Goal: Task Accomplishment & Management: Manage account settings

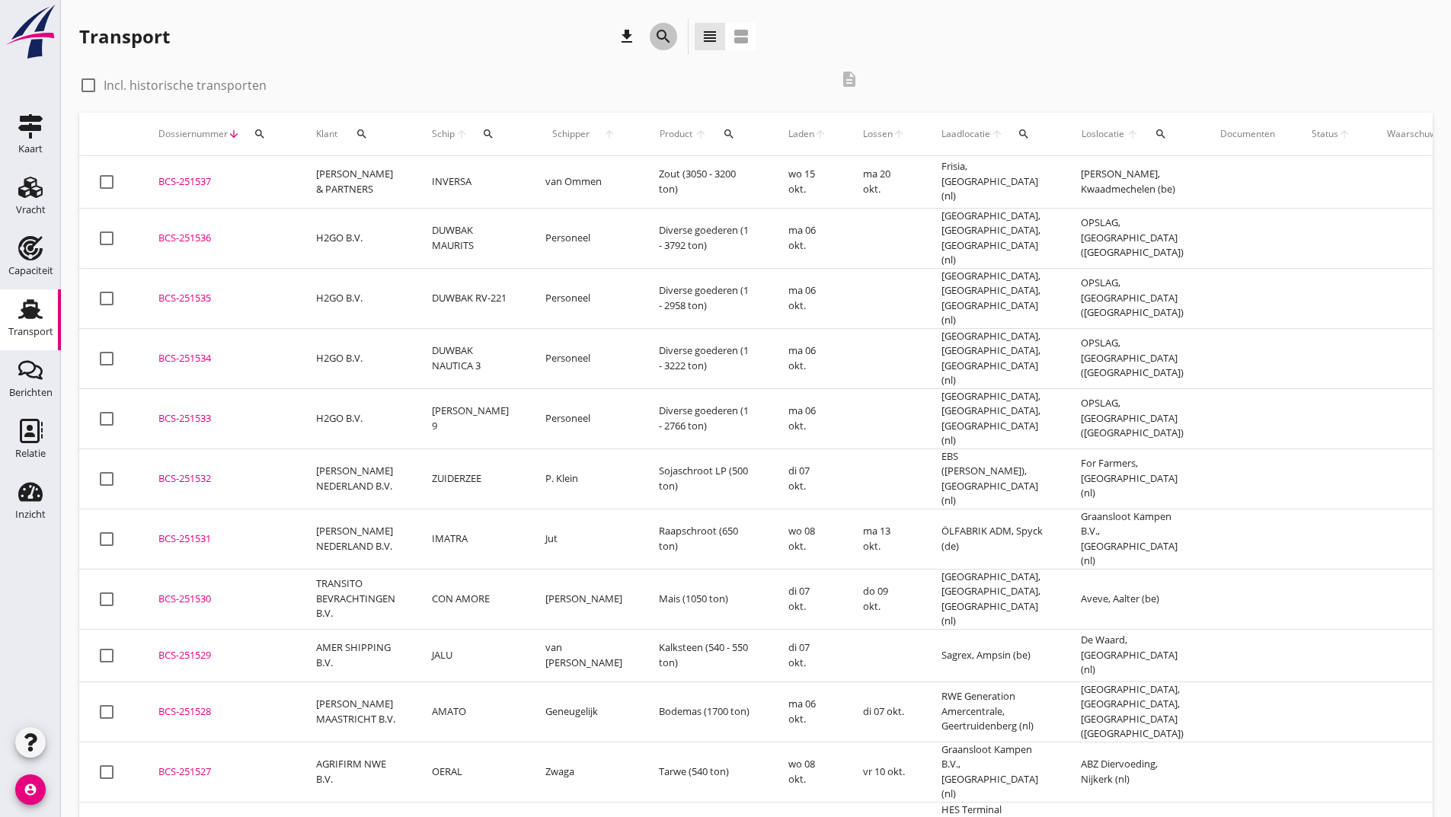
click at [659, 37] on icon "search" at bounding box center [663, 36] width 18 height 18
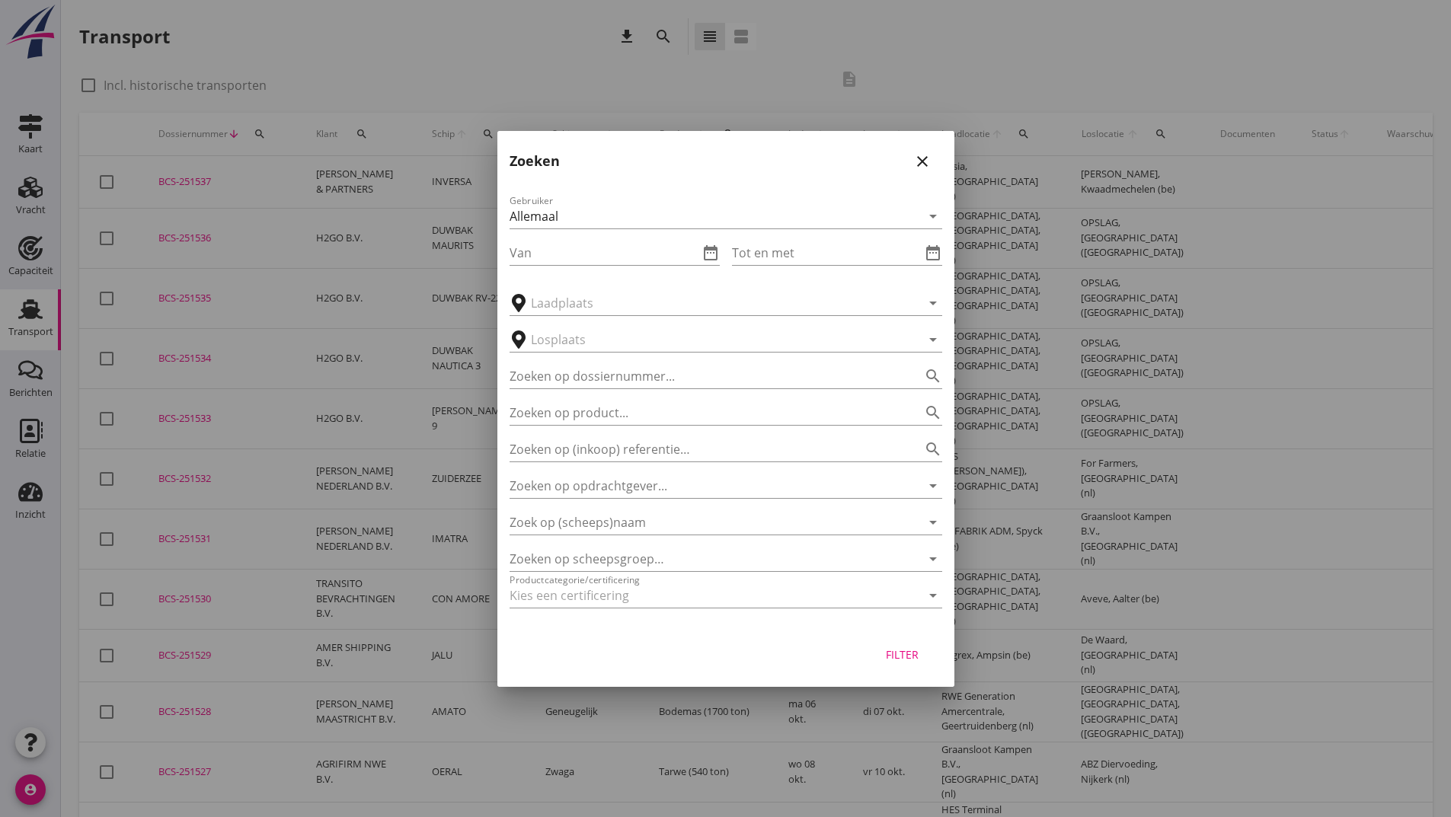
click at [543, 394] on div "Zoeken op product... search" at bounding box center [726, 409] width 433 height 34
click at [552, 368] on input "Zoeken op dossiernummer..." at bounding box center [705, 376] width 390 height 24
type input "251480"
click at [904, 657] on div "Filter" at bounding box center [902, 655] width 43 height 16
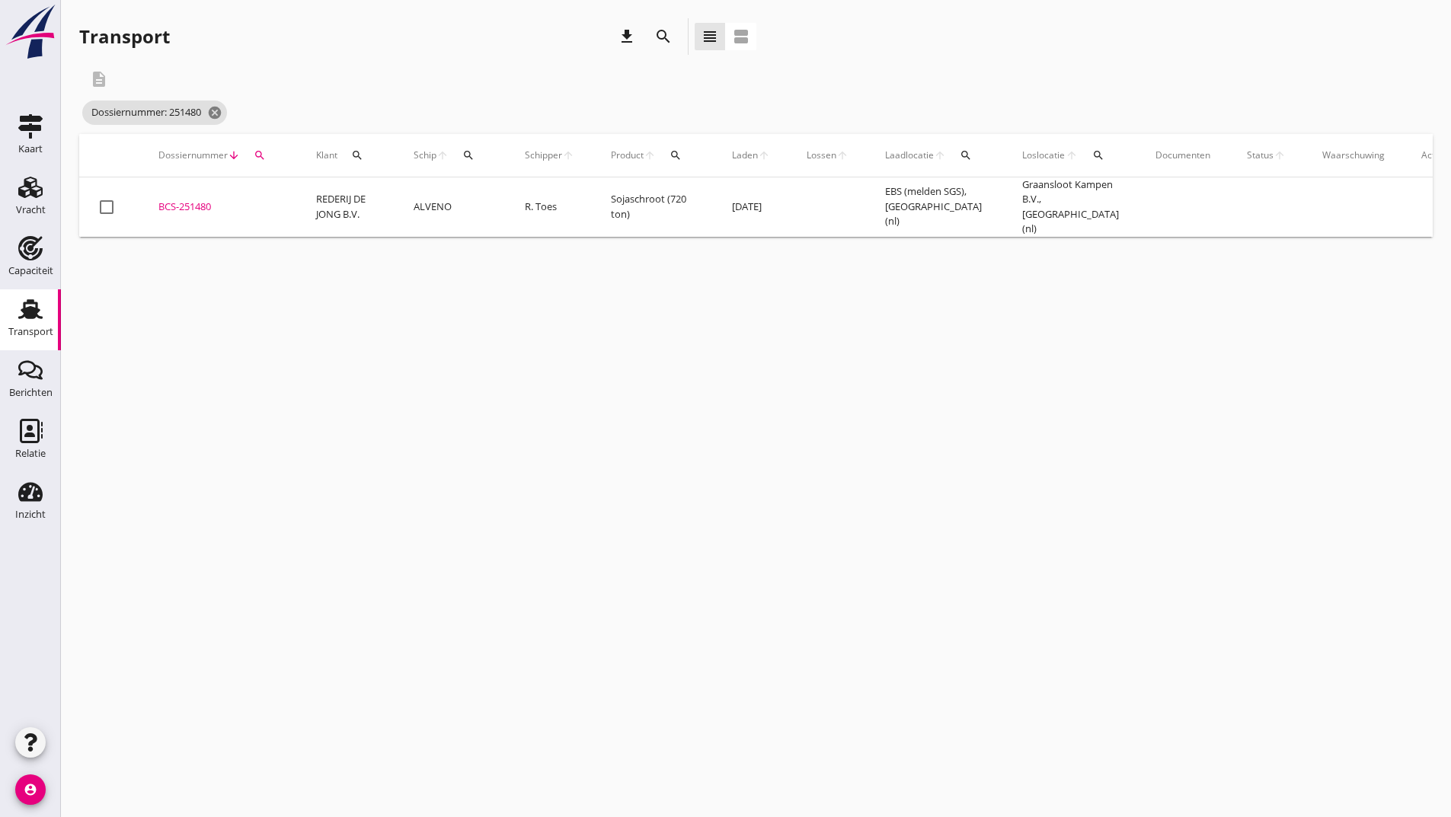
click at [201, 200] on div "BCS-251480" at bounding box center [218, 207] width 121 height 15
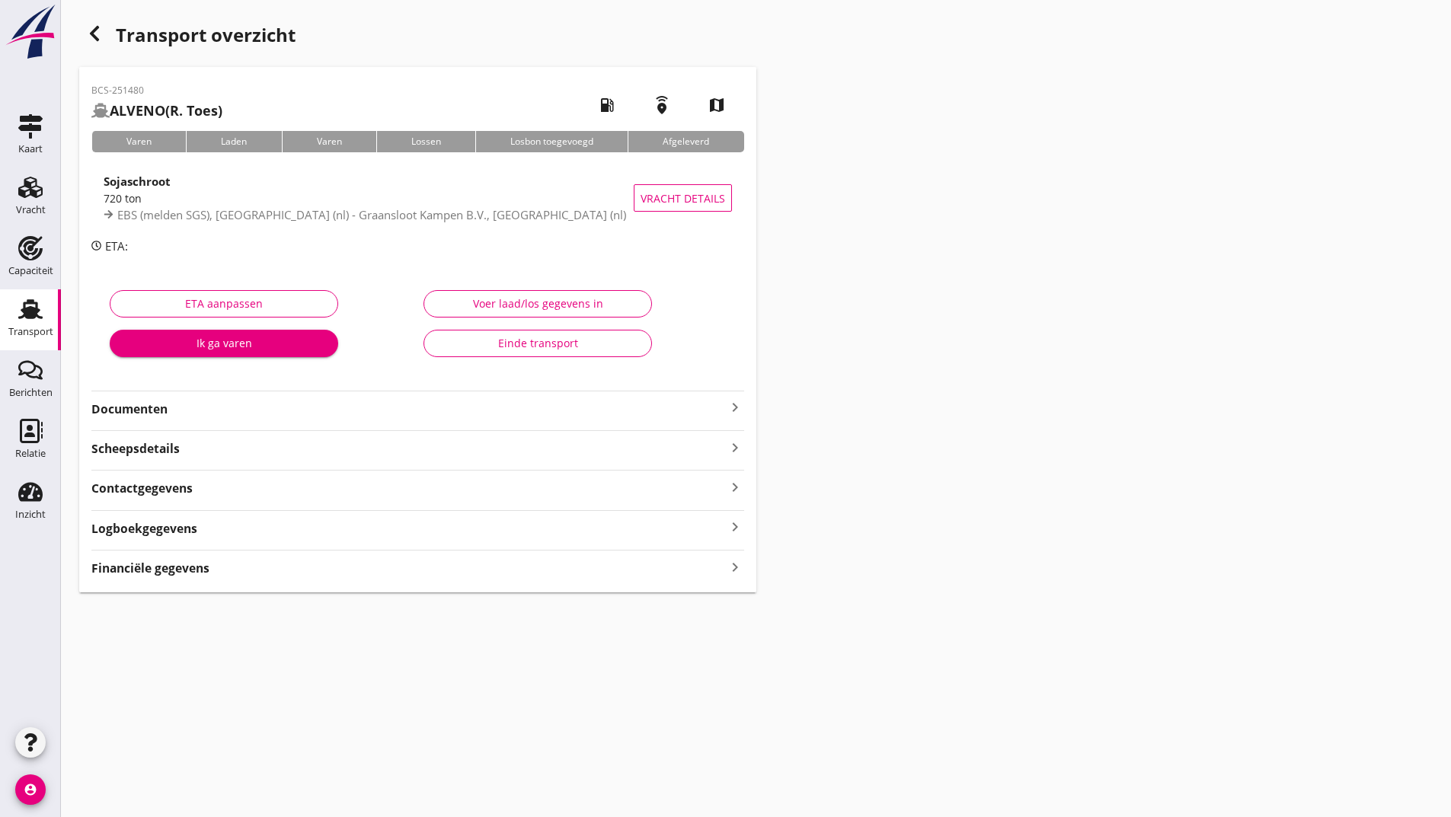
click at [161, 410] on strong "Documenten" at bounding box center [408, 410] width 635 height 18
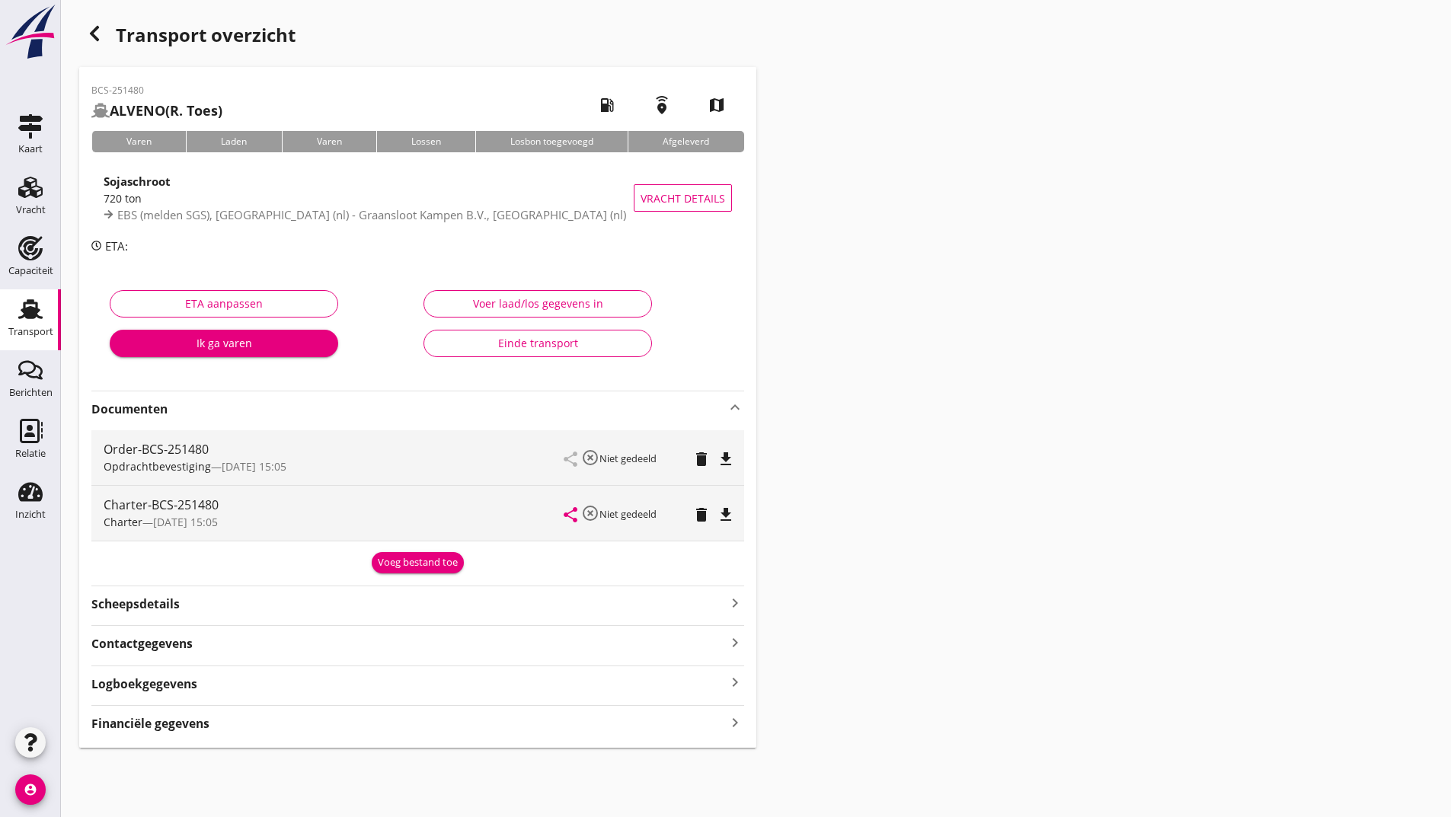
click at [393, 568] on div "Voeg bestand toe" at bounding box center [418, 562] width 80 height 15
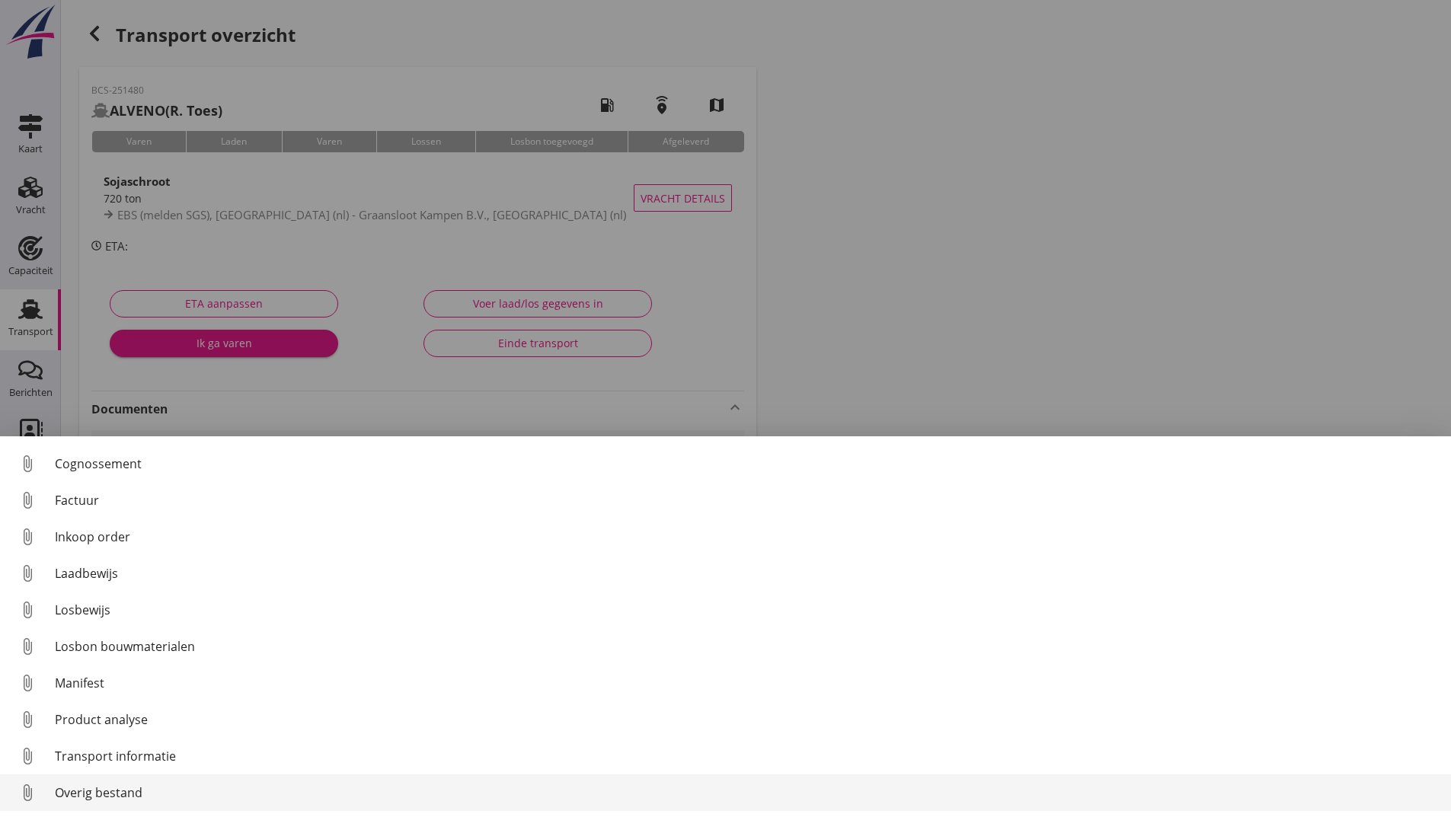
scroll to position [107, 0]
click at [108, 796] on div "Overig bestand" at bounding box center [747, 793] width 1384 height 18
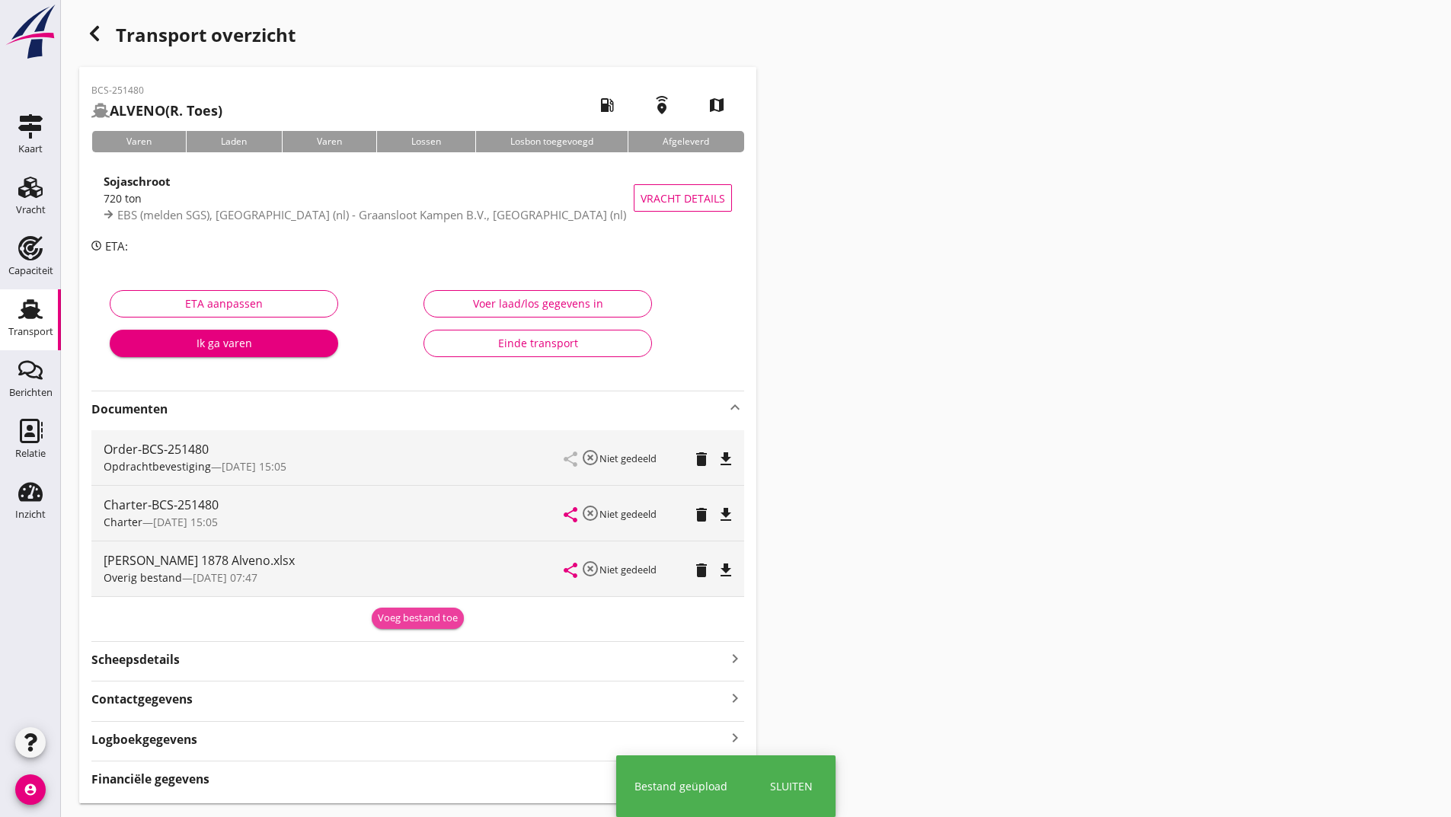
click at [392, 618] on div "Voeg bestand toe" at bounding box center [418, 618] width 80 height 15
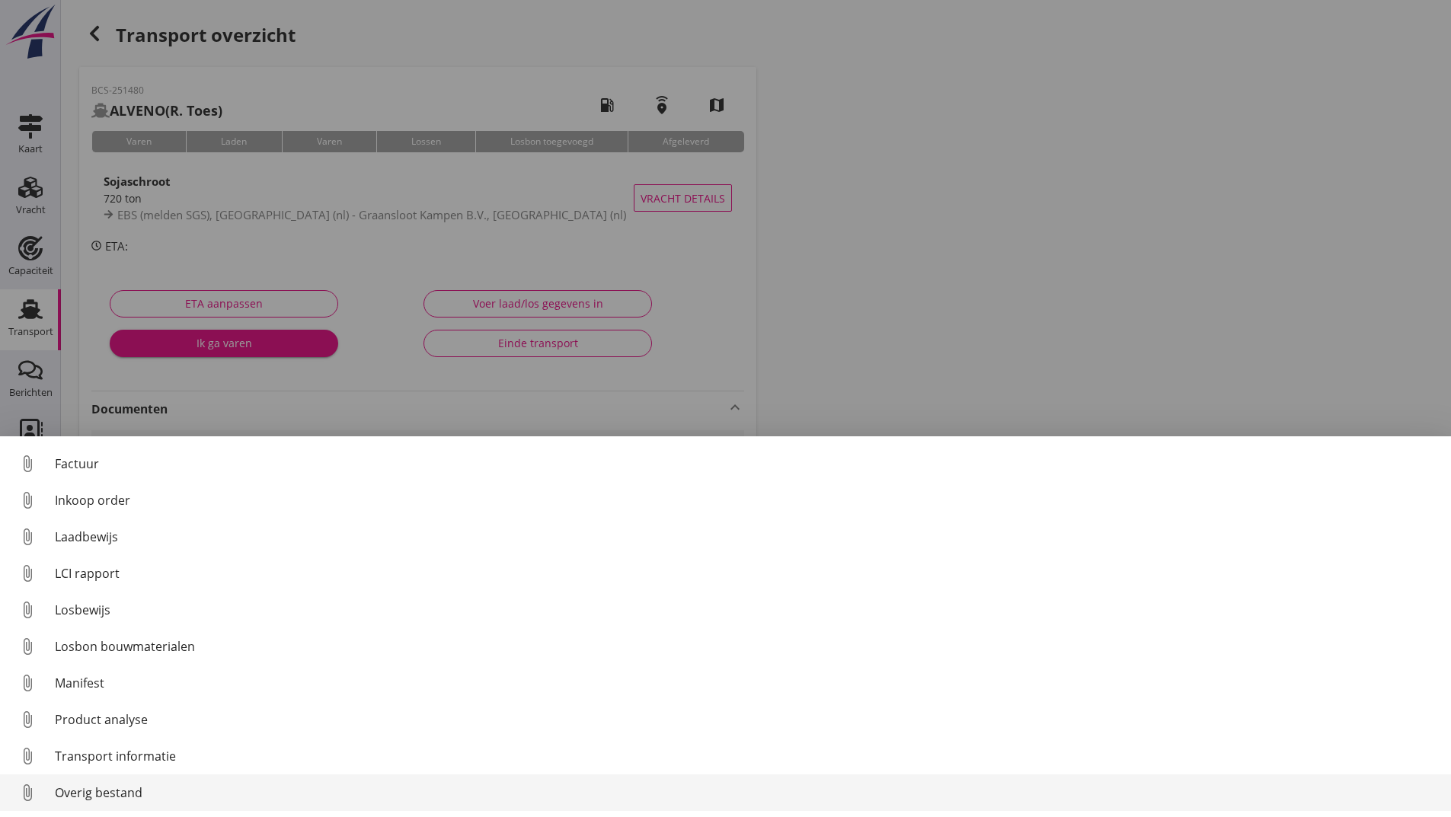
click at [120, 798] on div "Overig bestand" at bounding box center [747, 793] width 1384 height 18
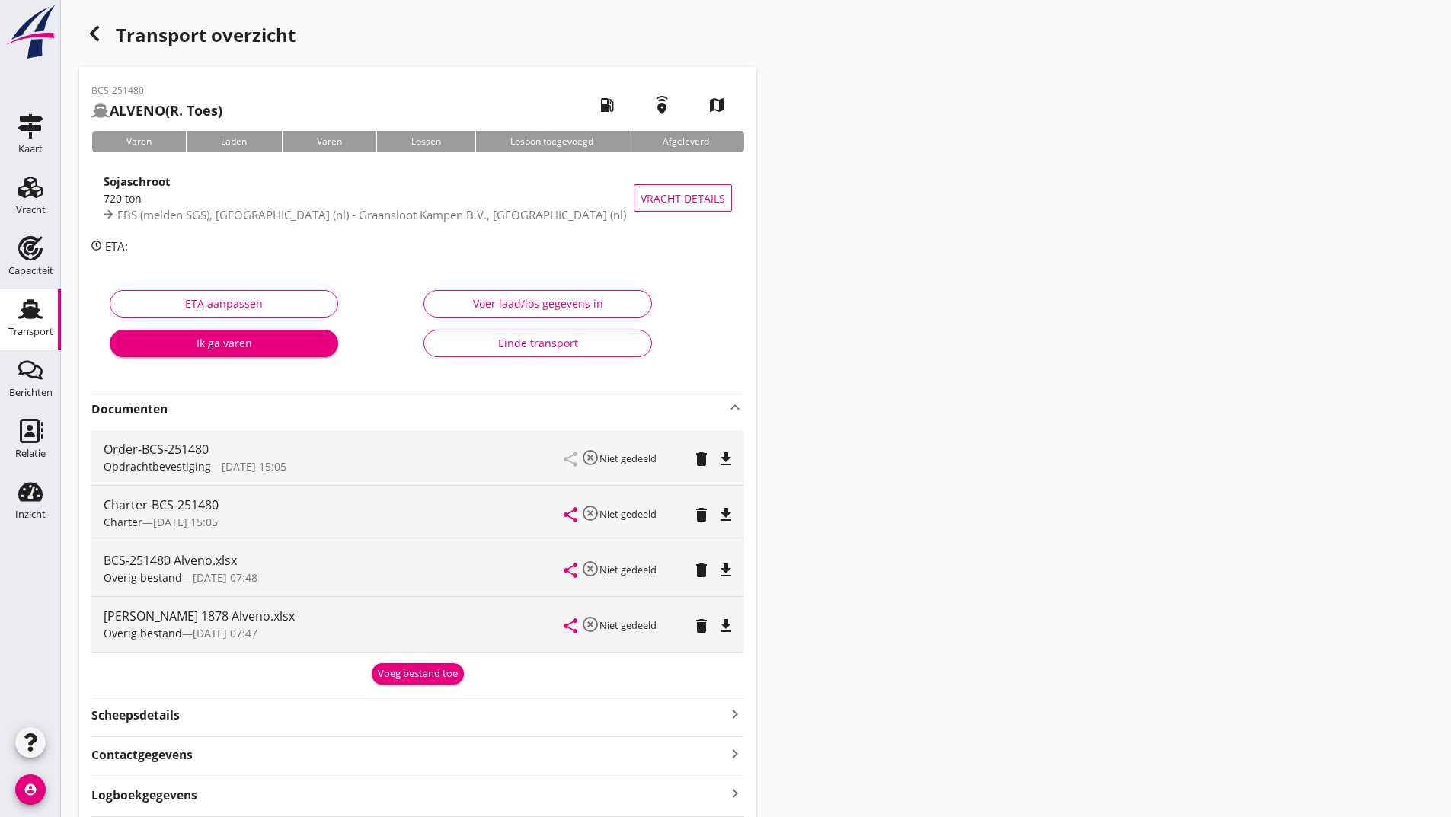
drag, startPoint x: 395, startPoint y: 677, endPoint x: 377, endPoint y: 682, distance: 18.8
click at [394, 677] on div "Voeg bestand toe" at bounding box center [418, 674] width 80 height 15
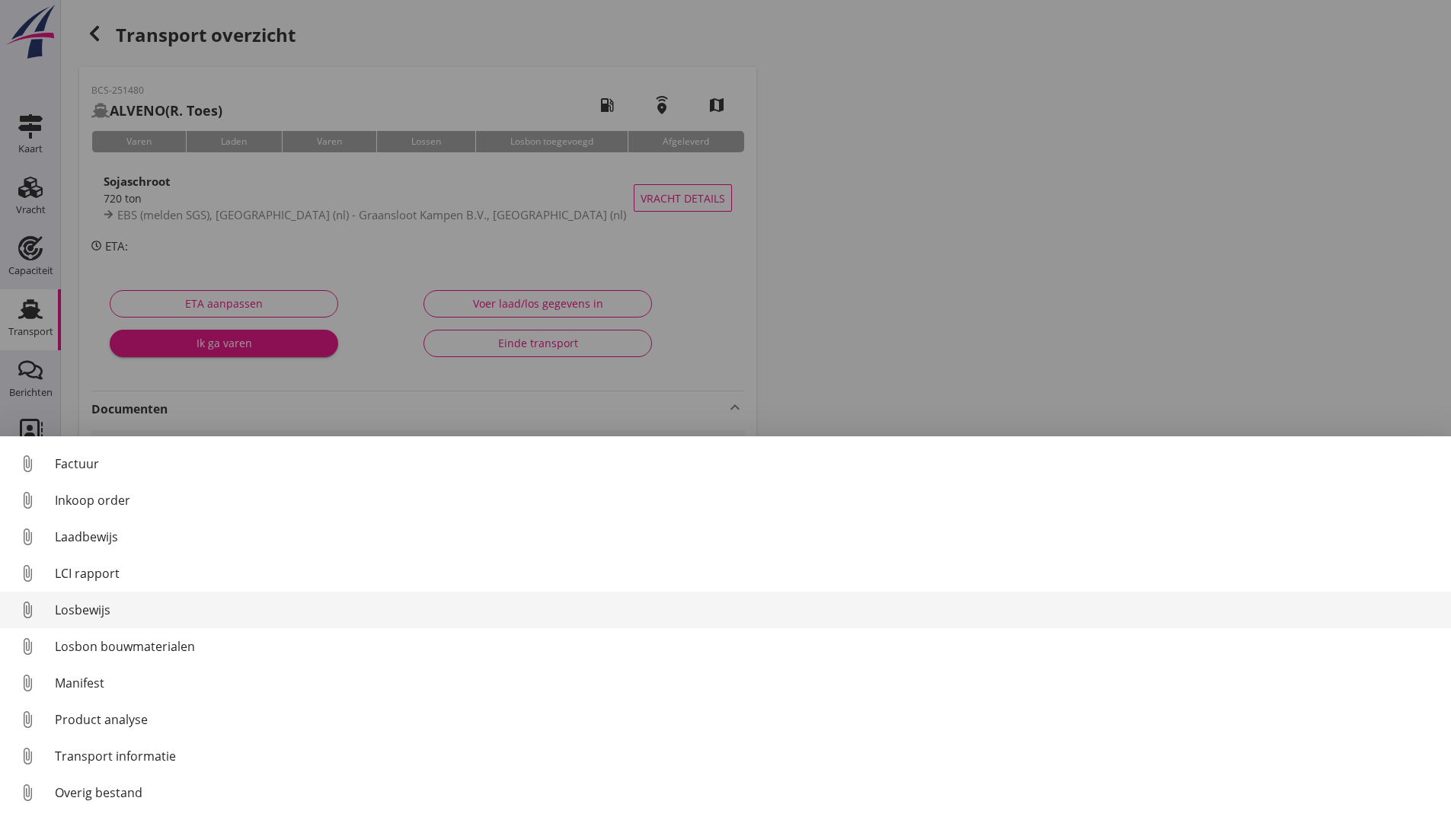
click at [101, 618] on div "Losbewijs" at bounding box center [747, 610] width 1384 height 18
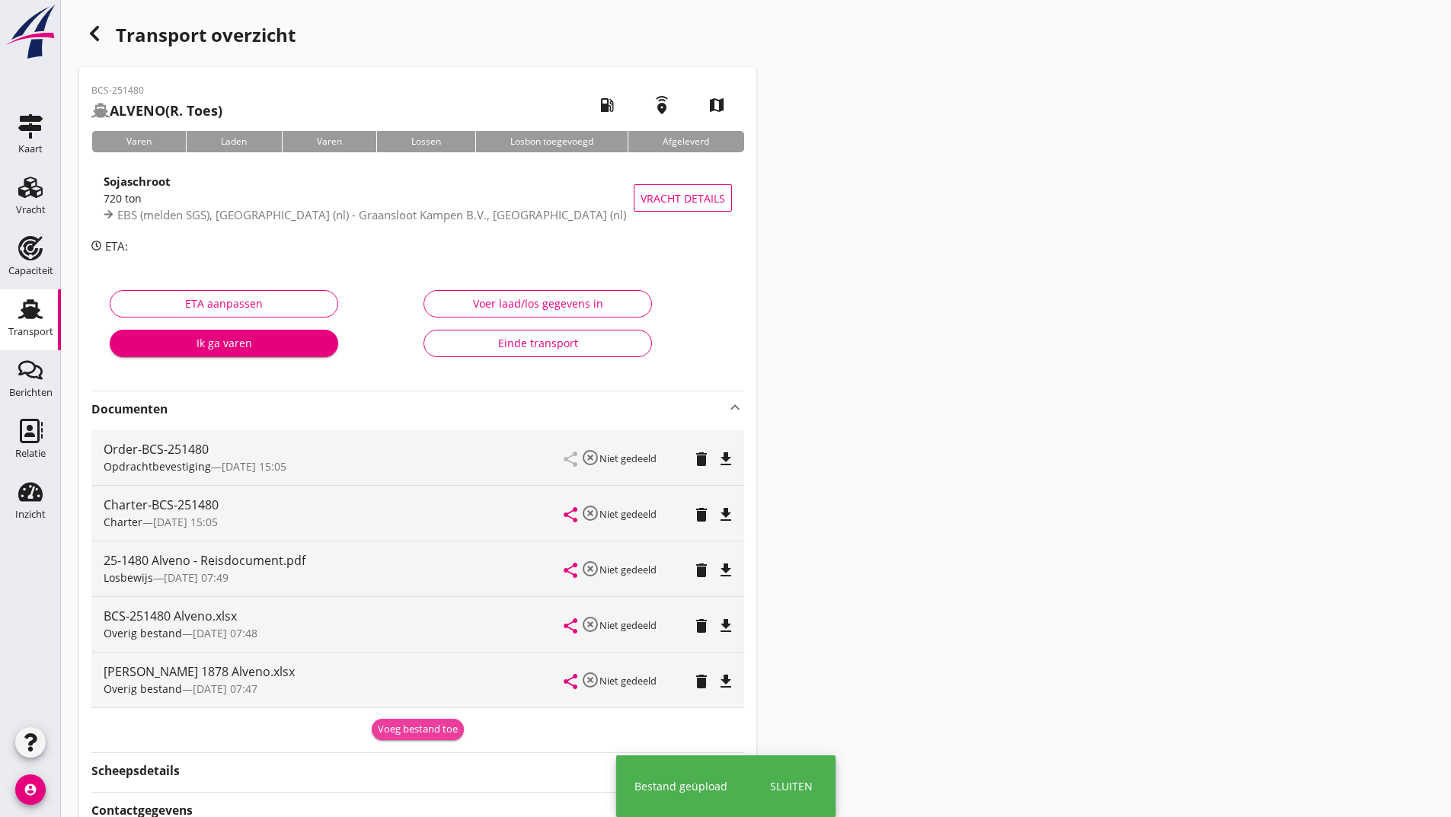
click at [398, 730] on div "Voeg bestand toe" at bounding box center [418, 729] width 80 height 15
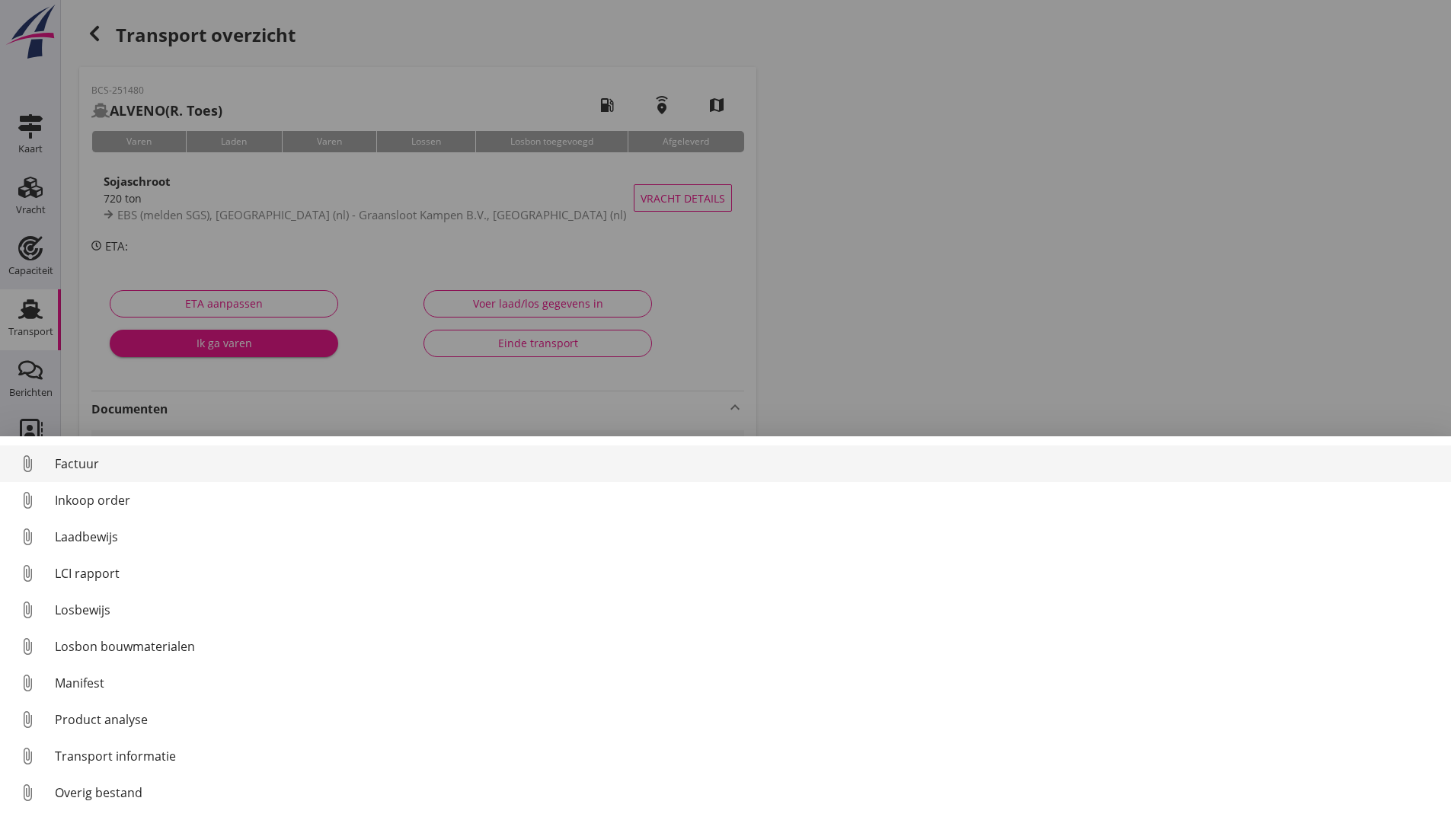
click at [82, 460] on div "Factuur" at bounding box center [747, 464] width 1384 height 18
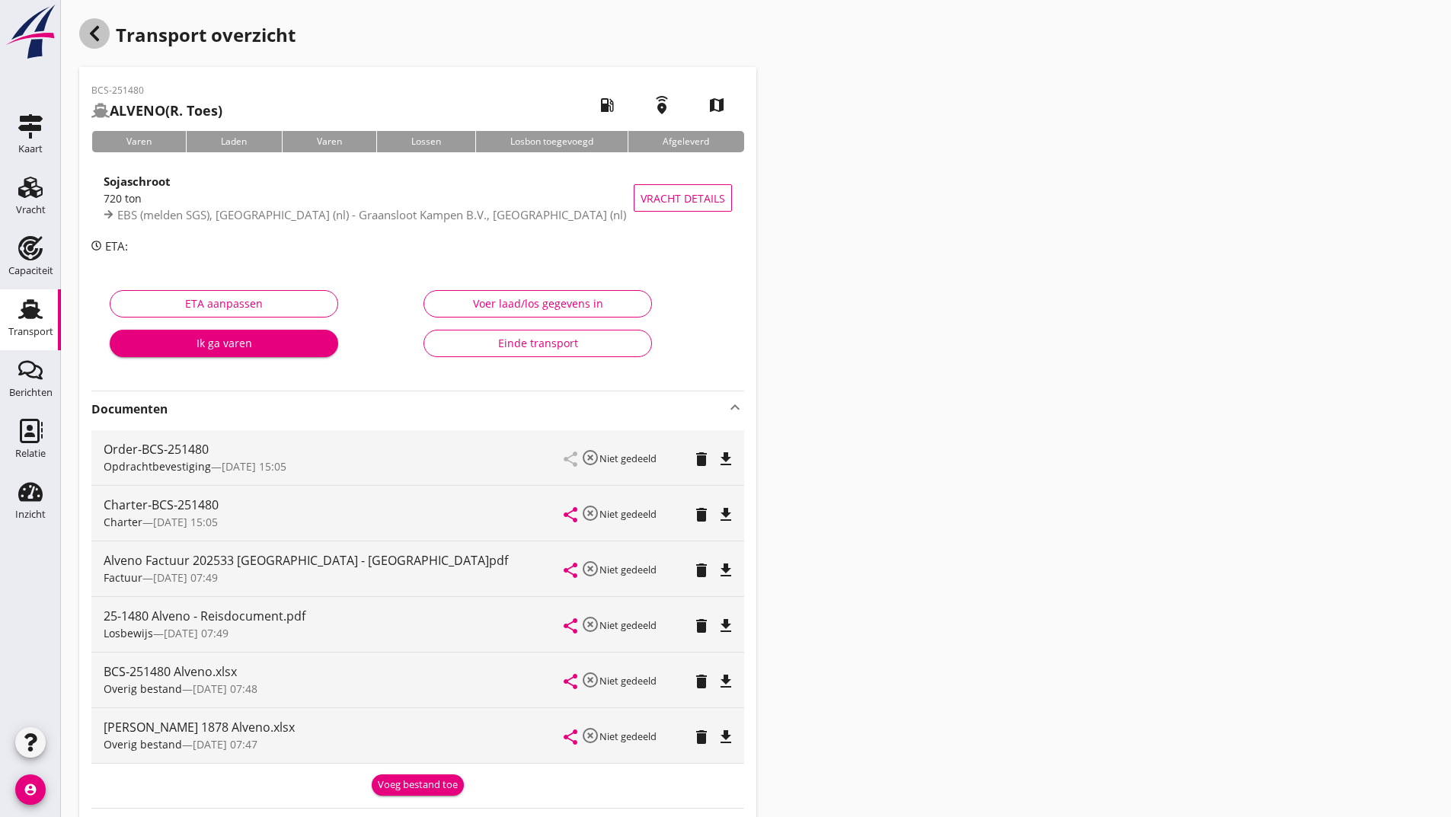
click at [96, 30] on use "button" at bounding box center [94, 33] width 9 height 15
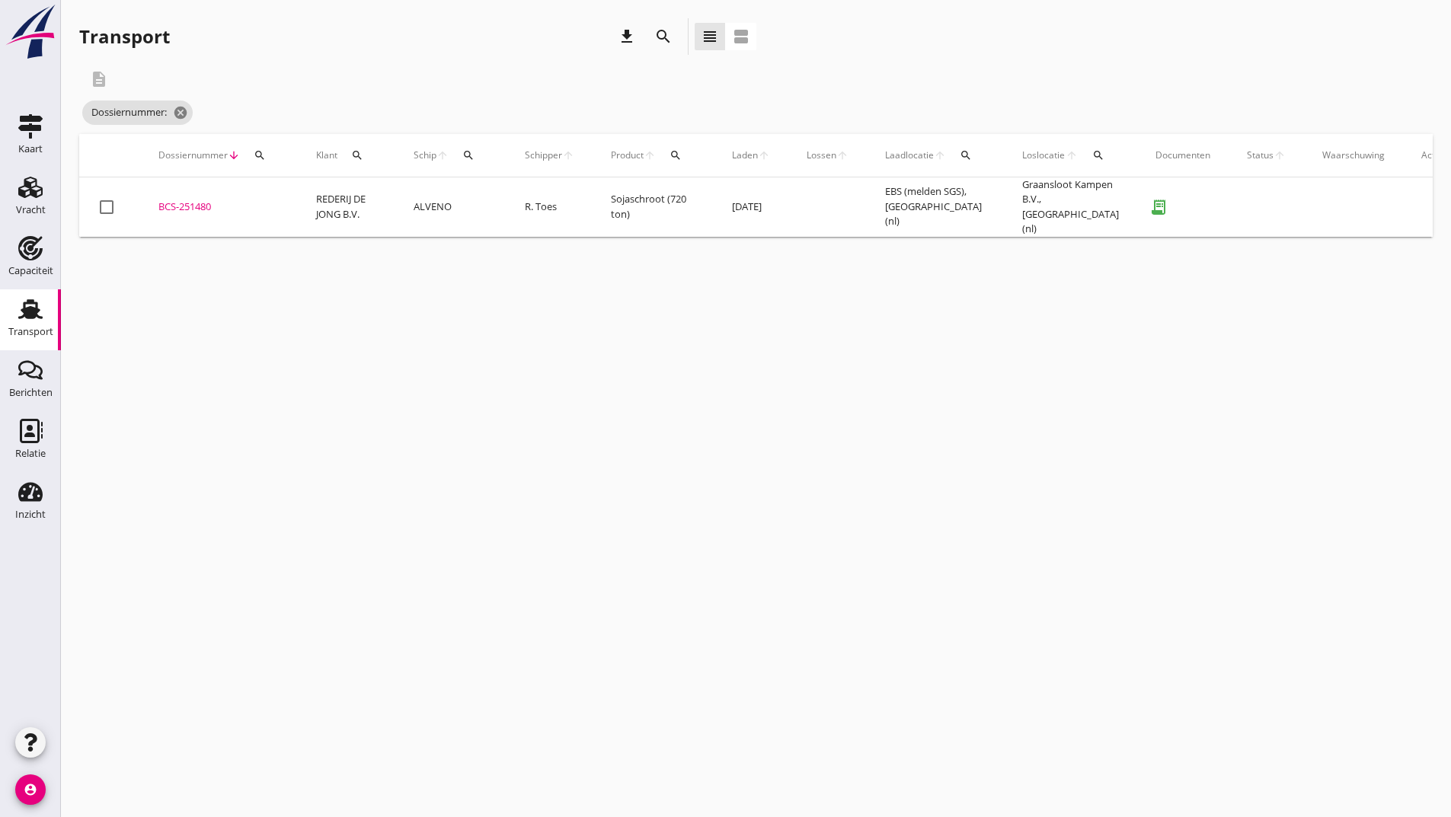
click at [650, 30] on div "search" at bounding box center [663, 36] width 37 height 37
click at [666, 37] on icon "search" at bounding box center [663, 36] width 18 height 18
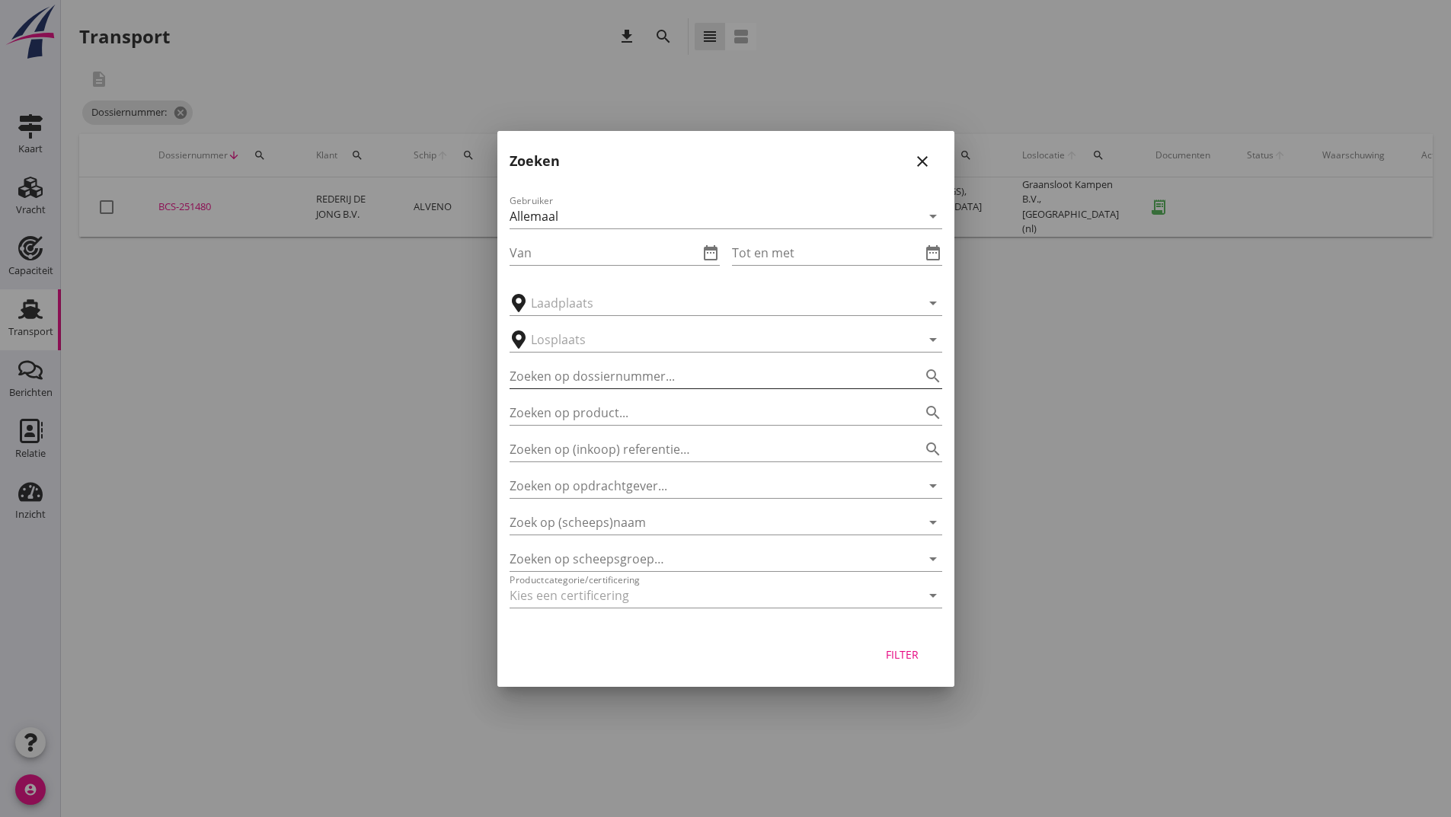
click at [620, 379] on input "Zoeken op dossiernummer..." at bounding box center [705, 376] width 390 height 24
type input "251484"
click at [917, 654] on div "Filter" at bounding box center [902, 655] width 43 height 16
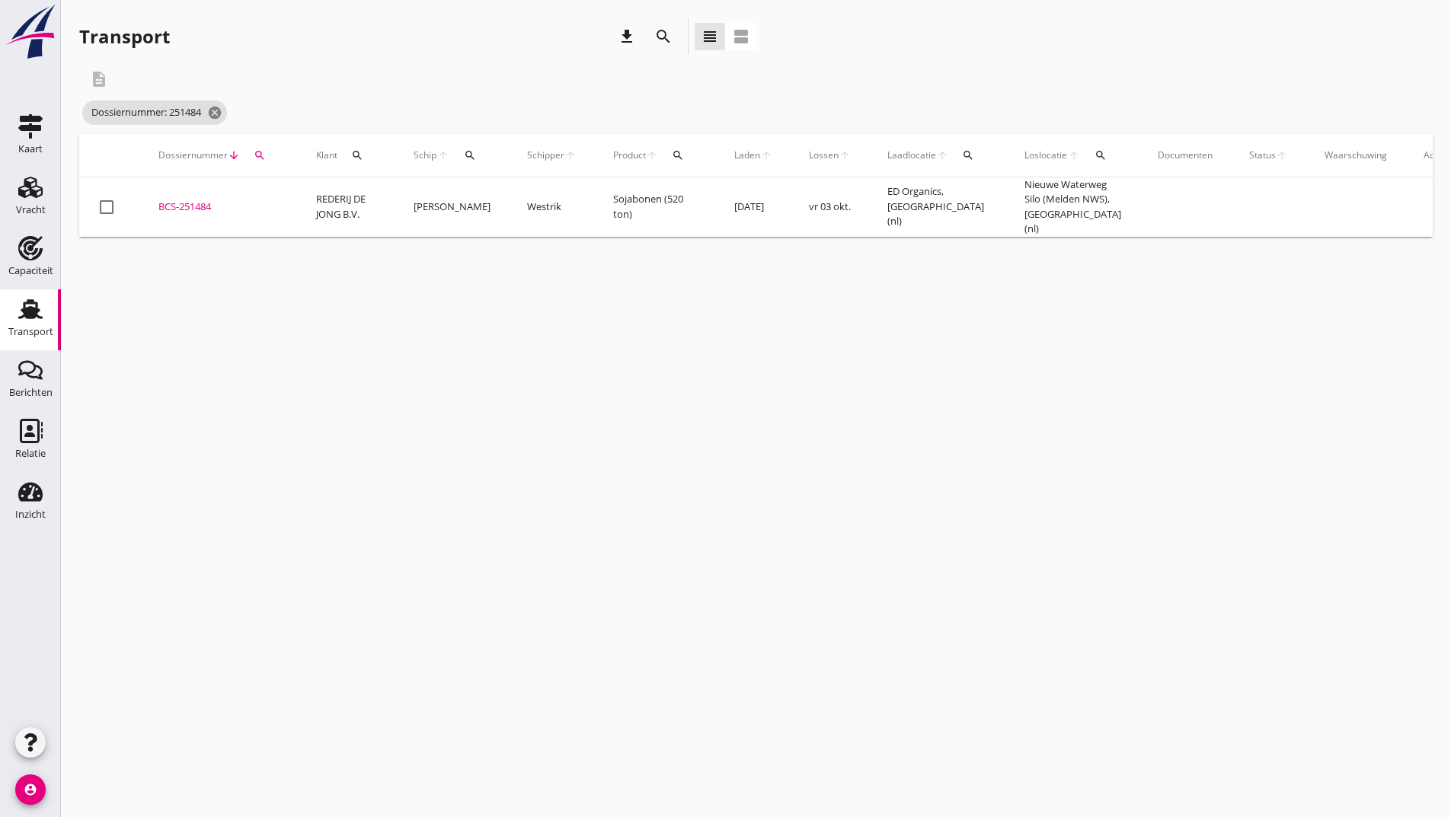
click at [194, 203] on div "BCS-251484" at bounding box center [218, 207] width 121 height 15
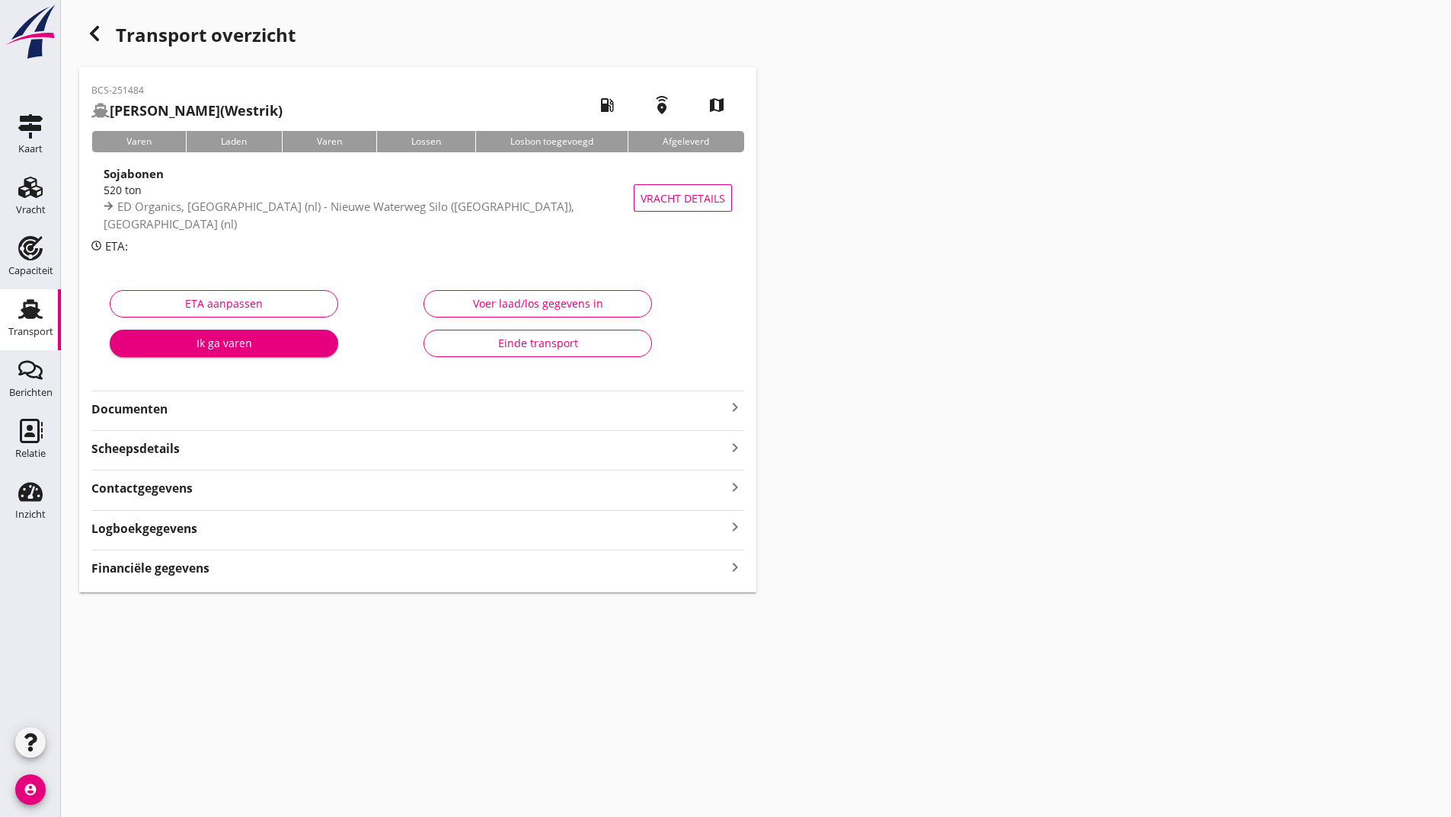
click at [153, 411] on strong "Documenten" at bounding box center [408, 410] width 635 height 18
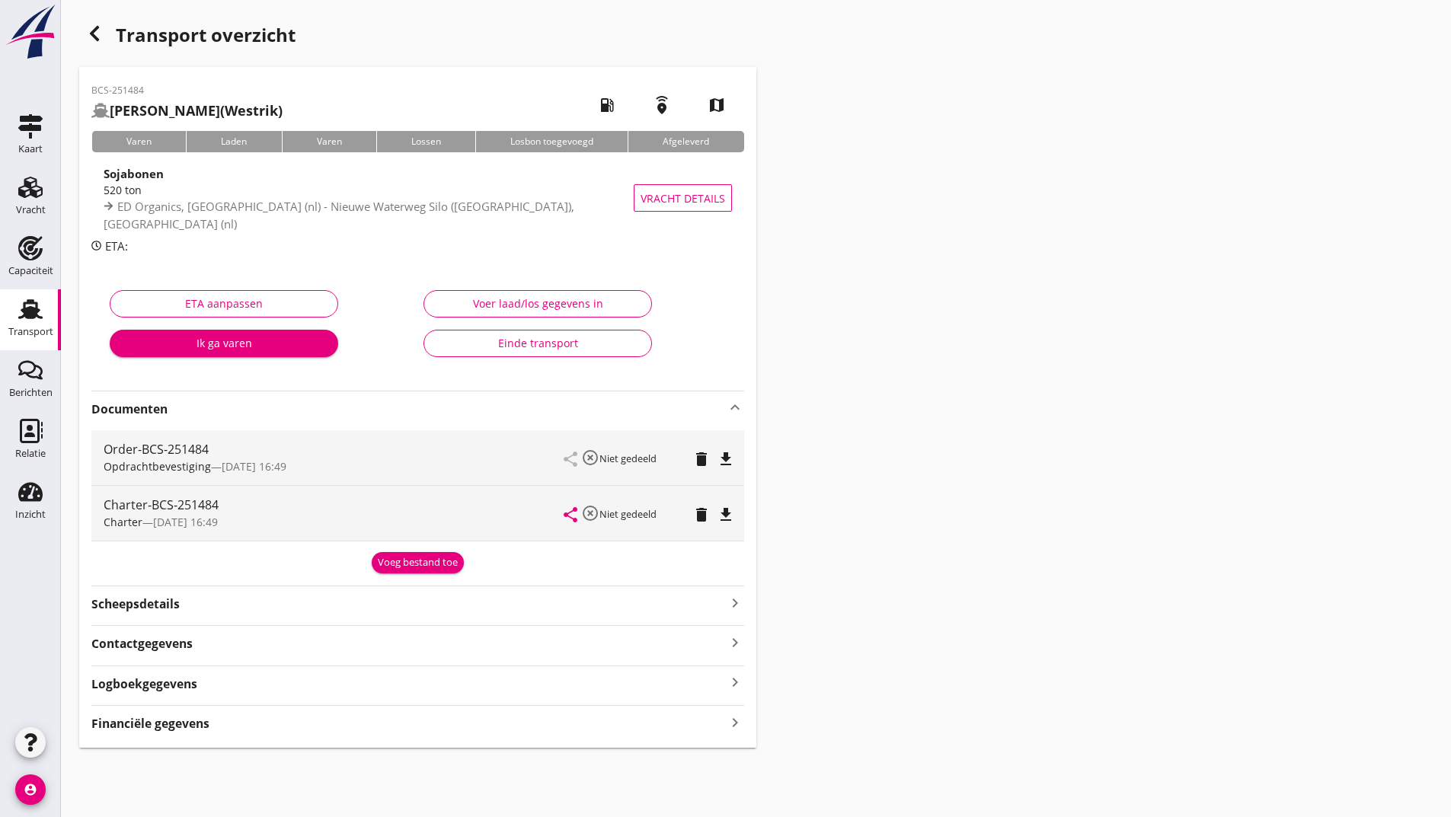
click at [413, 571] on button "Voeg bestand toe" at bounding box center [418, 562] width 92 height 21
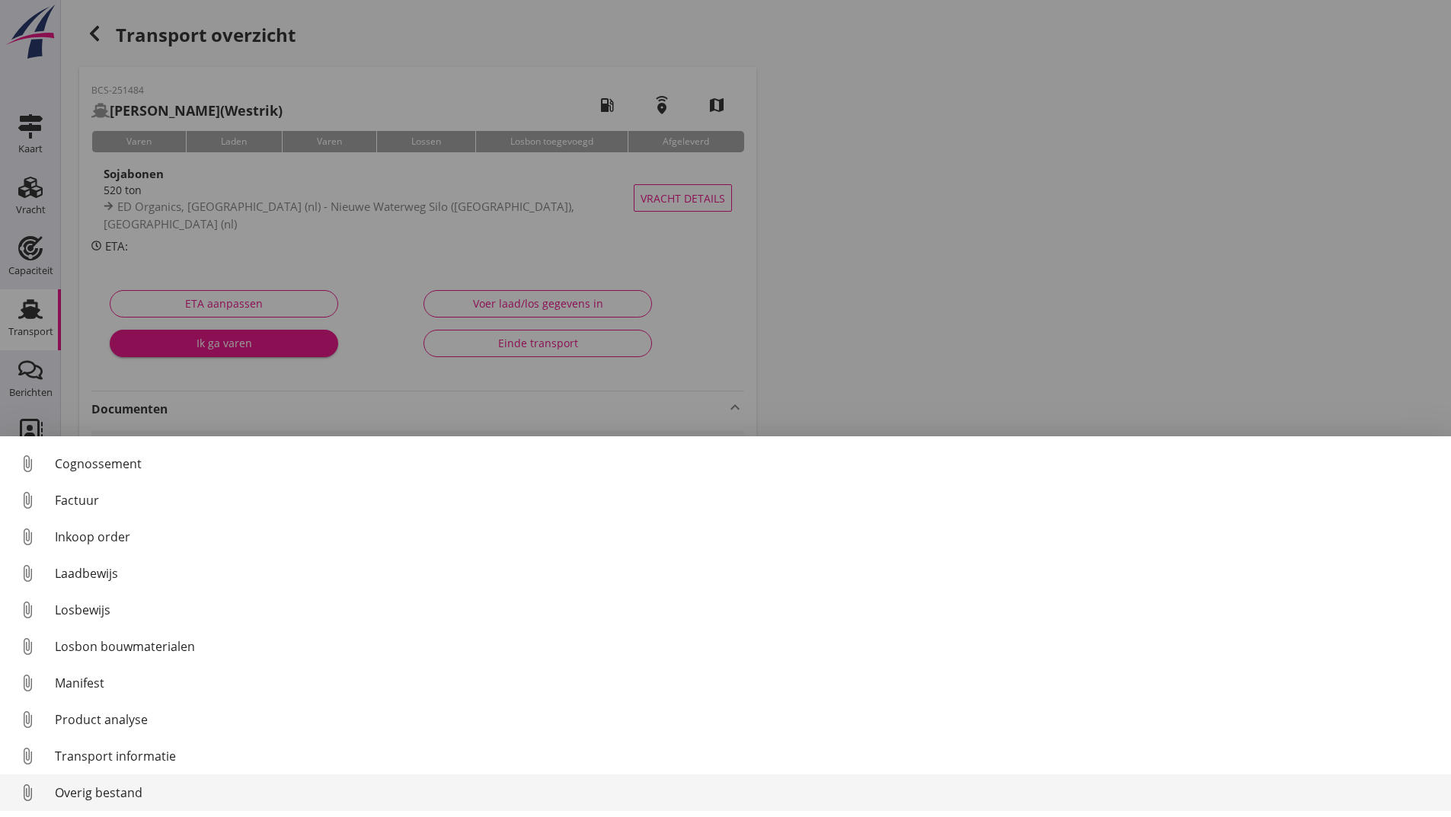
scroll to position [107, 0]
click at [131, 799] on div "Overig bestand" at bounding box center [747, 793] width 1384 height 18
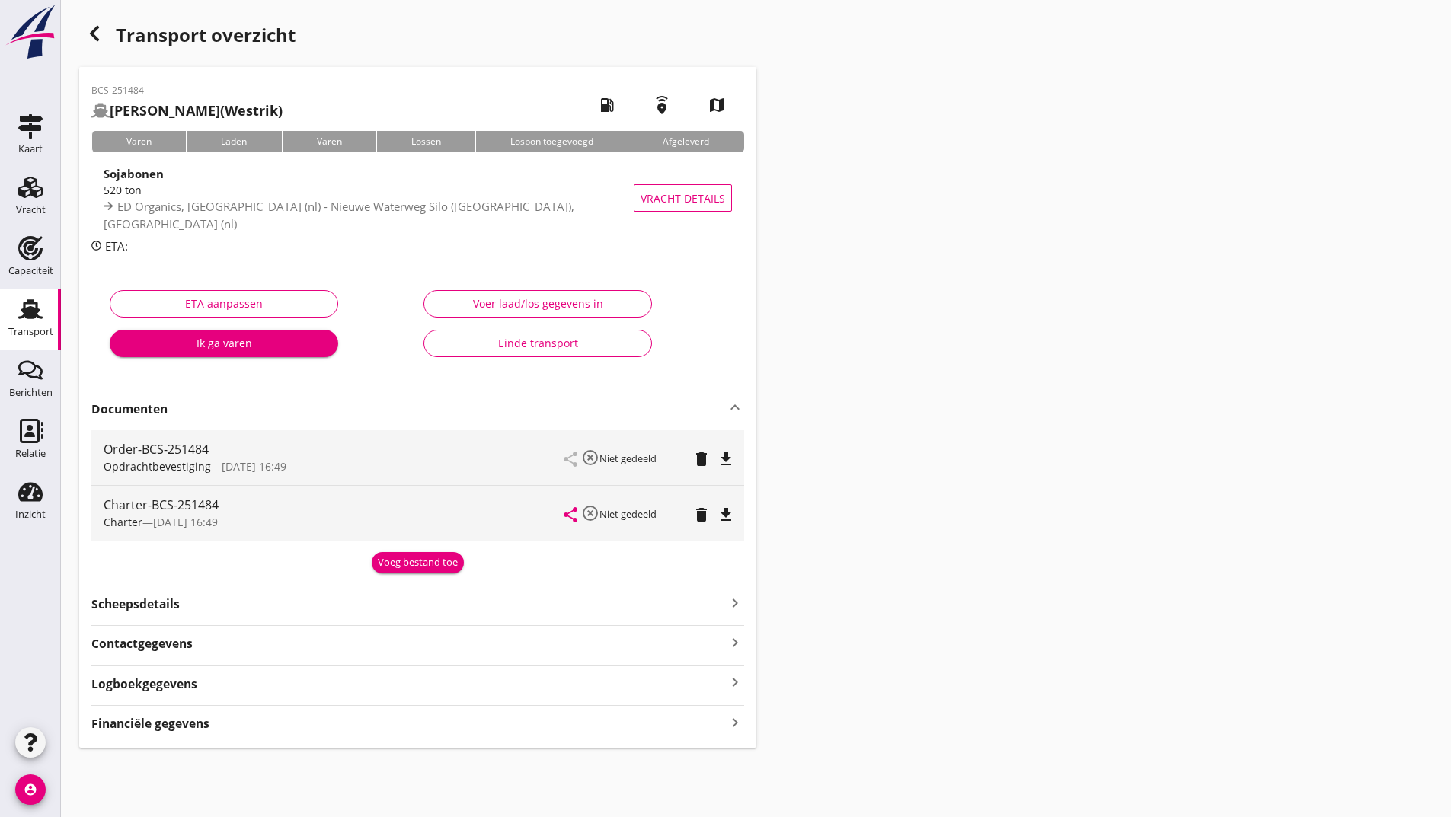
click at [399, 574] on div "BCS-251484 [PERSON_NAME] (Westrik) local_gas_station emergency_share map Varen …" at bounding box center [417, 407] width 677 height 681
click at [373, 562] on button "Voeg bestand toe" at bounding box center [418, 562] width 92 height 21
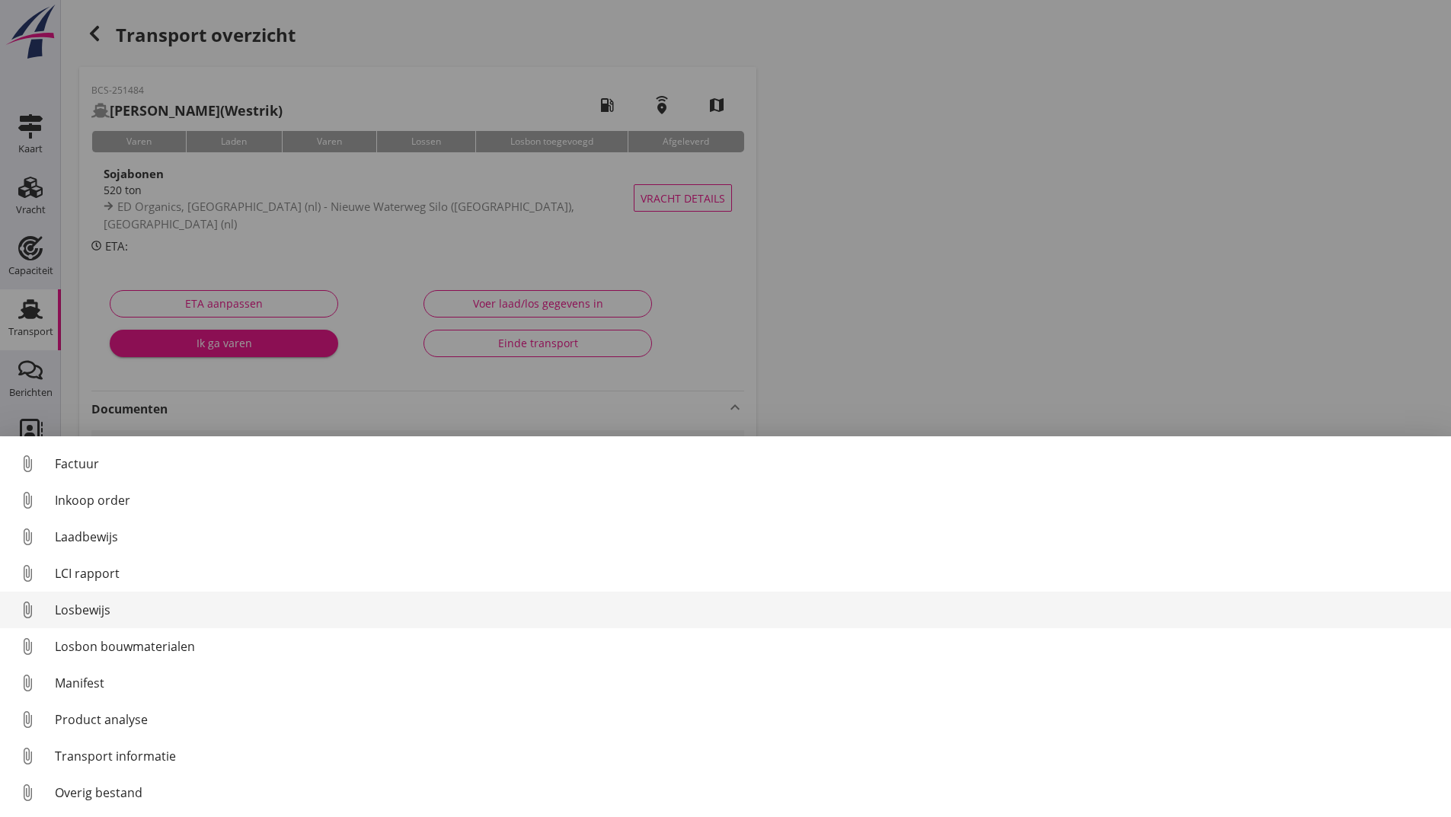
click at [101, 611] on div "Losbewijs" at bounding box center [747, 610] width 1384 height 18
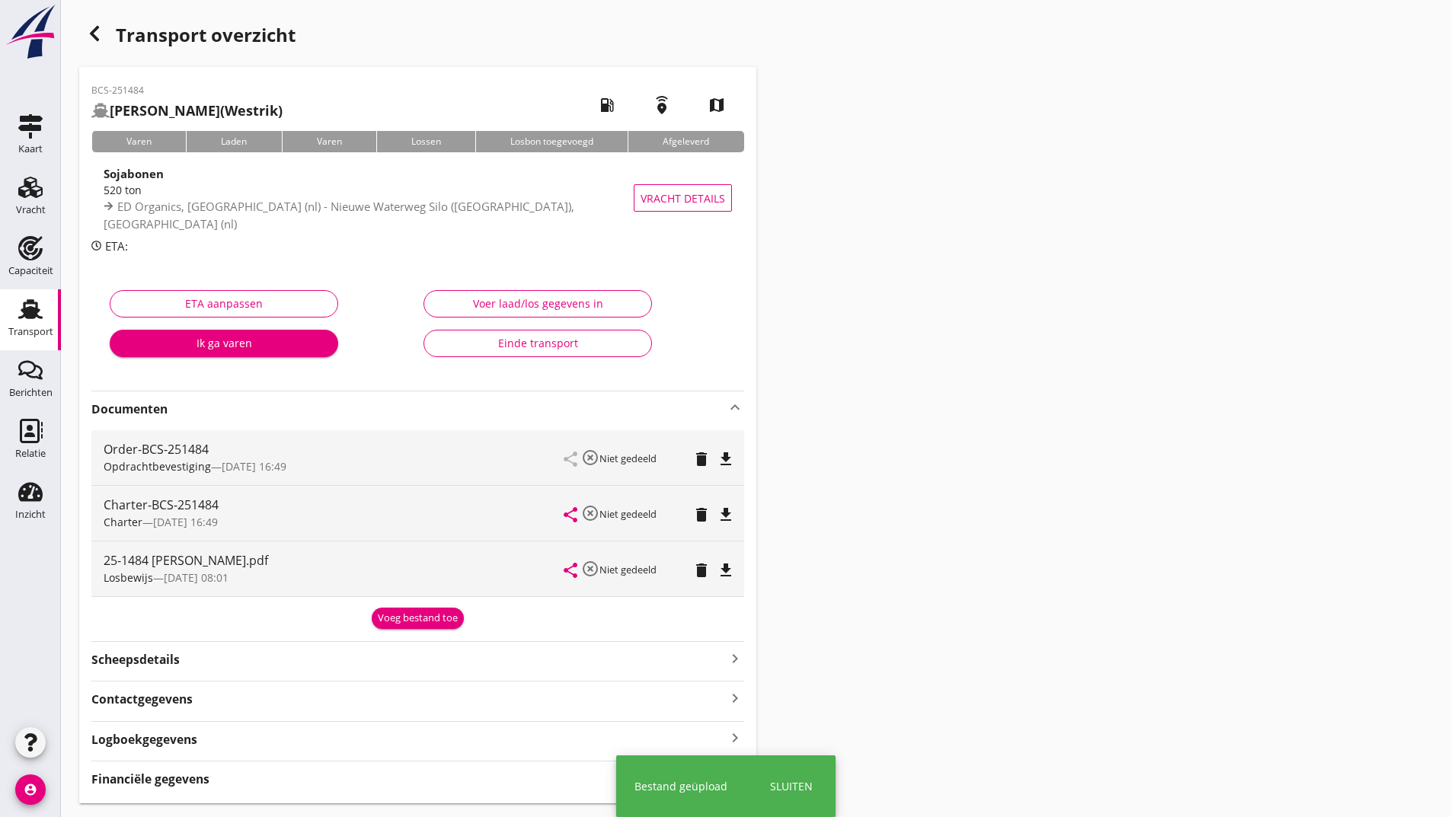
click at [387, 615] on div "Voeg bestand toe" at bounding box center [418, 618] width 80 height 15
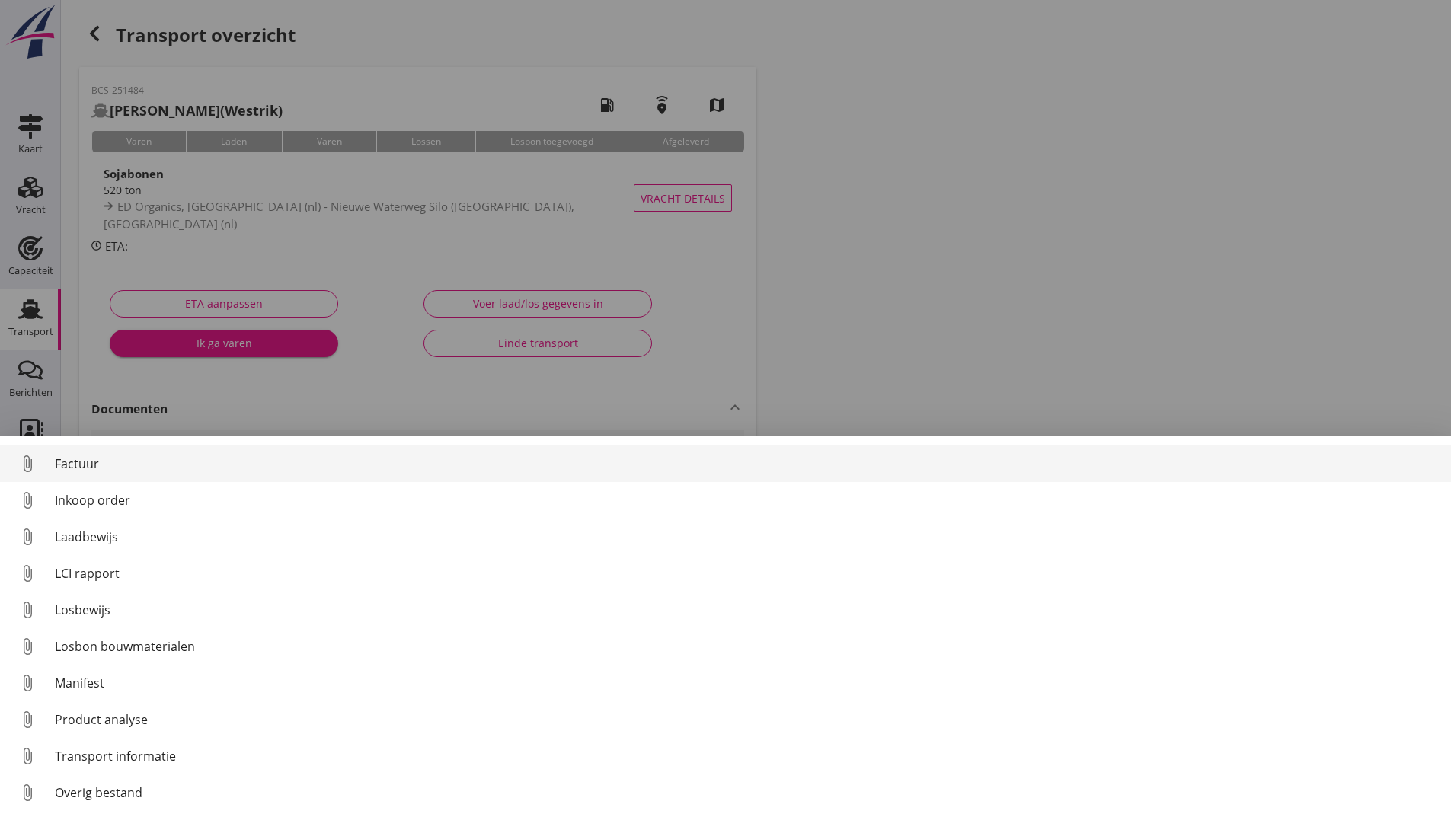
click at [81, 469] on div "Factuur" at bounding box center [747, 464] width 1384 height 18
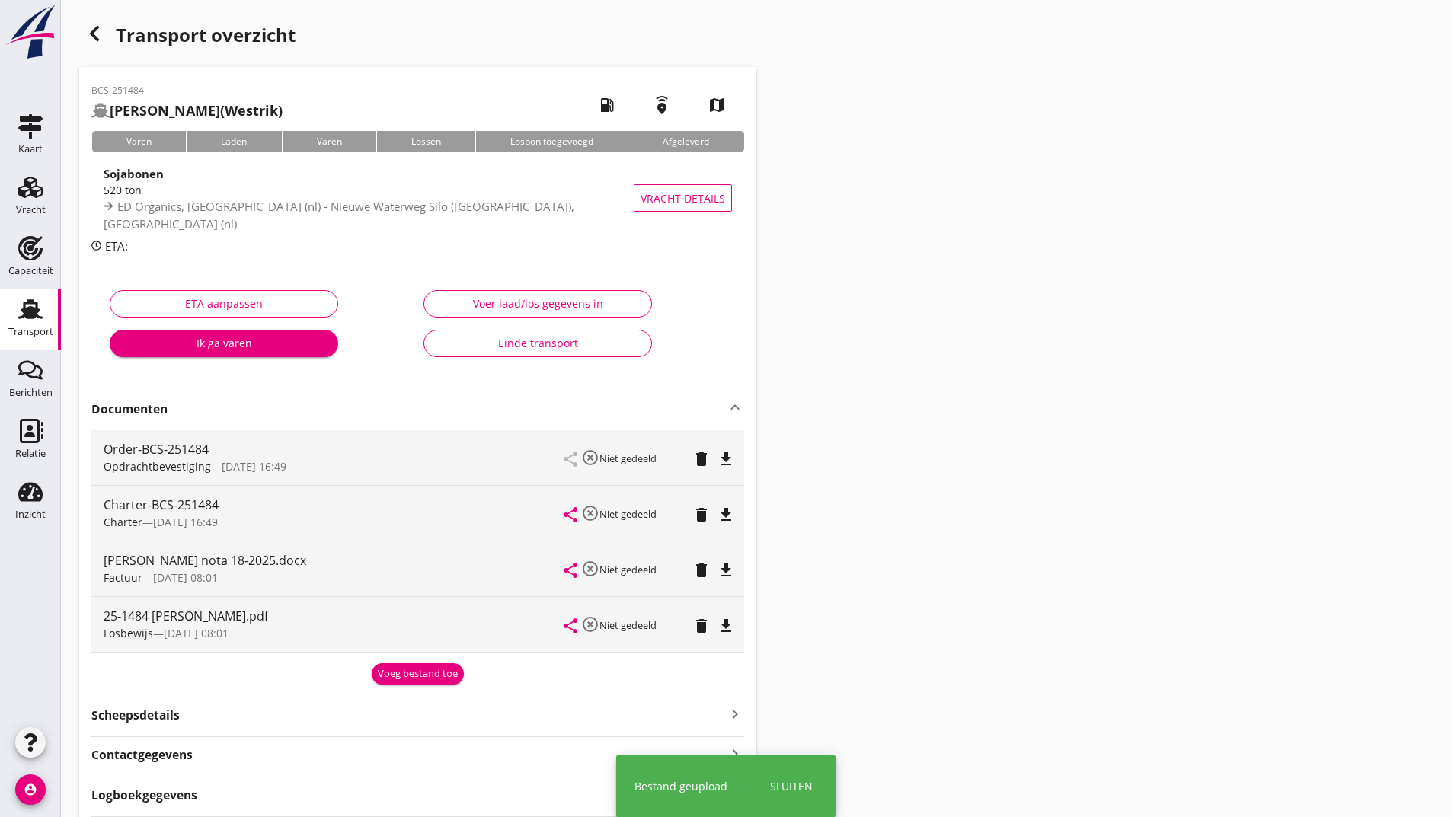
click at [395, 676] on div "Voeg bestand toe" at bounding box center [418, 674] width 80 height 15
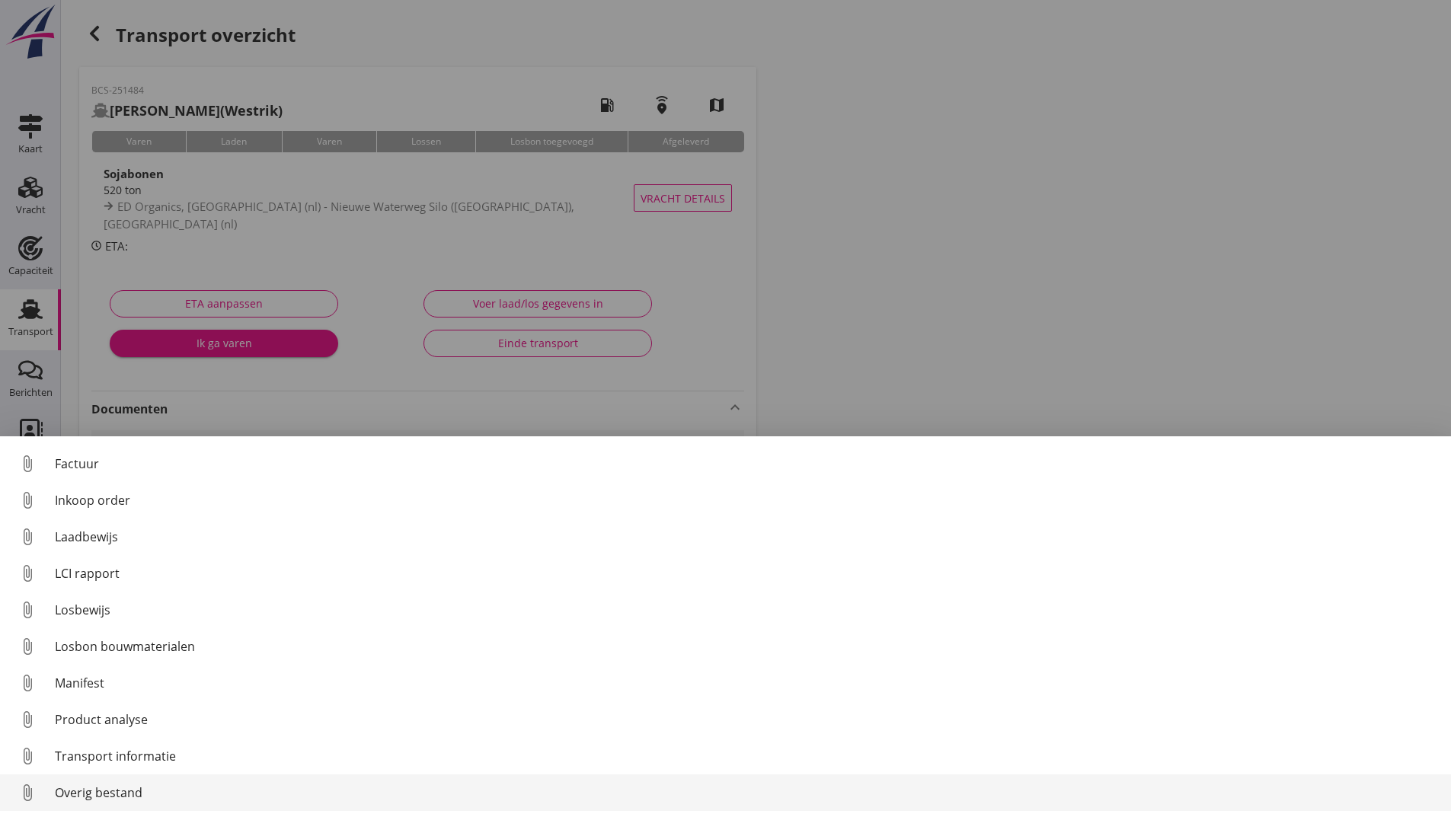
click at [127, 788] on div "Overig bestand" at bounding box center [747, 793] width 1384 height 18
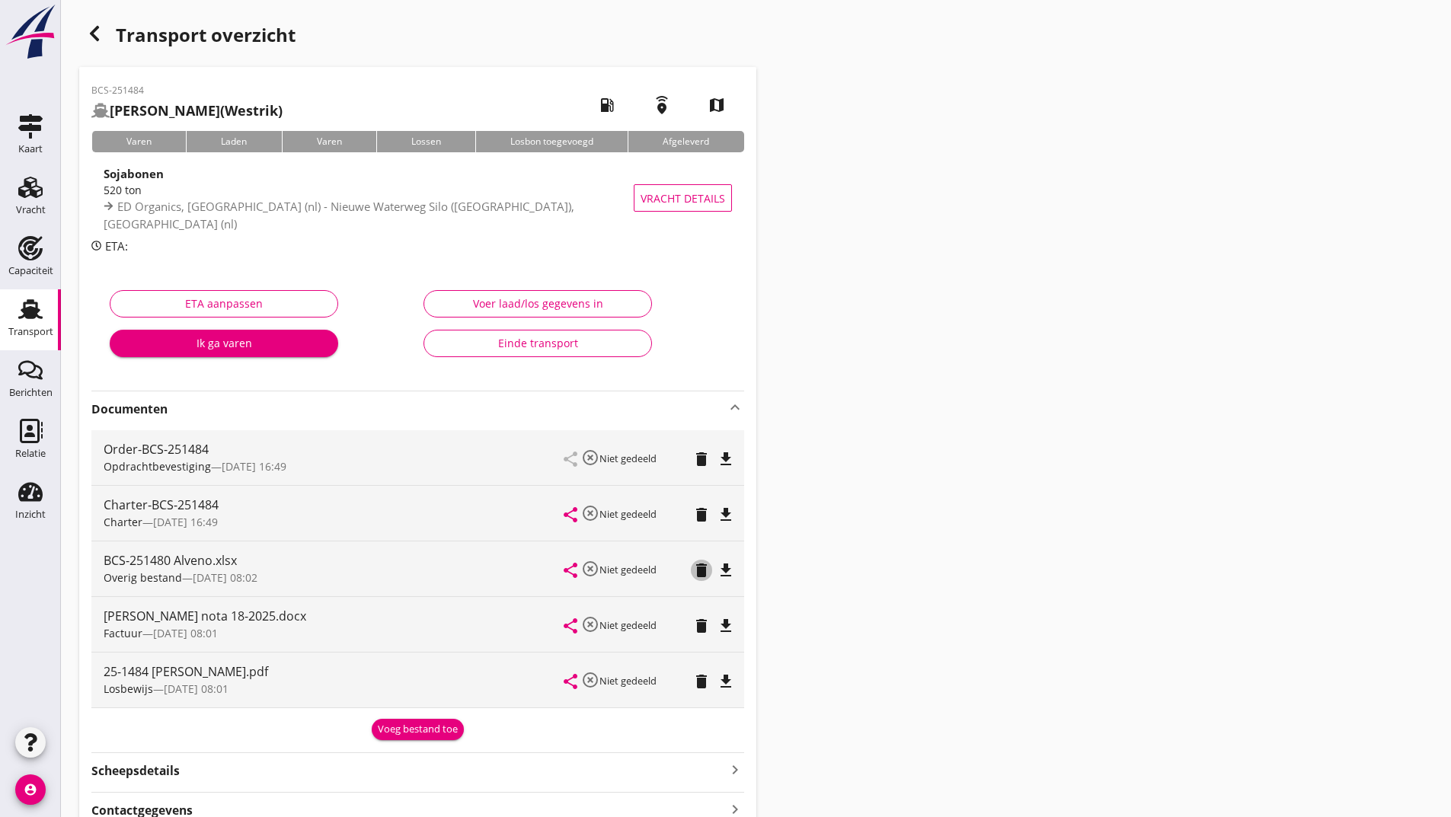
click at [698, 576] on icon "delete" at bounding box center [701, 570] width 18 height 18
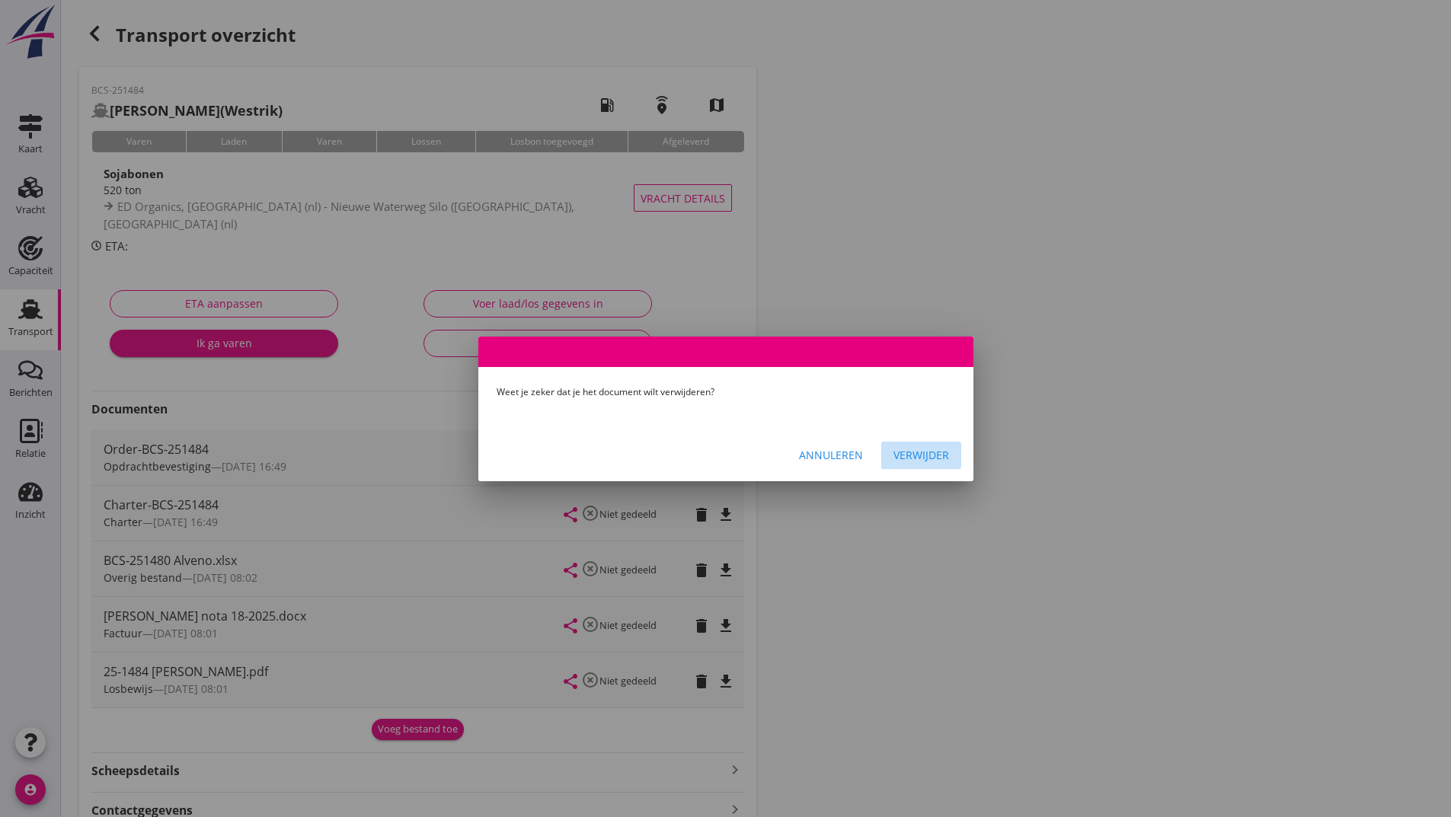
click at [923, 456] on div "Verwijder" at bounding box center [922, 455] width 56 height 16
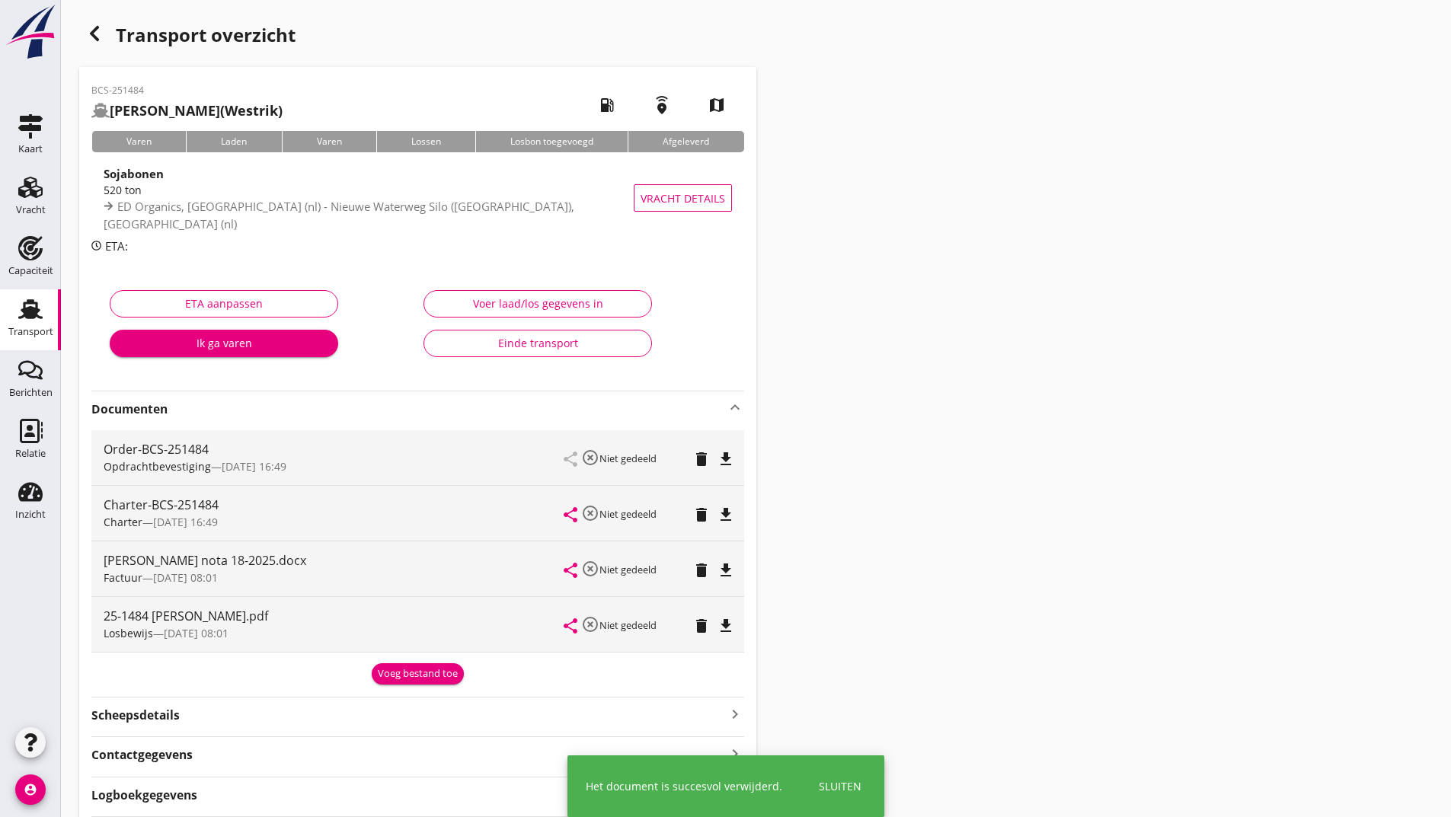
click at [409, 670] on div "Voeg bestand toe" at bounding box center [418, 674] width 80 height 15
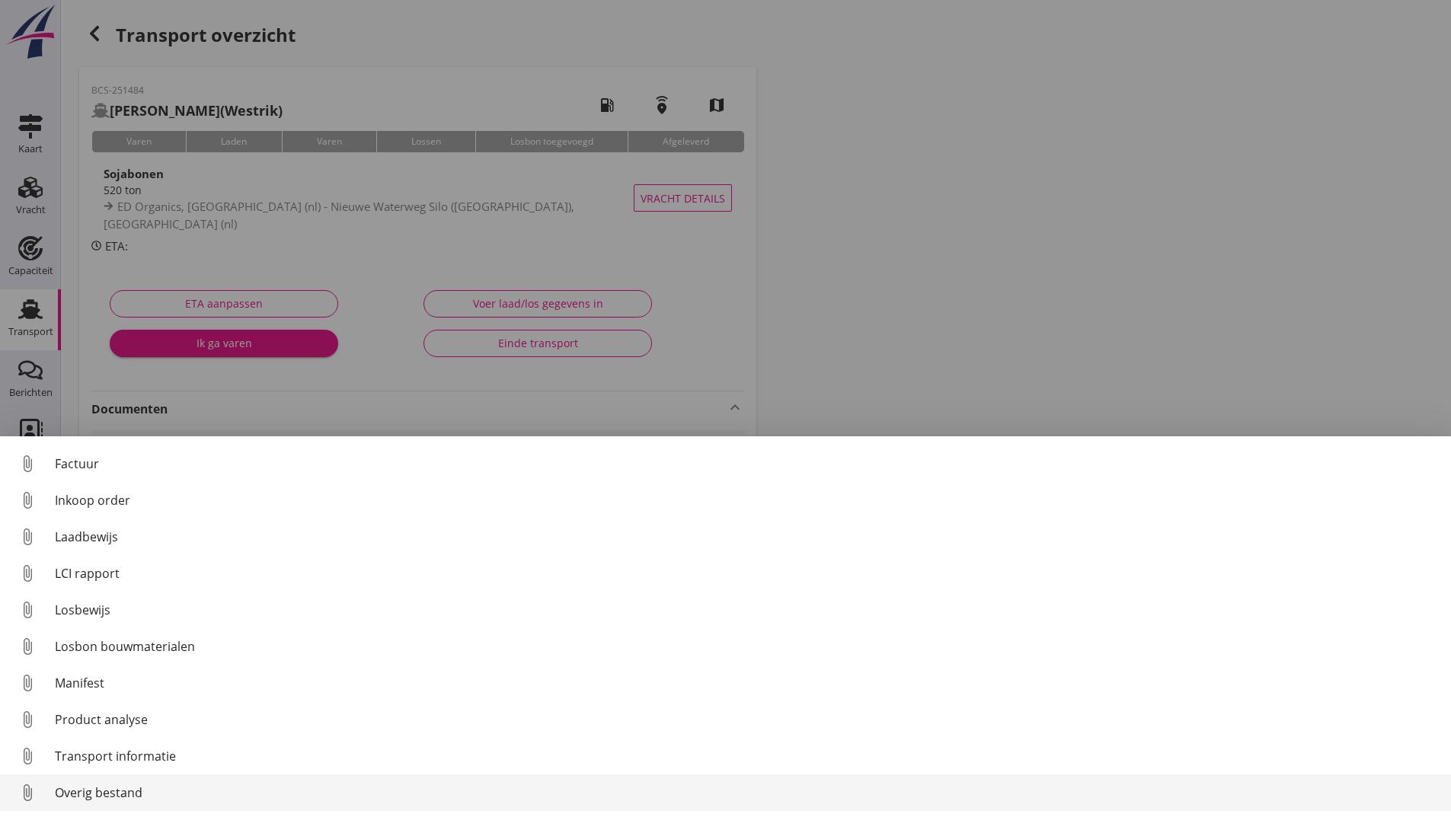
click at [101, 792] on div "Overig bestand" at bounding box center [747, 793] width 1384 height 18
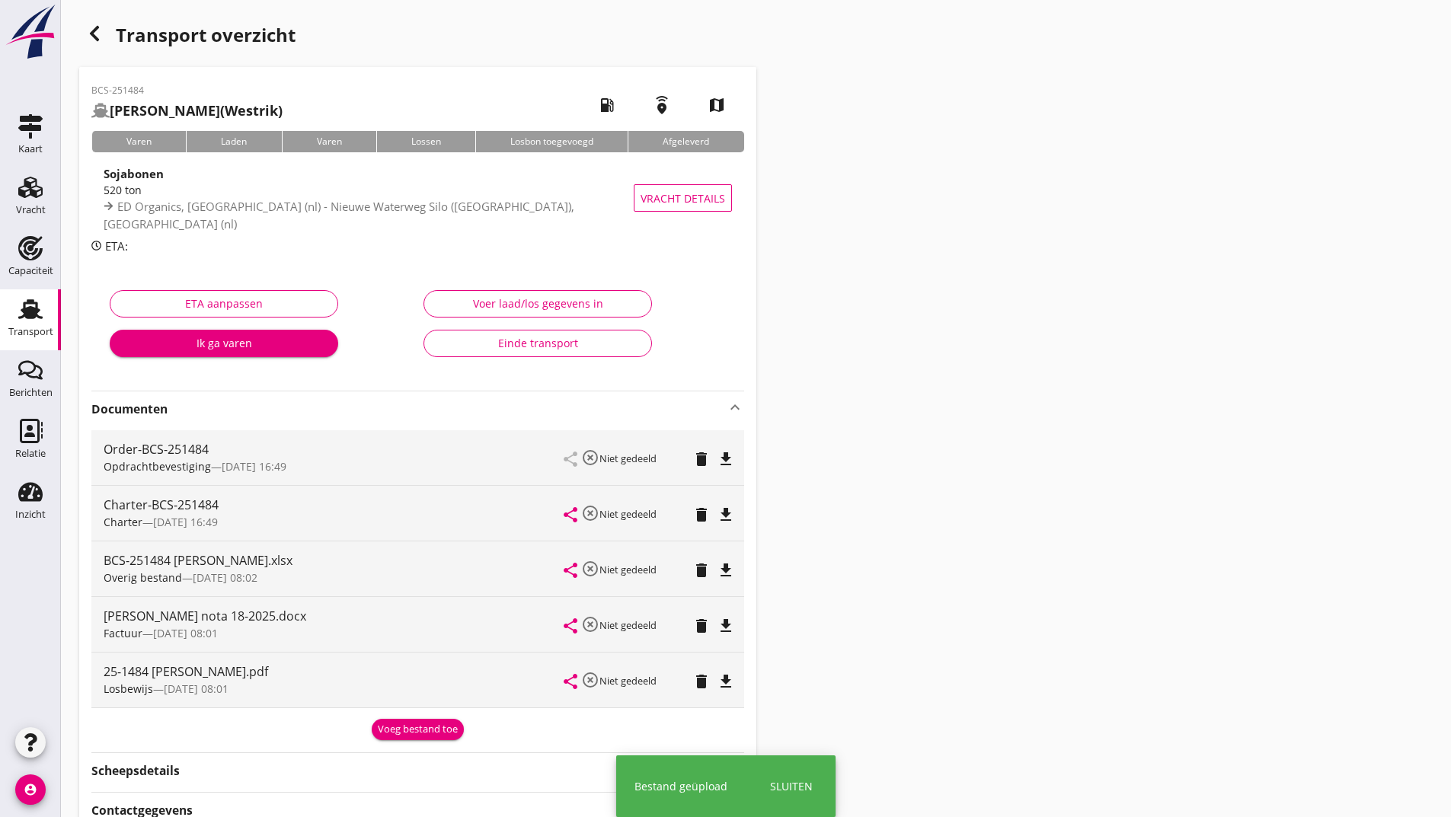
click at [395, 728] on div "Voeg bestand toe" at bounding box center [418, 729] width 80 height 15
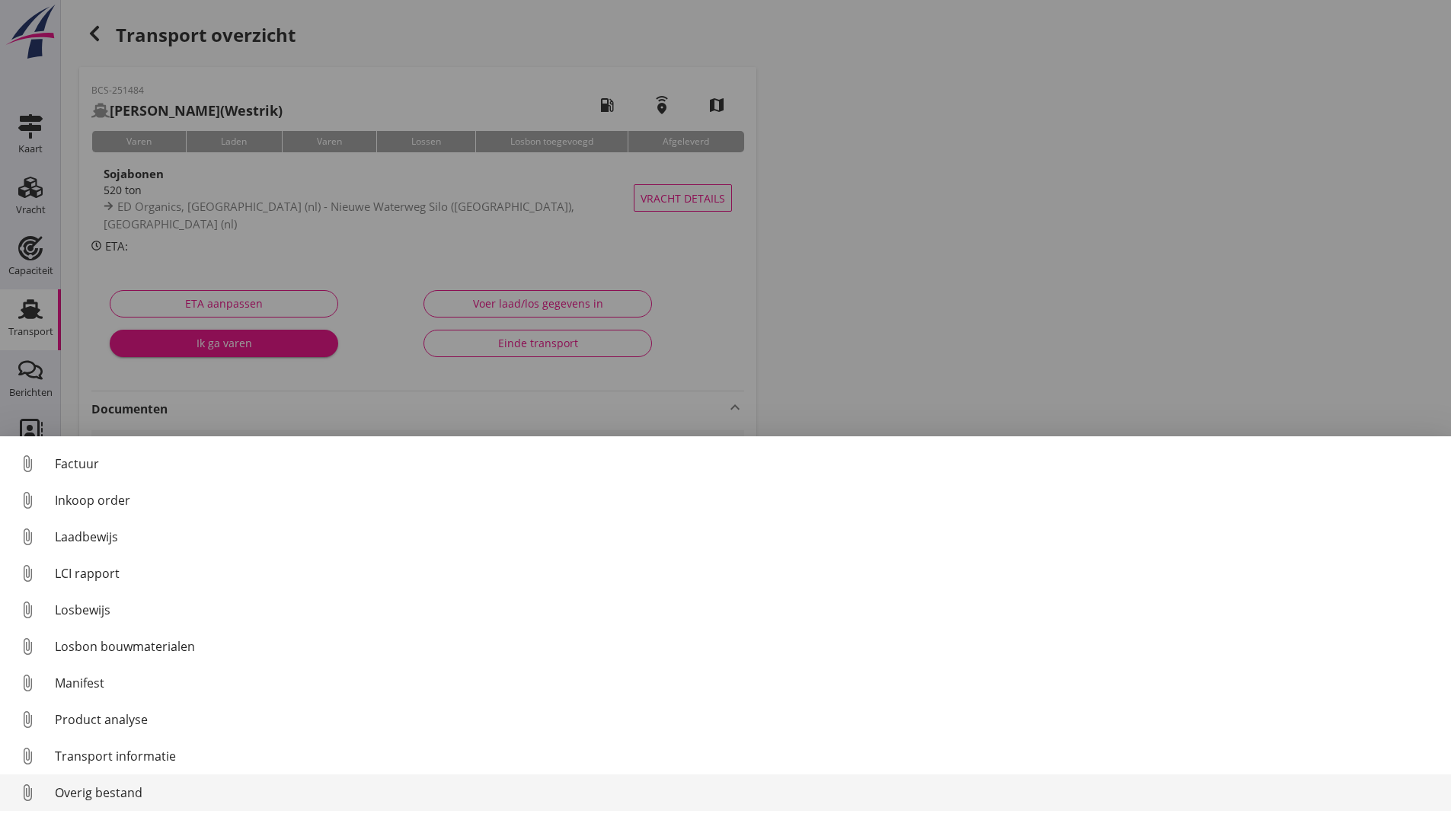
click at [117, 789] on div "Overig bestand" at bounding box center [747, 793] width 1384 height 18
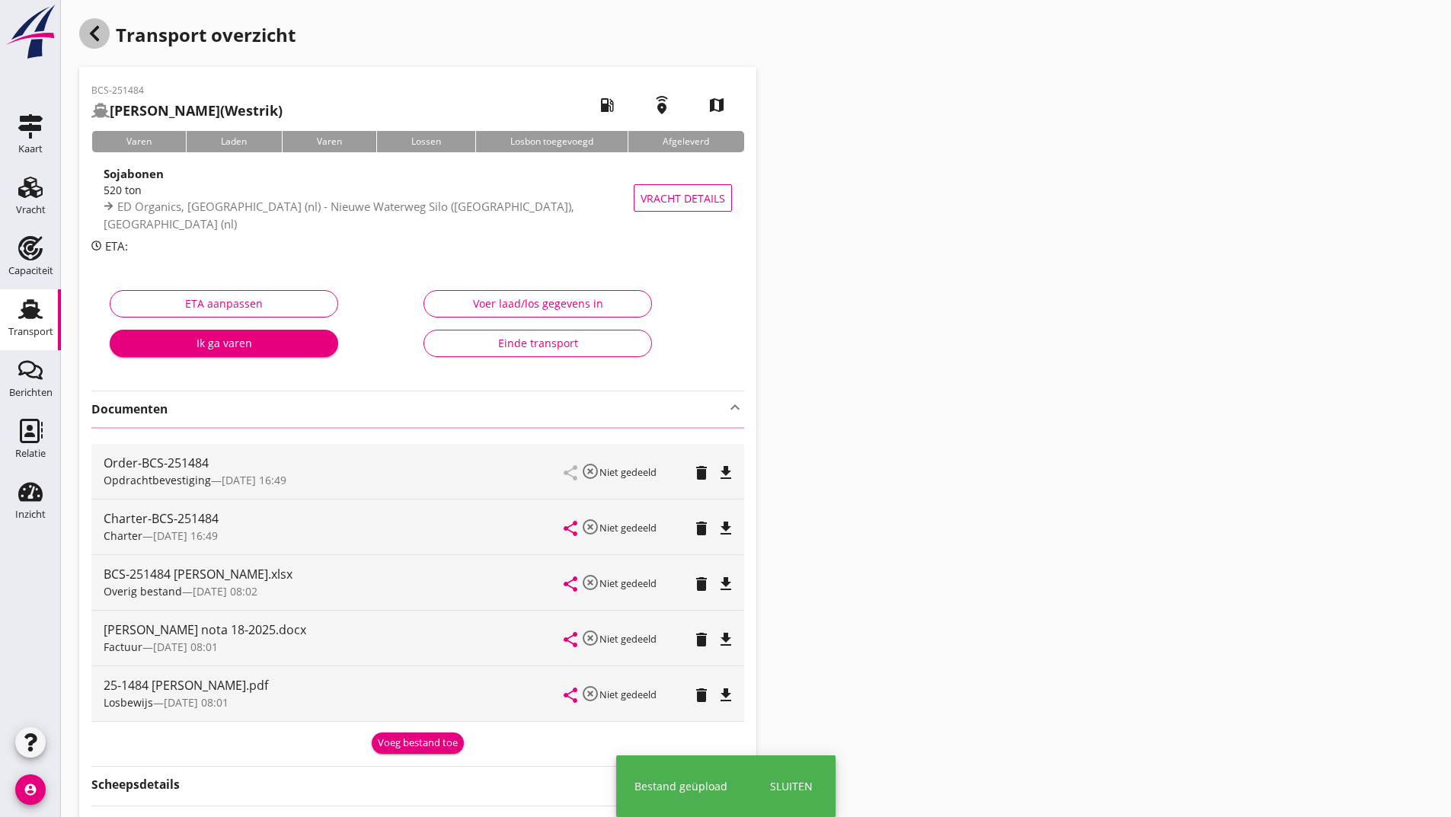
click at [99, 30] on icon "button" at bounding box center [94, 33] width 18 height 18
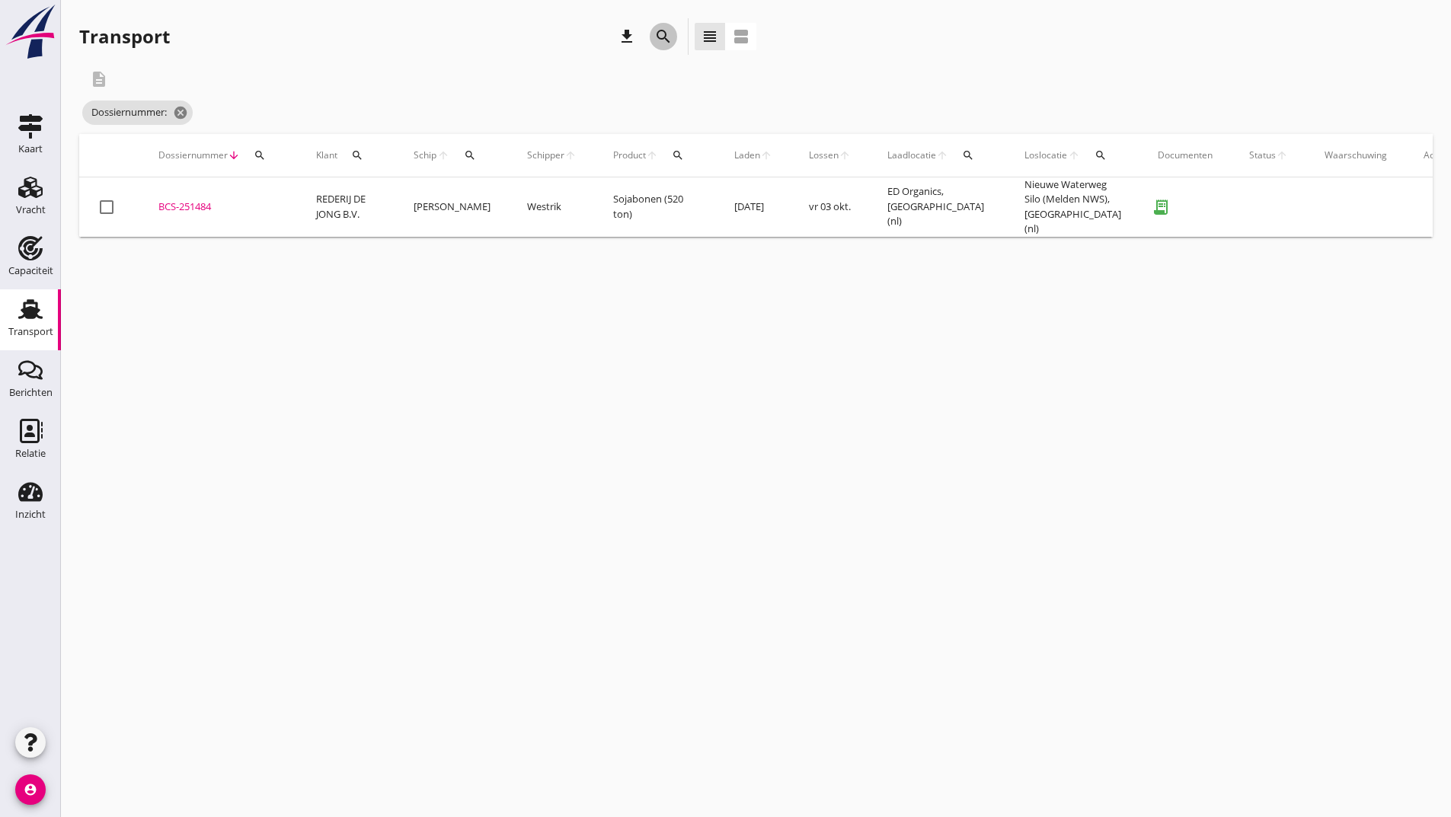
click at [660, 36] on icon "search" at bounding box center [663, 36] width 18 height 18
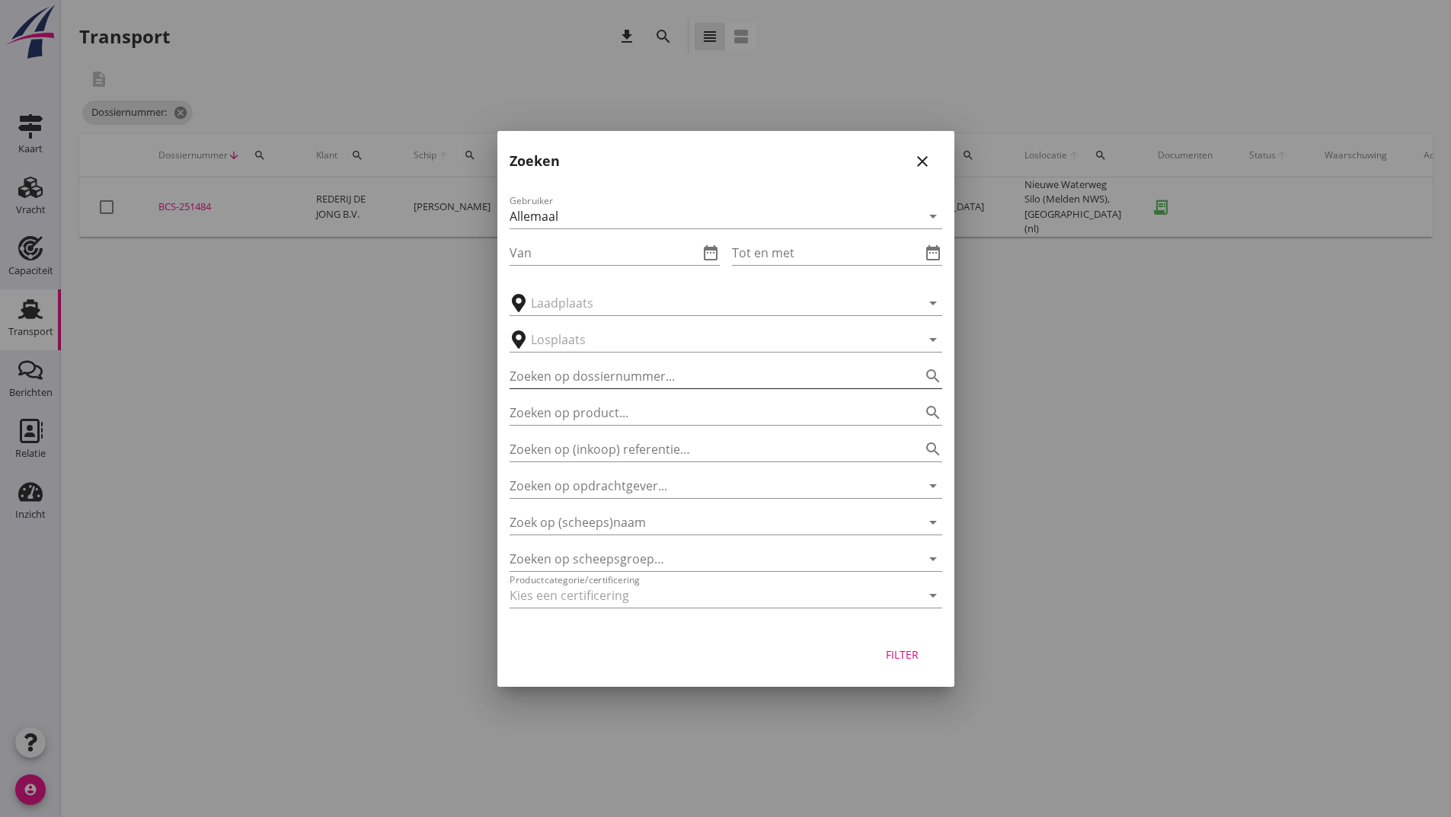
click at [568, 382] on input "Zoeken op dossiernummer..." at bounding box center [705, 376] width 390 height 24
type input "251418"
click at [899, 658] on div "Filter" at bounding box center [902, 655] width 43 height 16
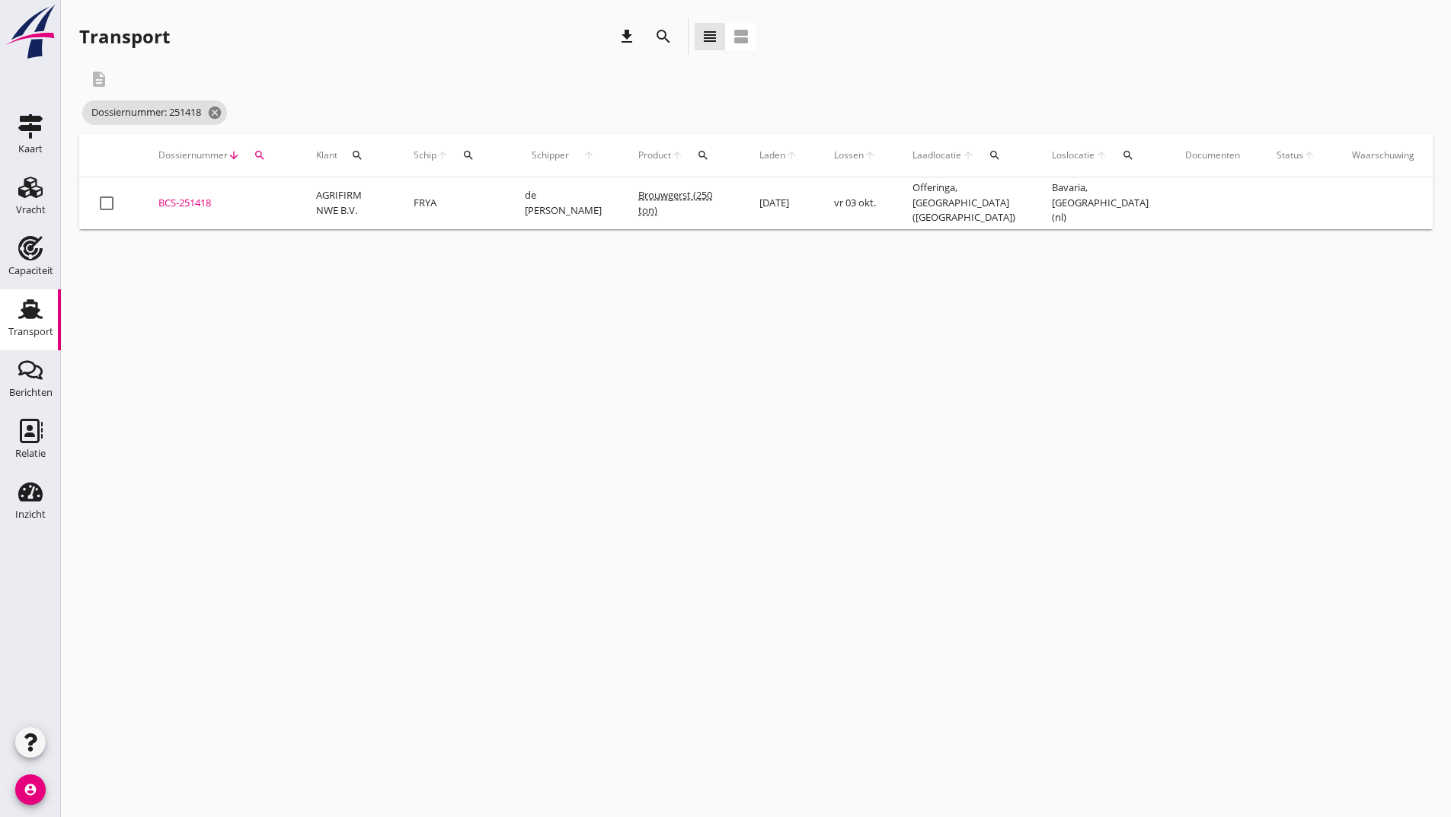
click at [202, 198] on div "BCS-251418" at bounding box center [218, 203] width 121 height 15
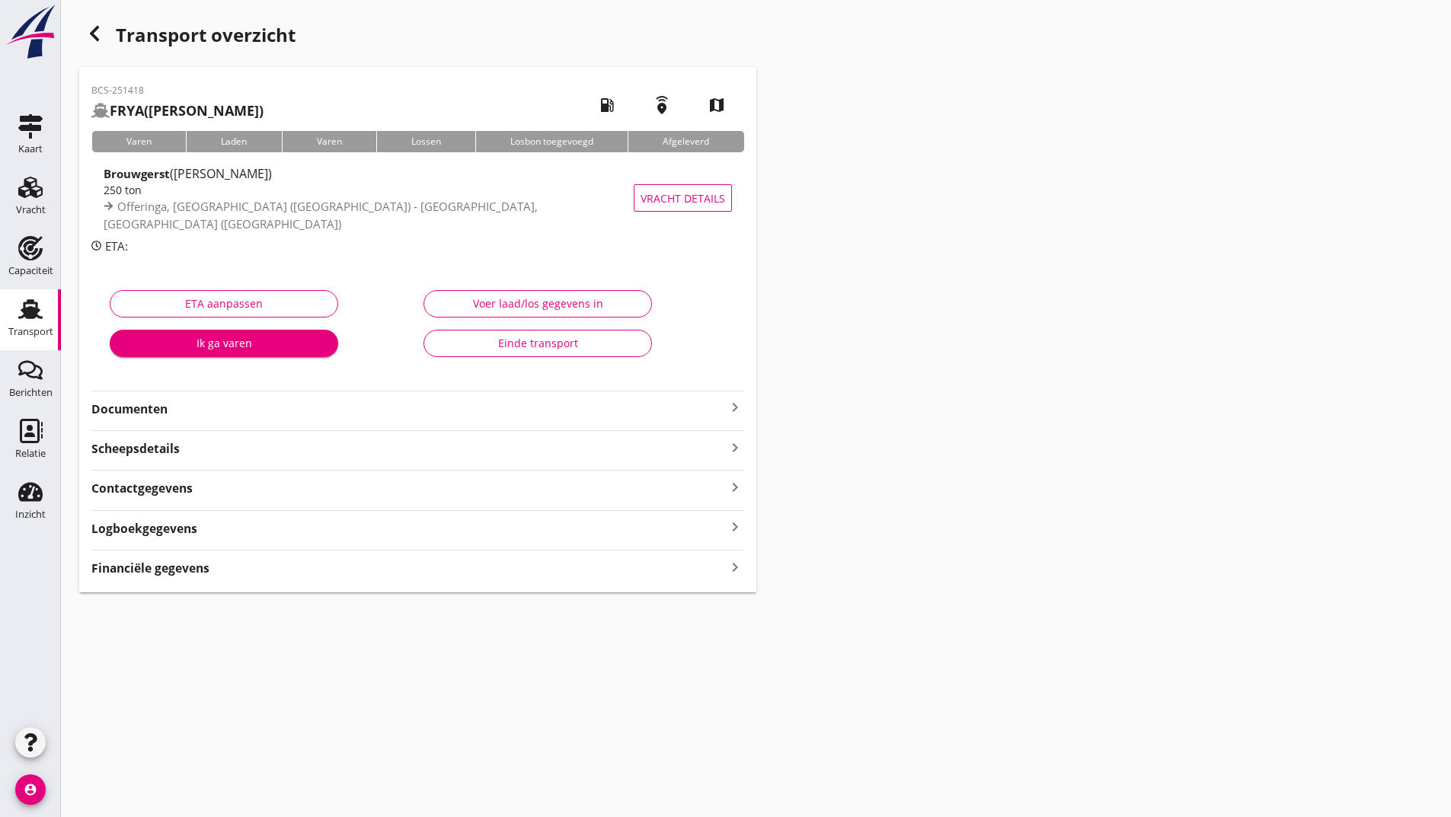
click at [150, 404] on strong "Documenten" at bounding box center [408, 410] width 635 height 18
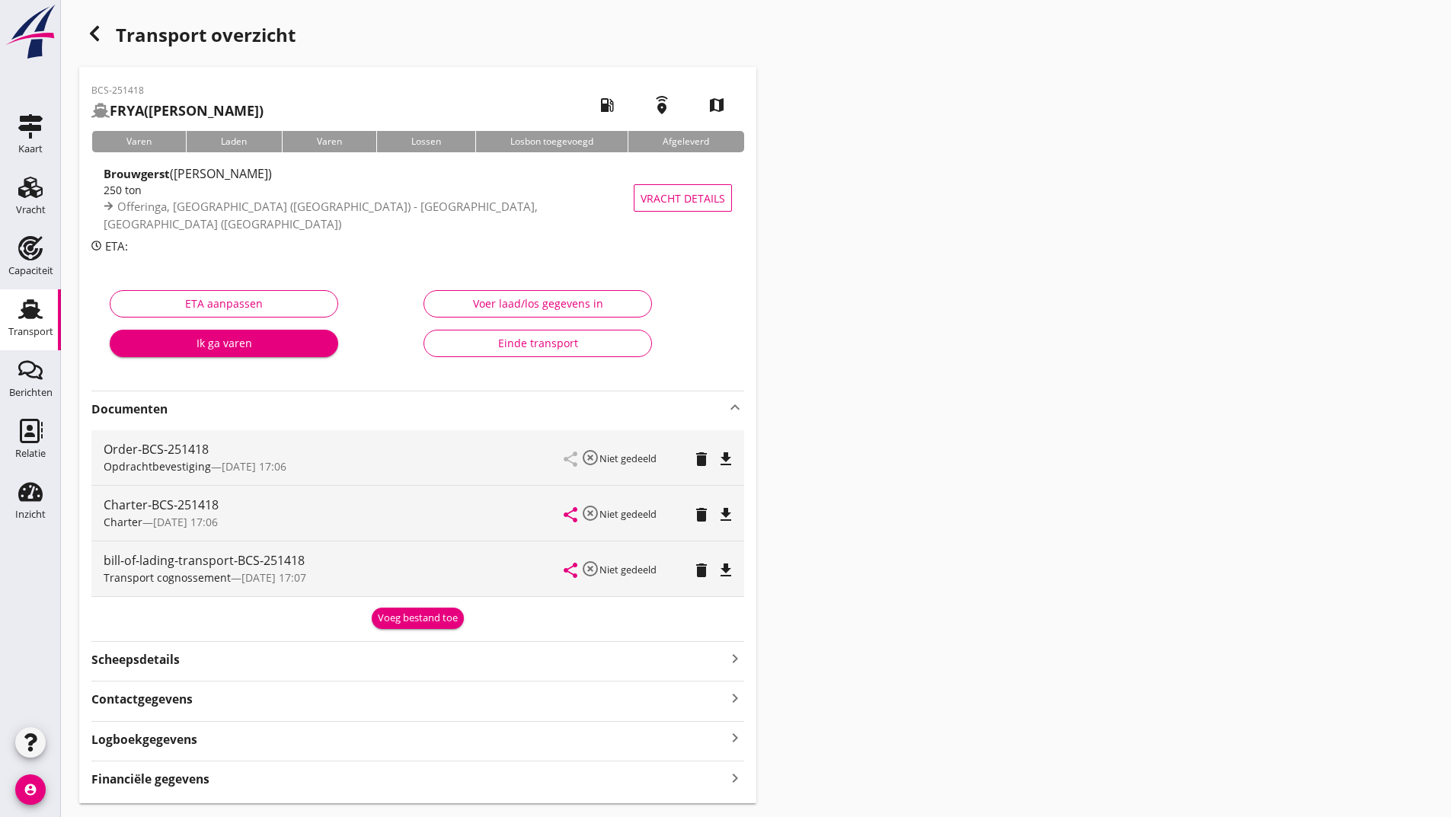
click at [392, 616] on div "Voeg bestand toe" at bounding box center [418, 618] width 80 height 15
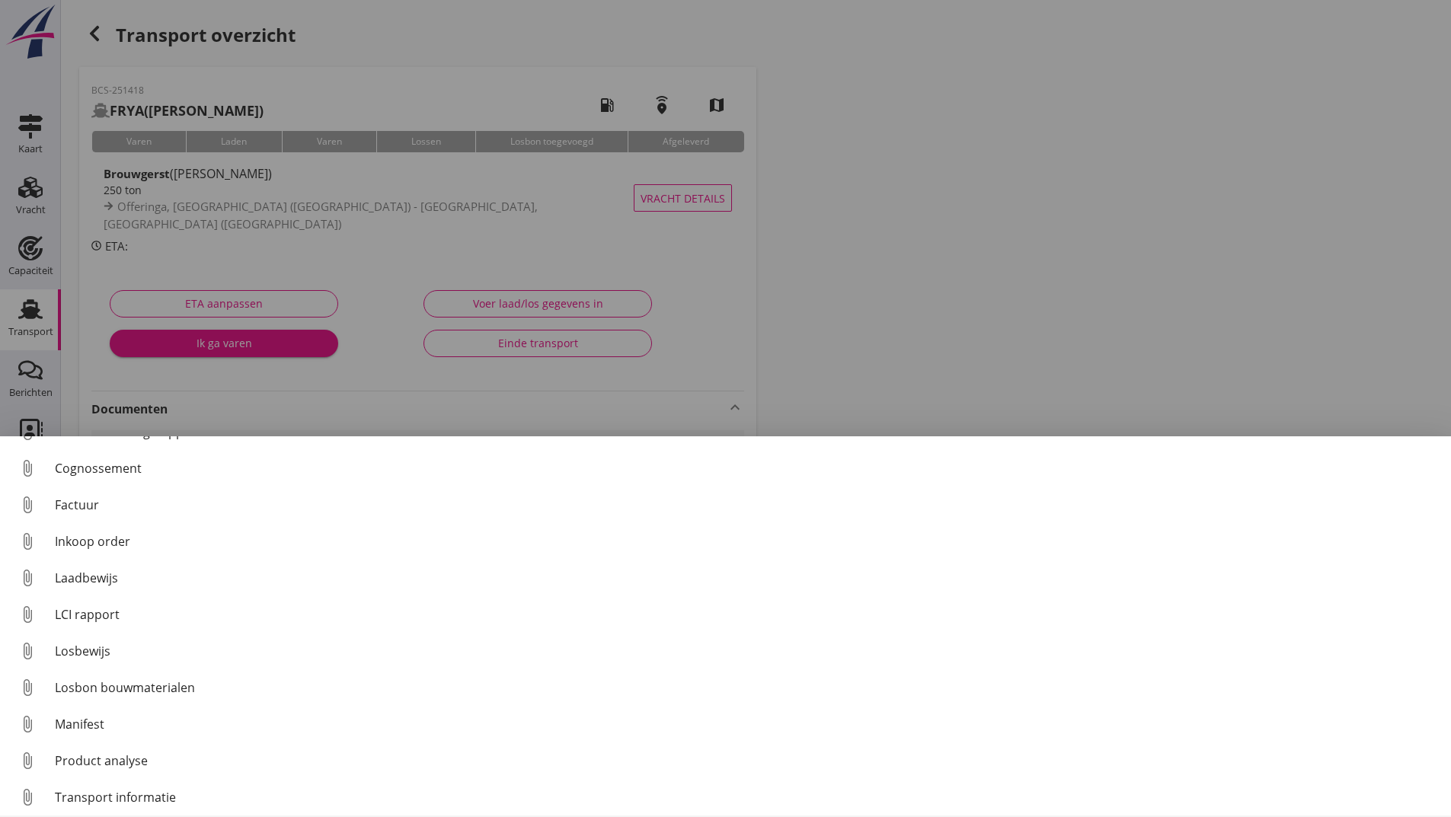
scroll to position [107, 0]
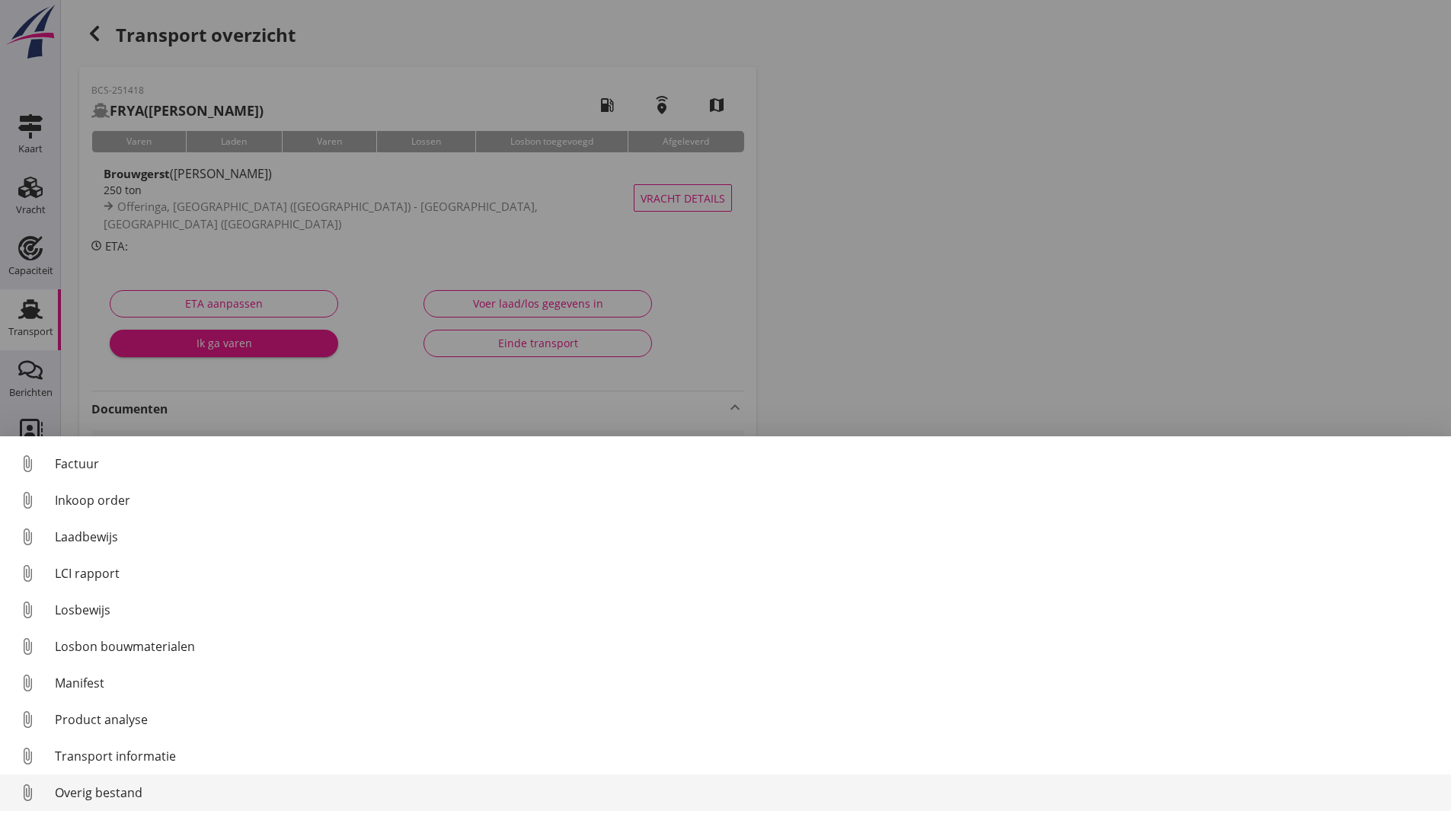
click at [124, 795] on div "Overig bestand" at bounding box center [747, 793] width 1384 height 18
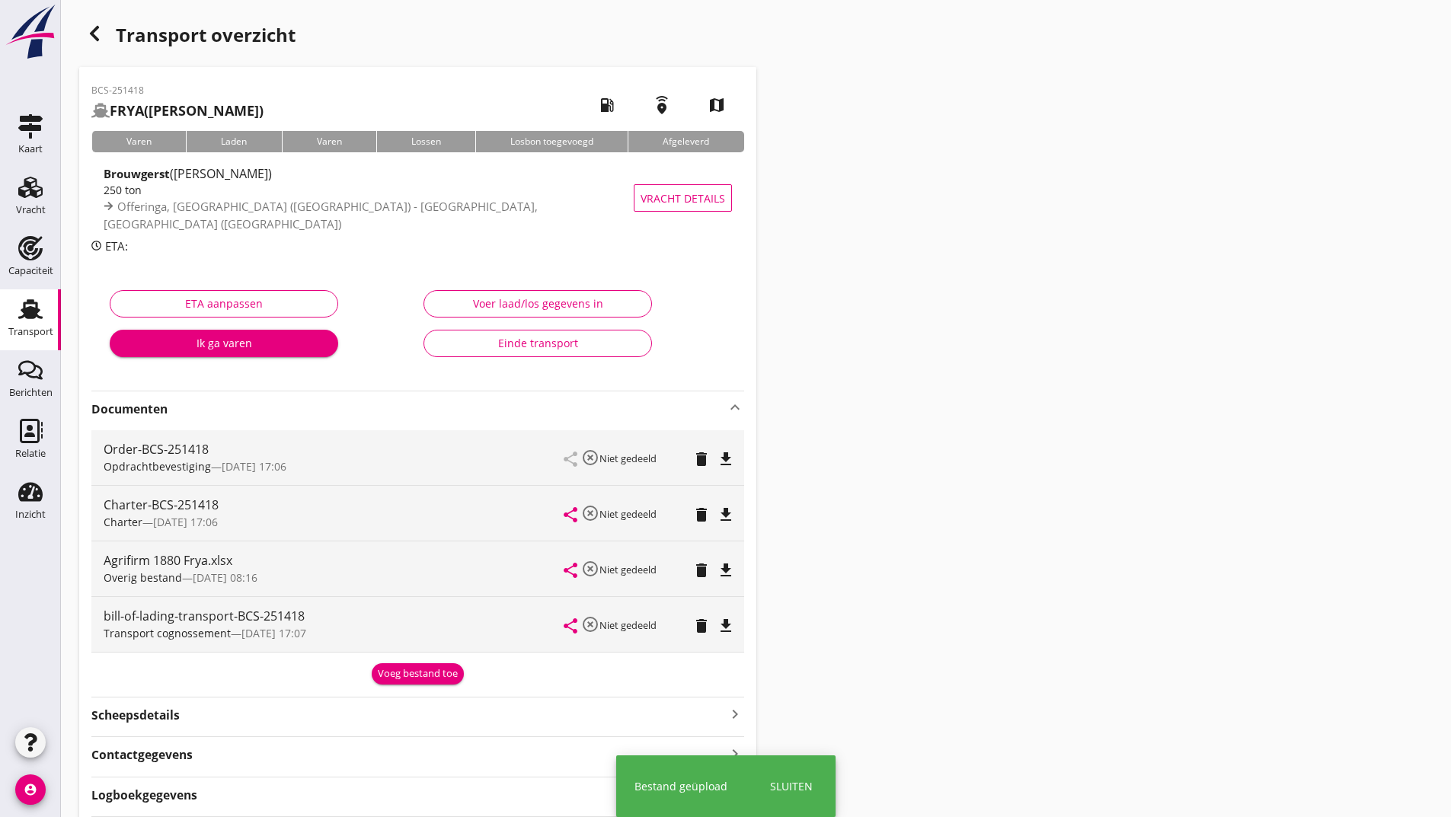
click at [400, 672] on div "Voeg bestand toe" at bounding box center [418, 674] width 80 height 15
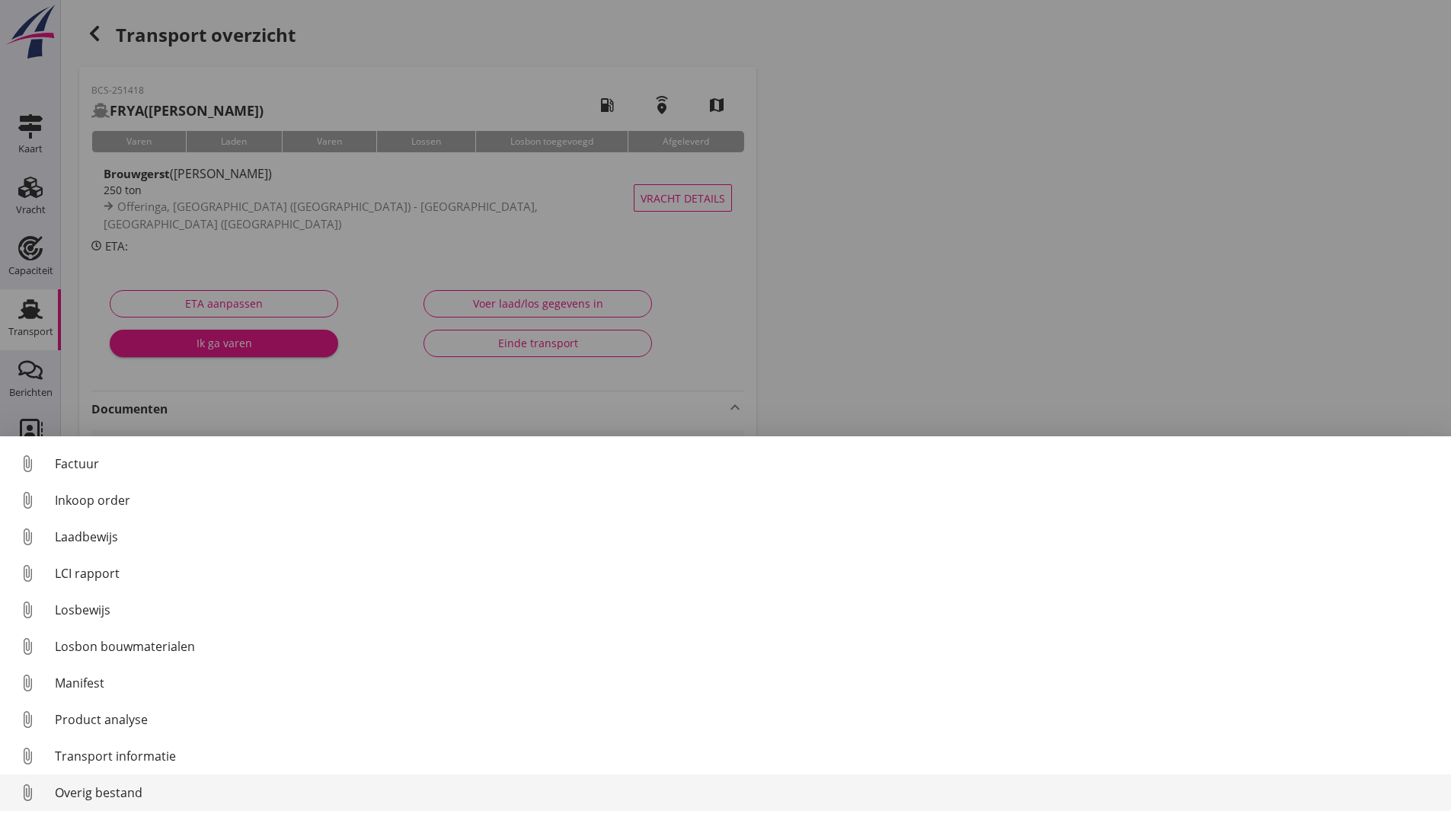
click at [122, 787] on div "Overig bestand" at bounding box center [747, 793] width 1384 height 18
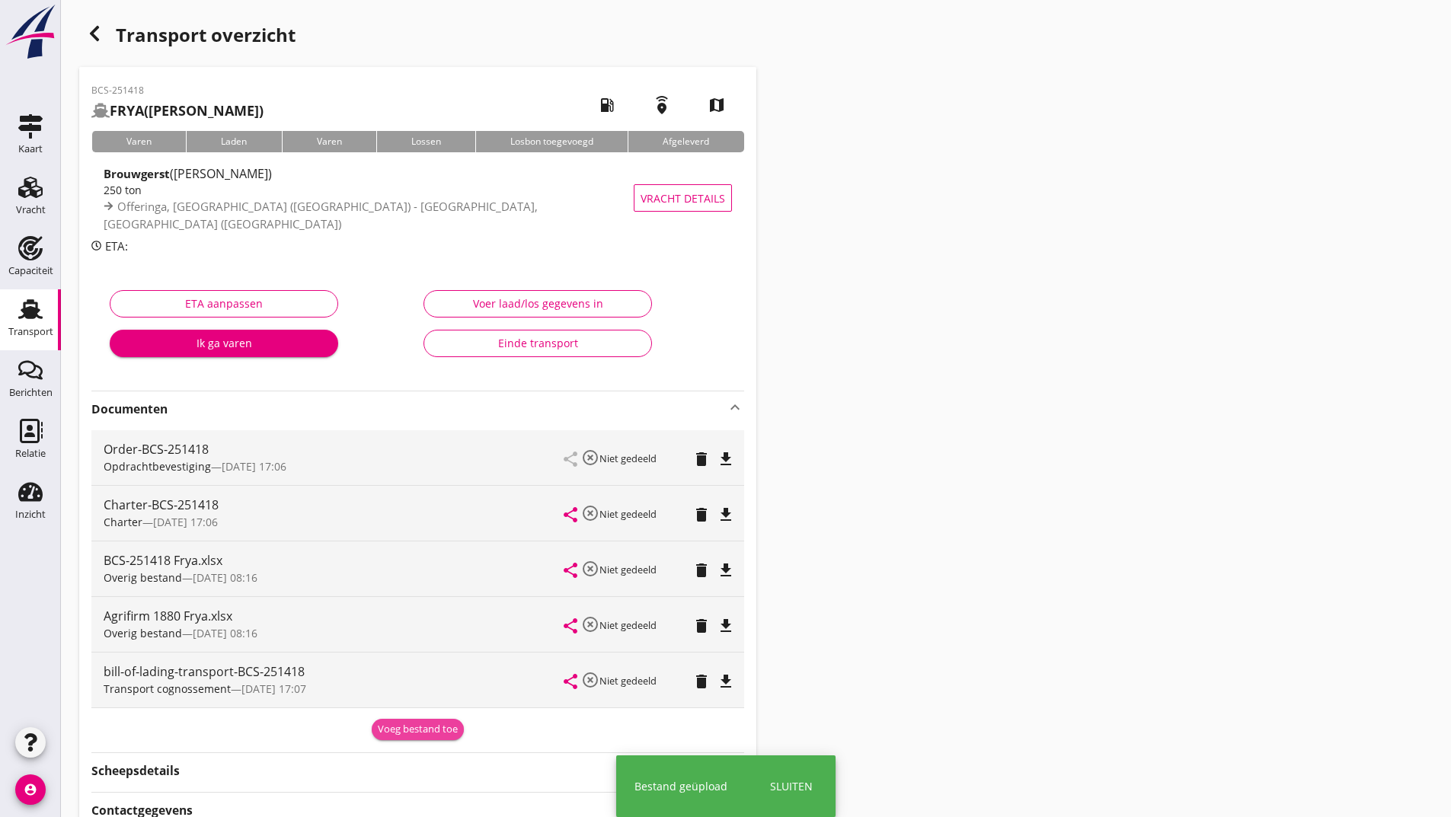
click at [399, 731] on div "Voeg bestand toe" at bounding box center [418, 729] width 80 height 15
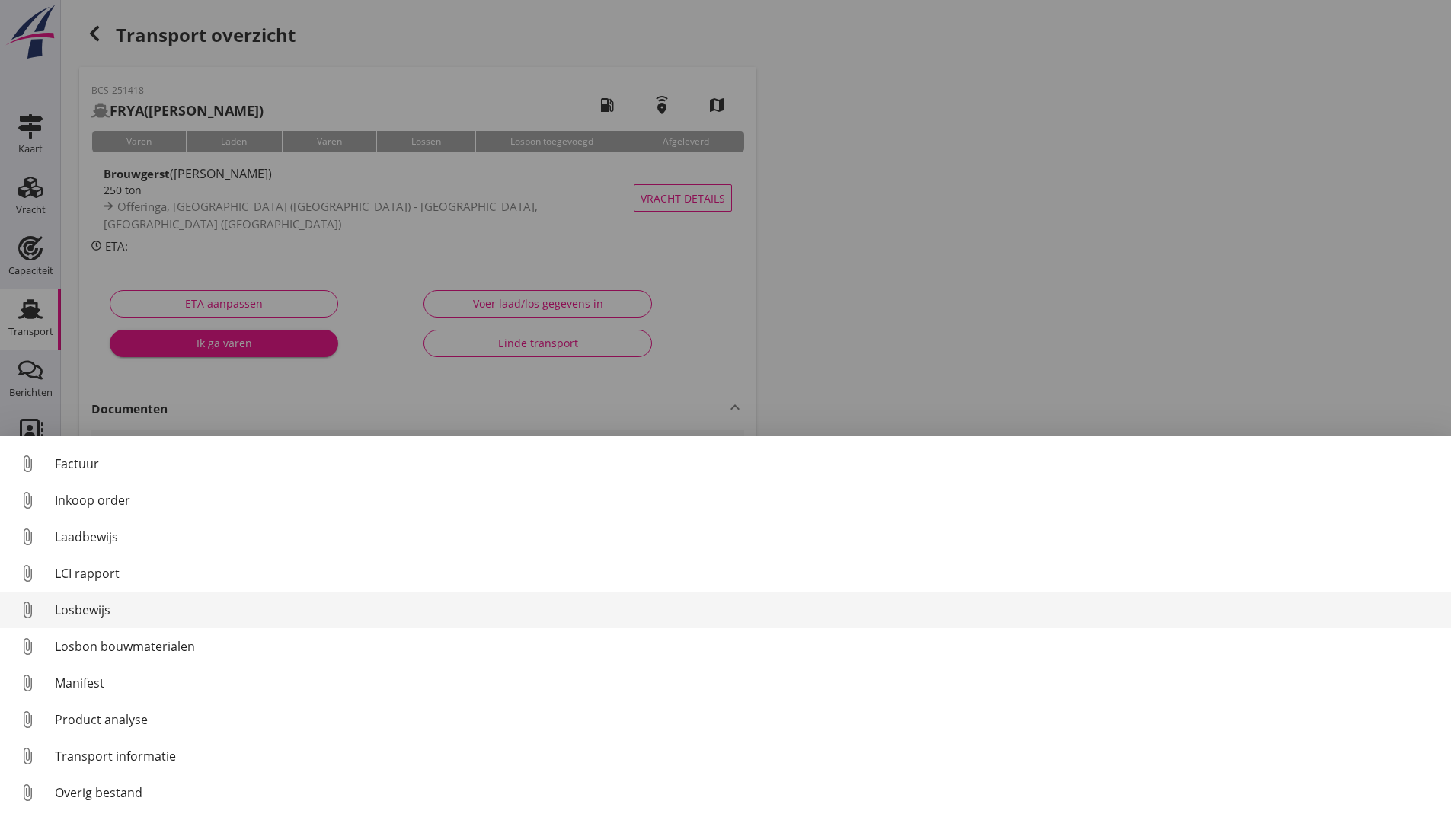
click at [99, 609] on div "Losbewijs" at bounding box center [747, 610] width 1384 height 18
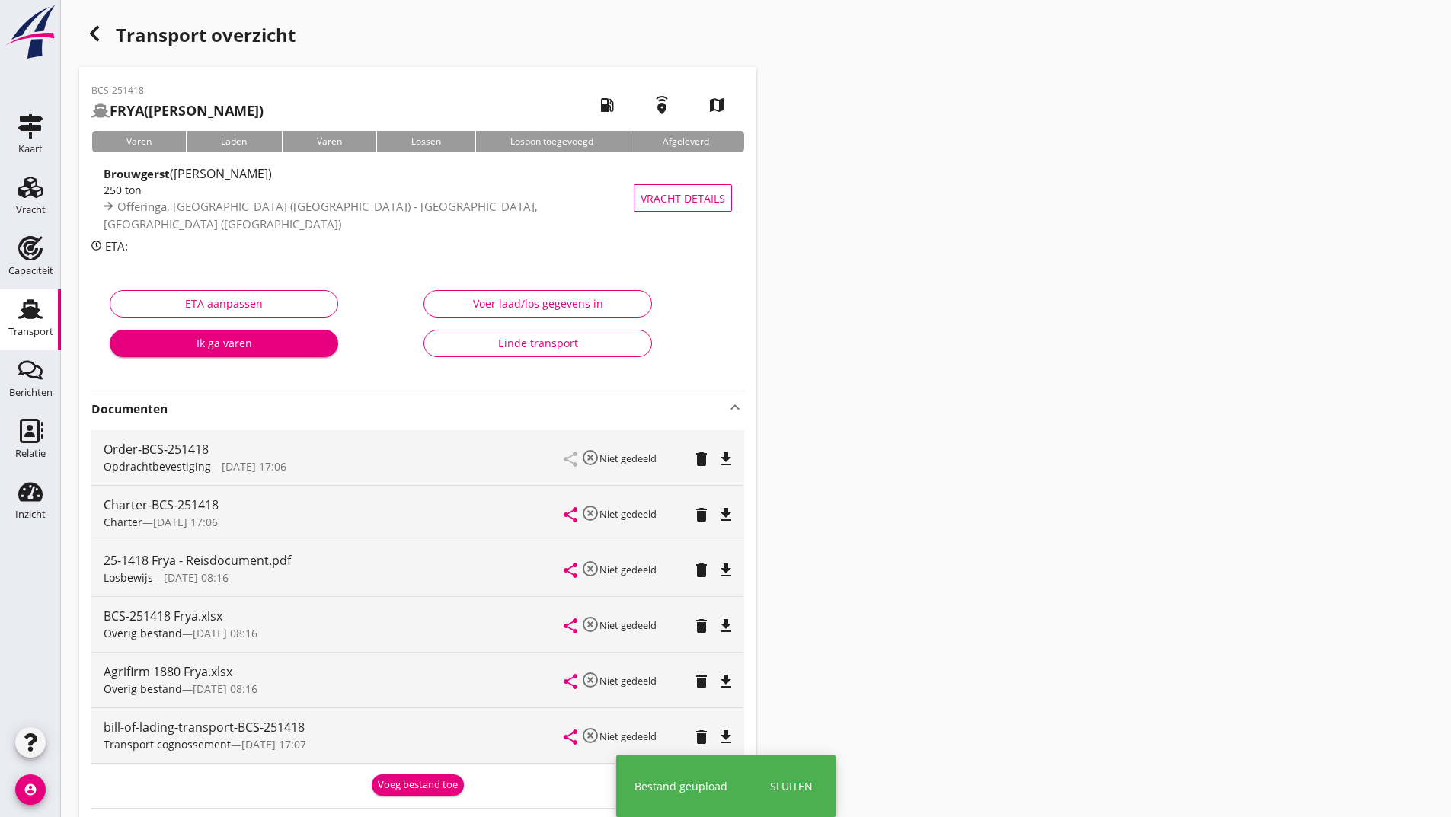
drag, startPoint x: 435, startPoint y: 799, endPoint x: 426, endPoint y: 761, distance: 39.2
click at [437, 795] on div "BCS-251418 FRYA (de Boer) local_gas_station emergency_share map Varen Laden Var…" at bounding box center [417, 519] width 677 height 904
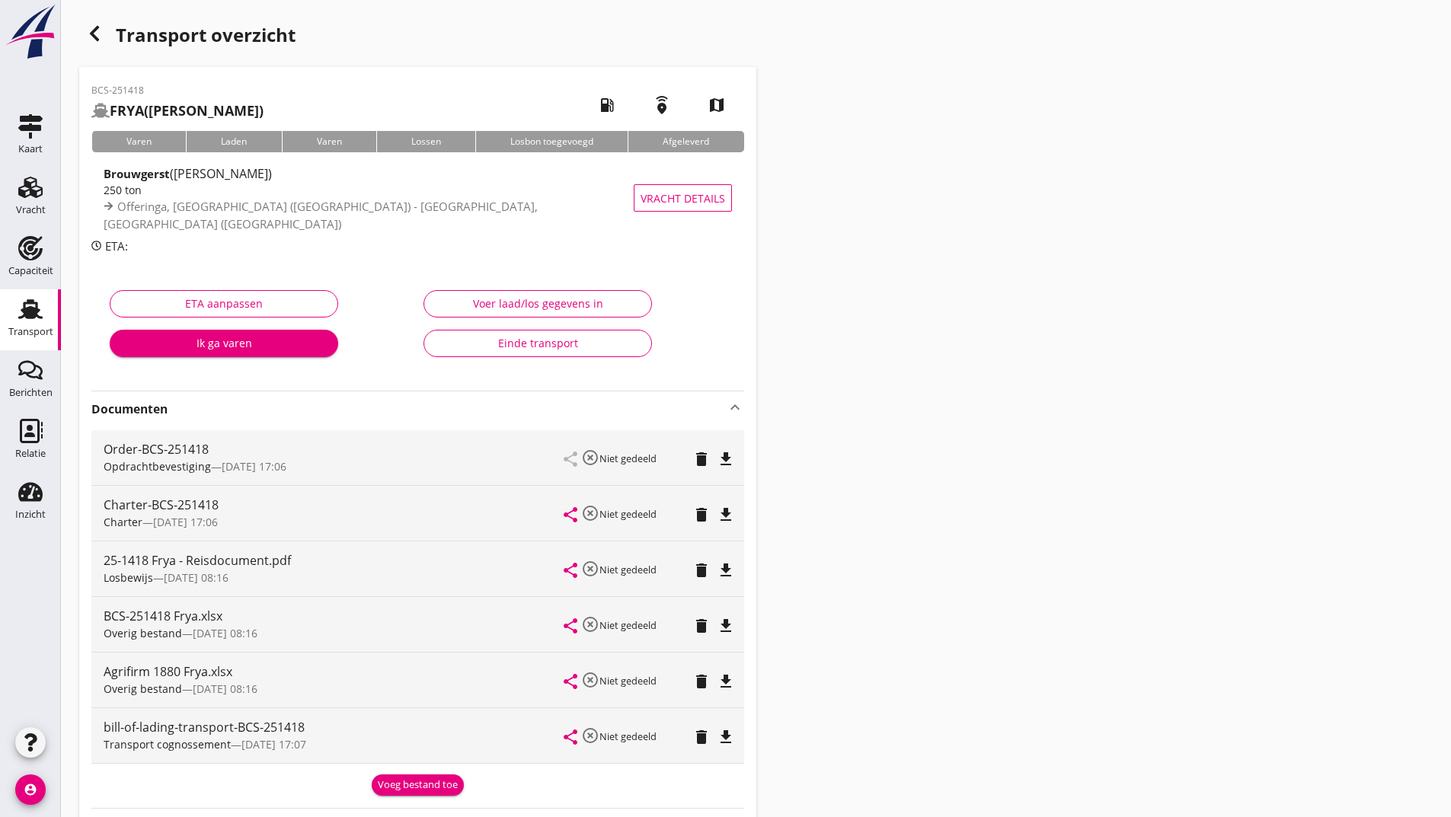
click at [421, 785] on div "Voeg bestand toe" at bounding box center [418, 785] width 80 height 15
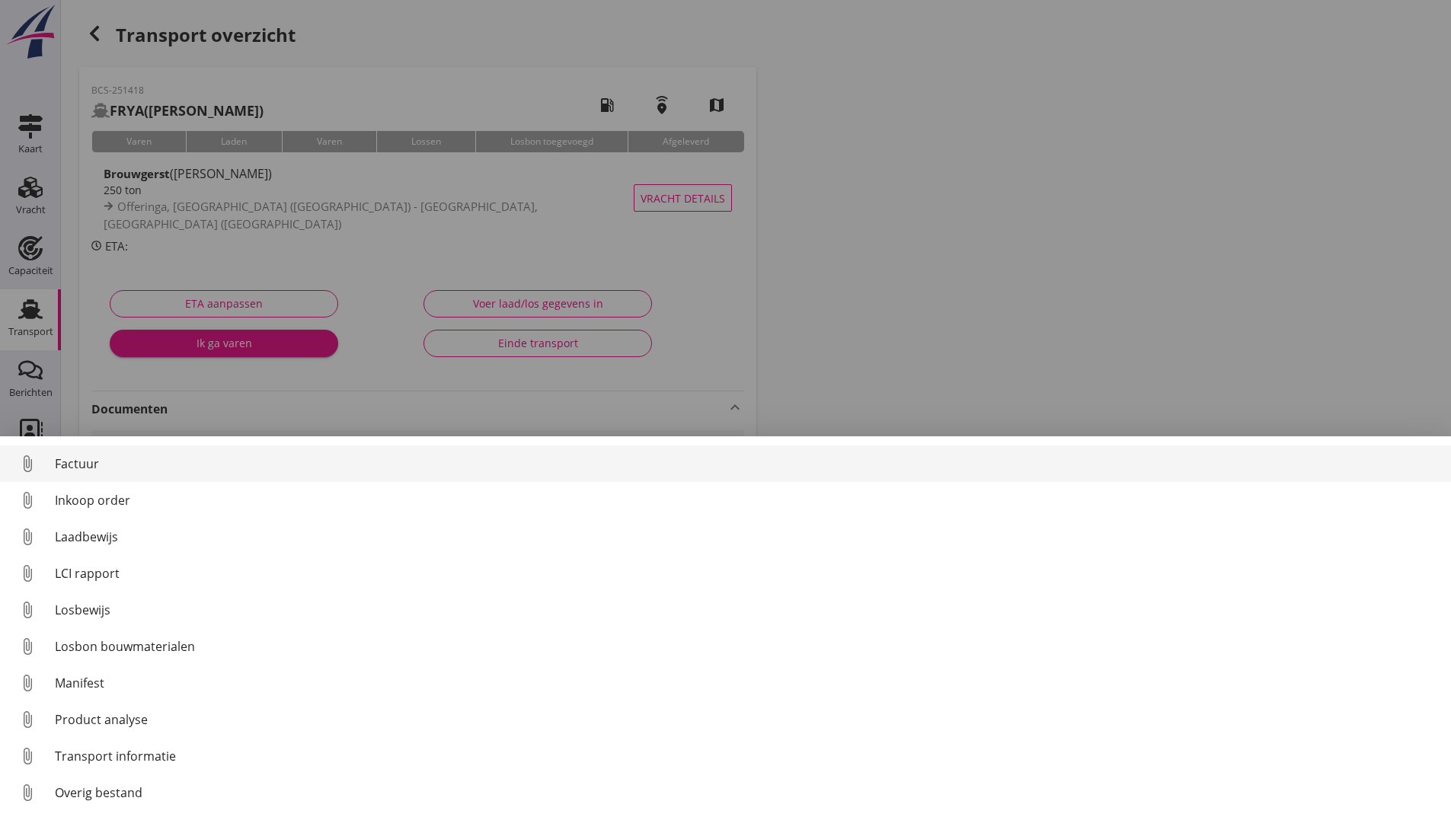
click at [91, 469] on div "Factuur" at bounding box center [747, 464] width 1384 height 18
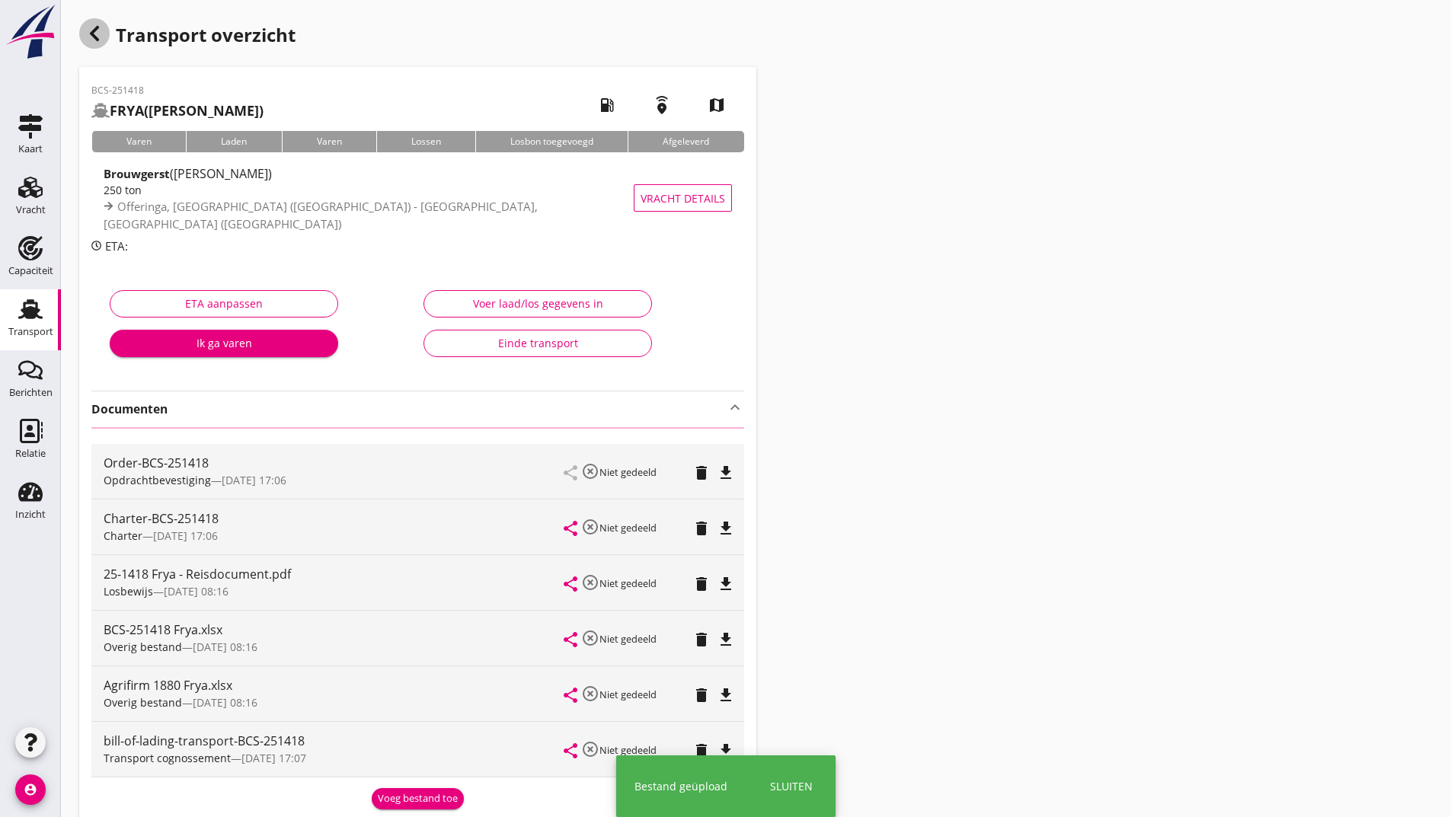
click at [94, 40] on icon "button" at bounding box center [94, 33] width 18 height 18
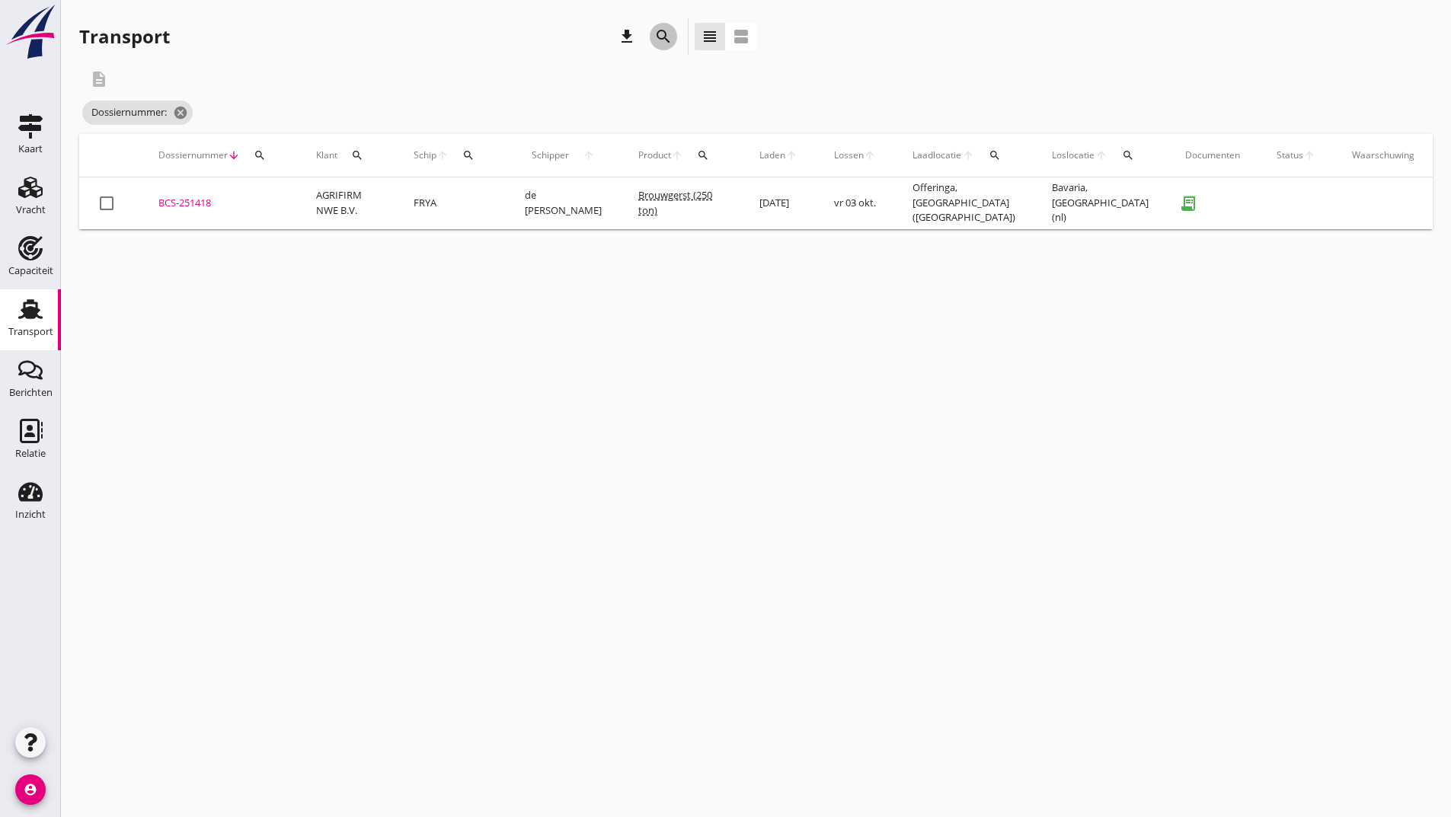
click at [660, 40] on icon "search" at bounding box center [663, 36] width 18 height 18
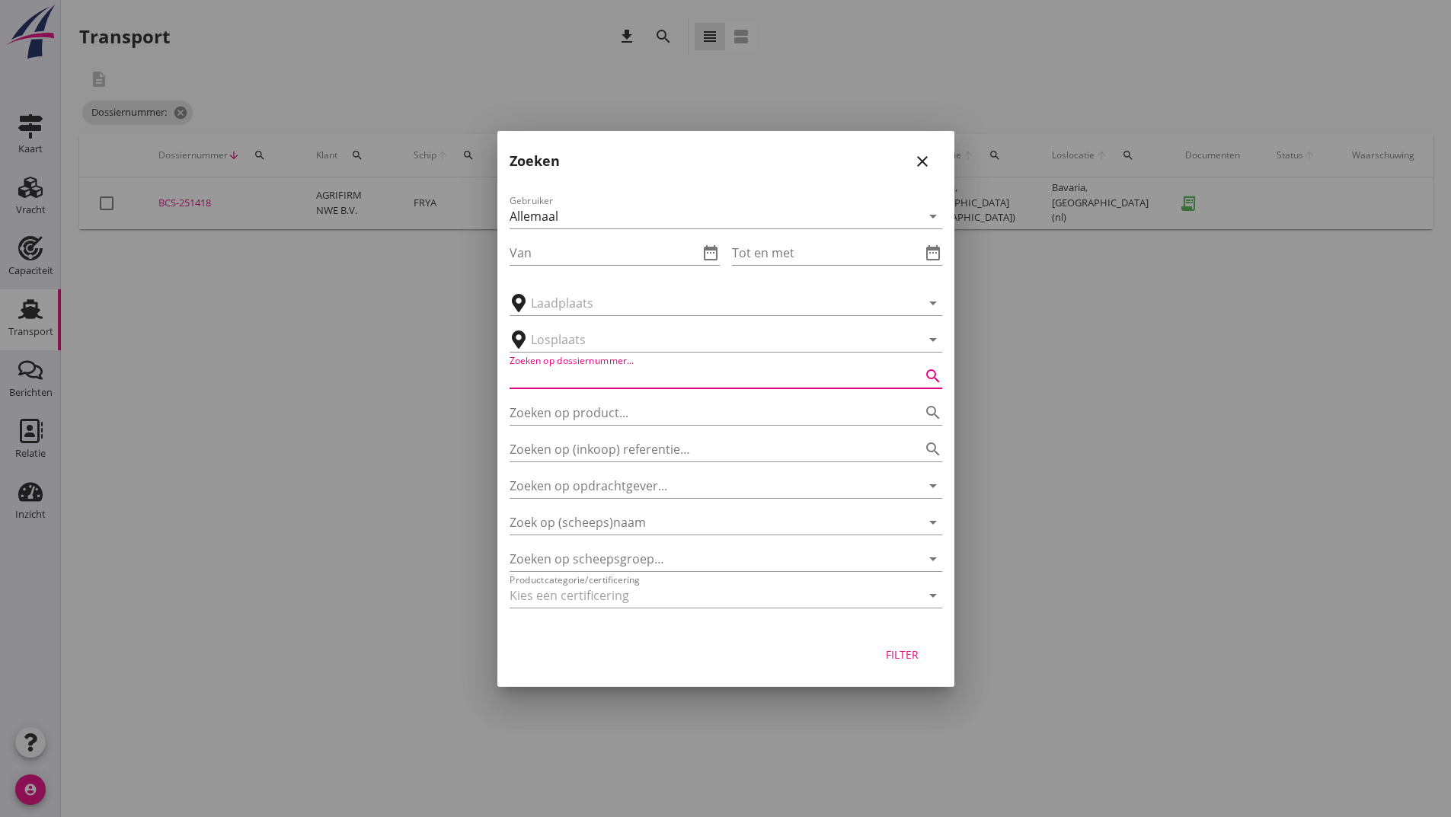
click at [587, 379] on input "Zoeken op dossiernummer..." at bounding box center [705, 376] width 390 height 24
type input "251391"
click at [910, 661] on div "Filter" at bounding box center [902, 655] width 43 height 16
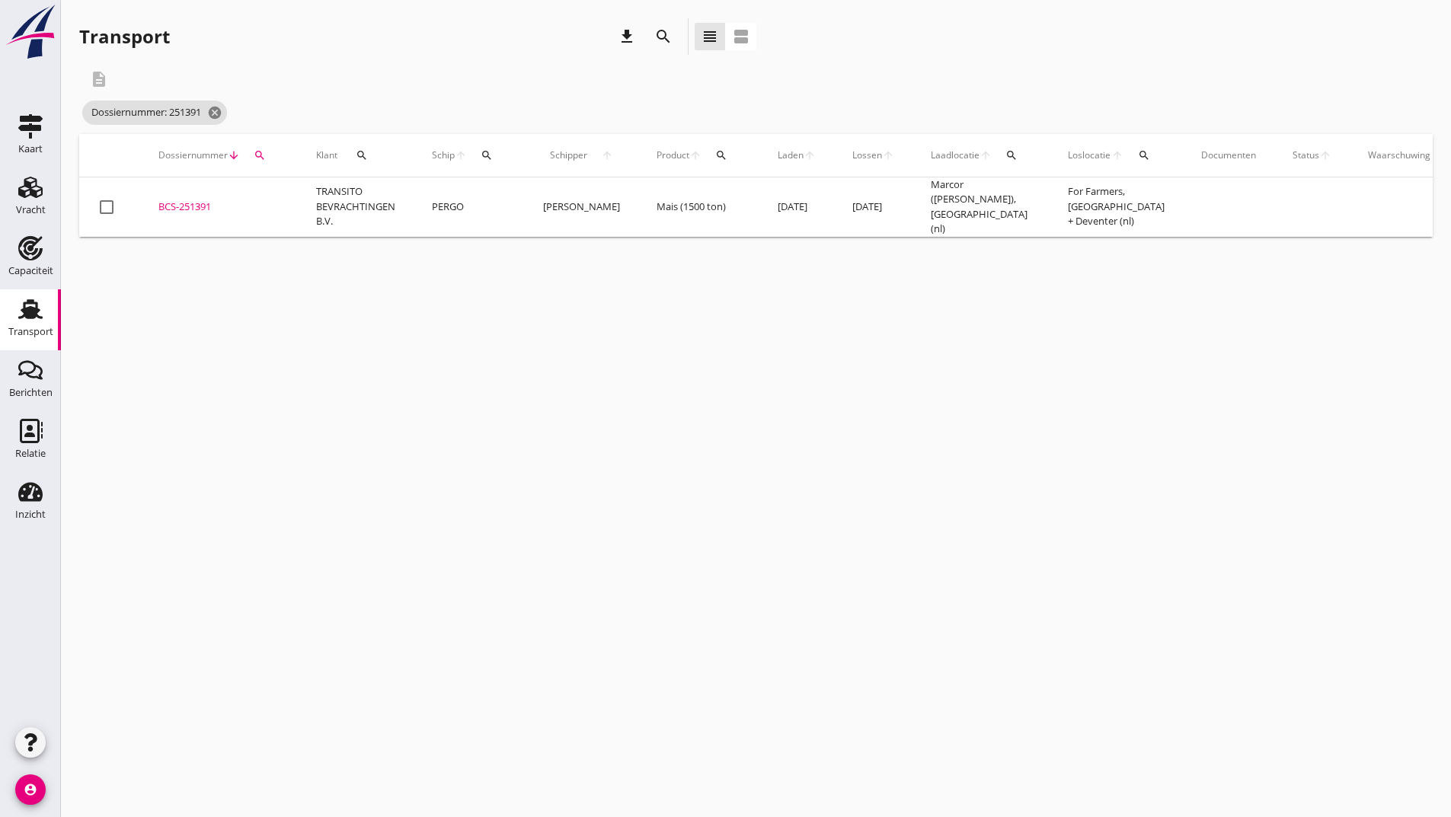
drag, startPoint x: 159, startPoint y: 196, endPoint x: 194, endPoint y: 219, distance: 42.3
click at [159, 200] on div "BCS-251391" at bounding box center [218, 207] width 121 height 15
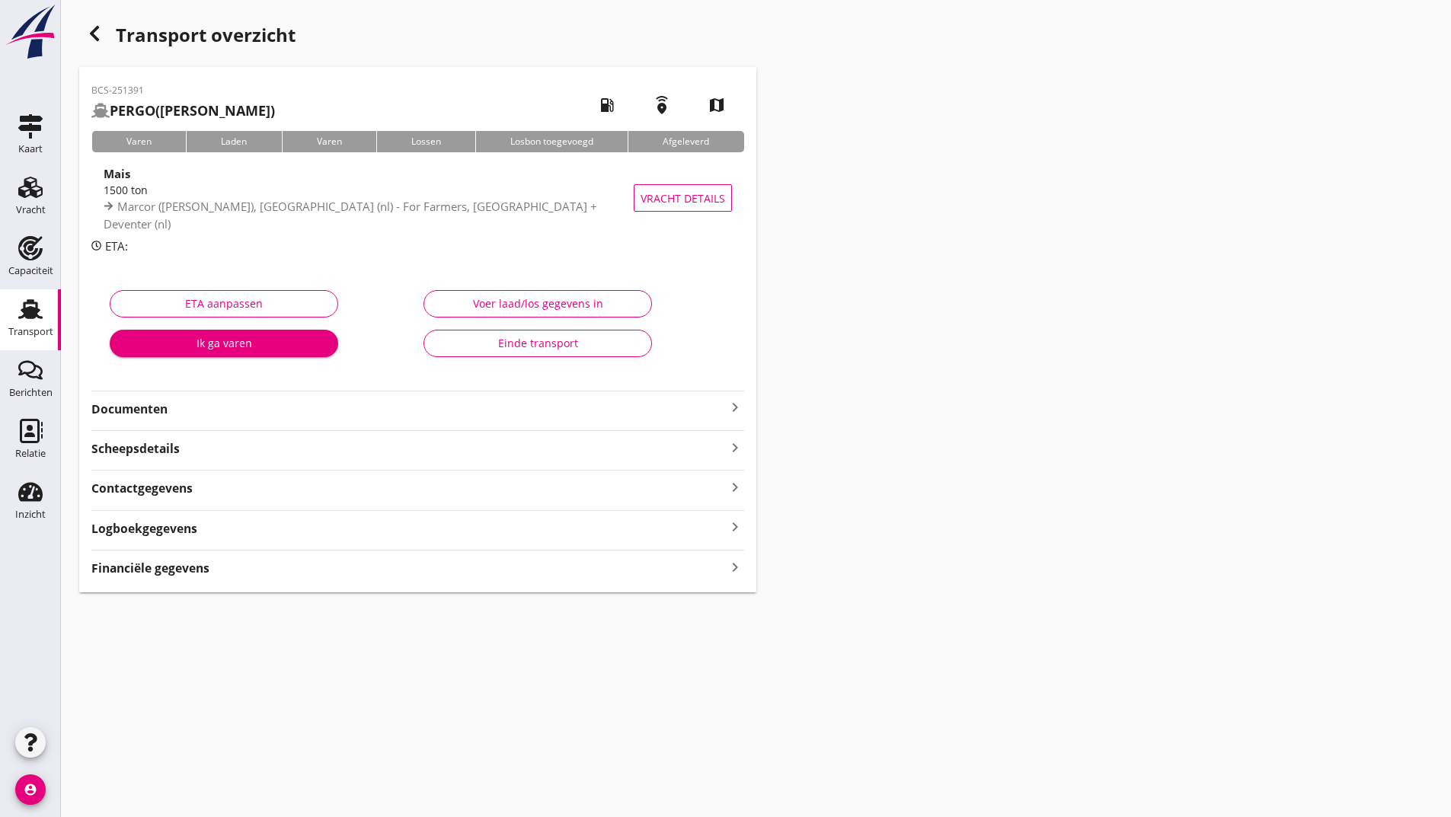
click at [166, 418] on div "BCS-251391 PERGO ([PERSON_NAME]) local_gas_station emergency_share map Varen La…" at bounding box center [417, 330] width 677 height 526
click at [173, 409] on strong "Documenten" at bounding box center [408, 410] width 635 height 18
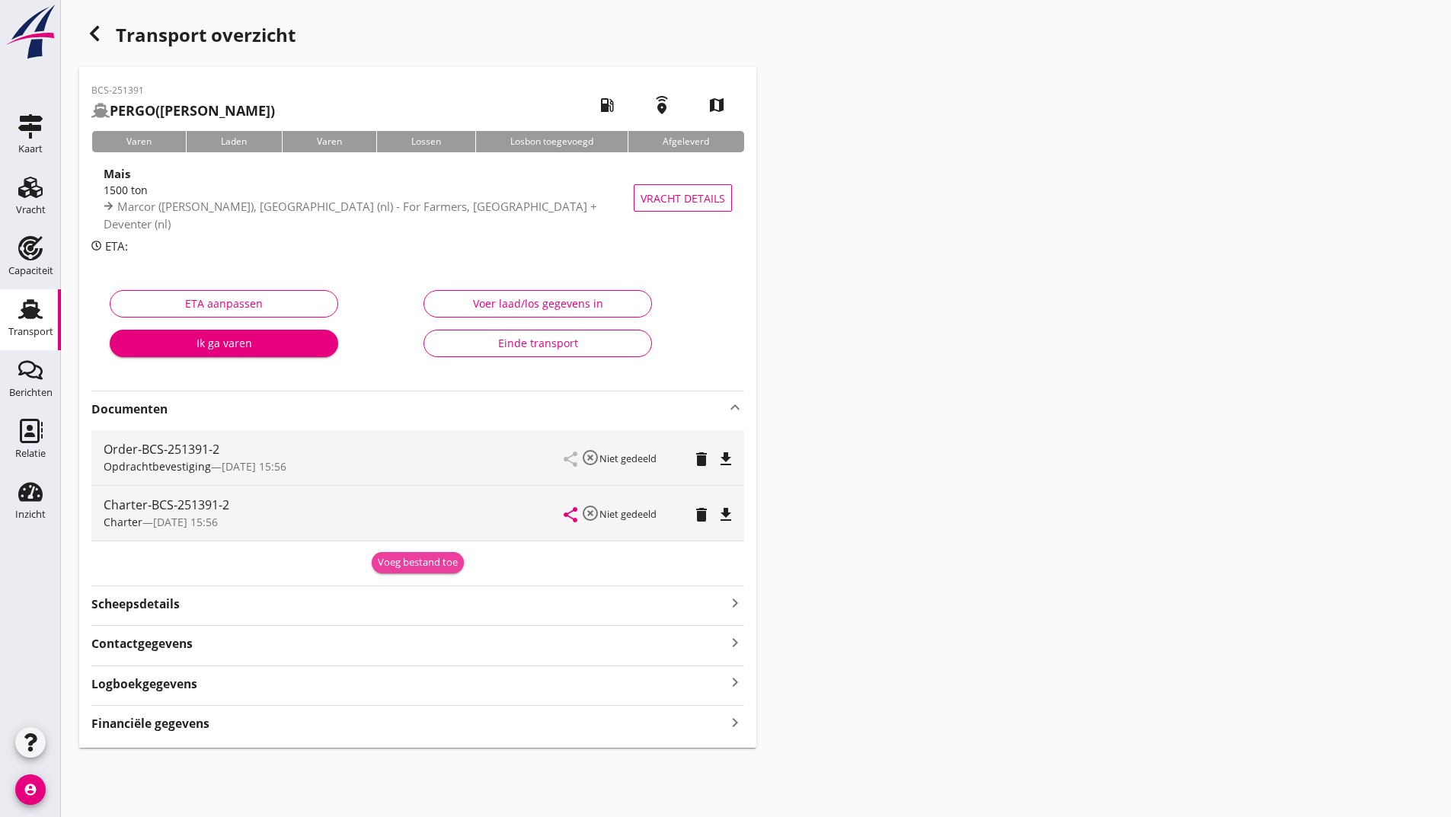
click at [435, 567] on div "Voeg bestand toe" at bounding box center [418, 562] width 80 height 15
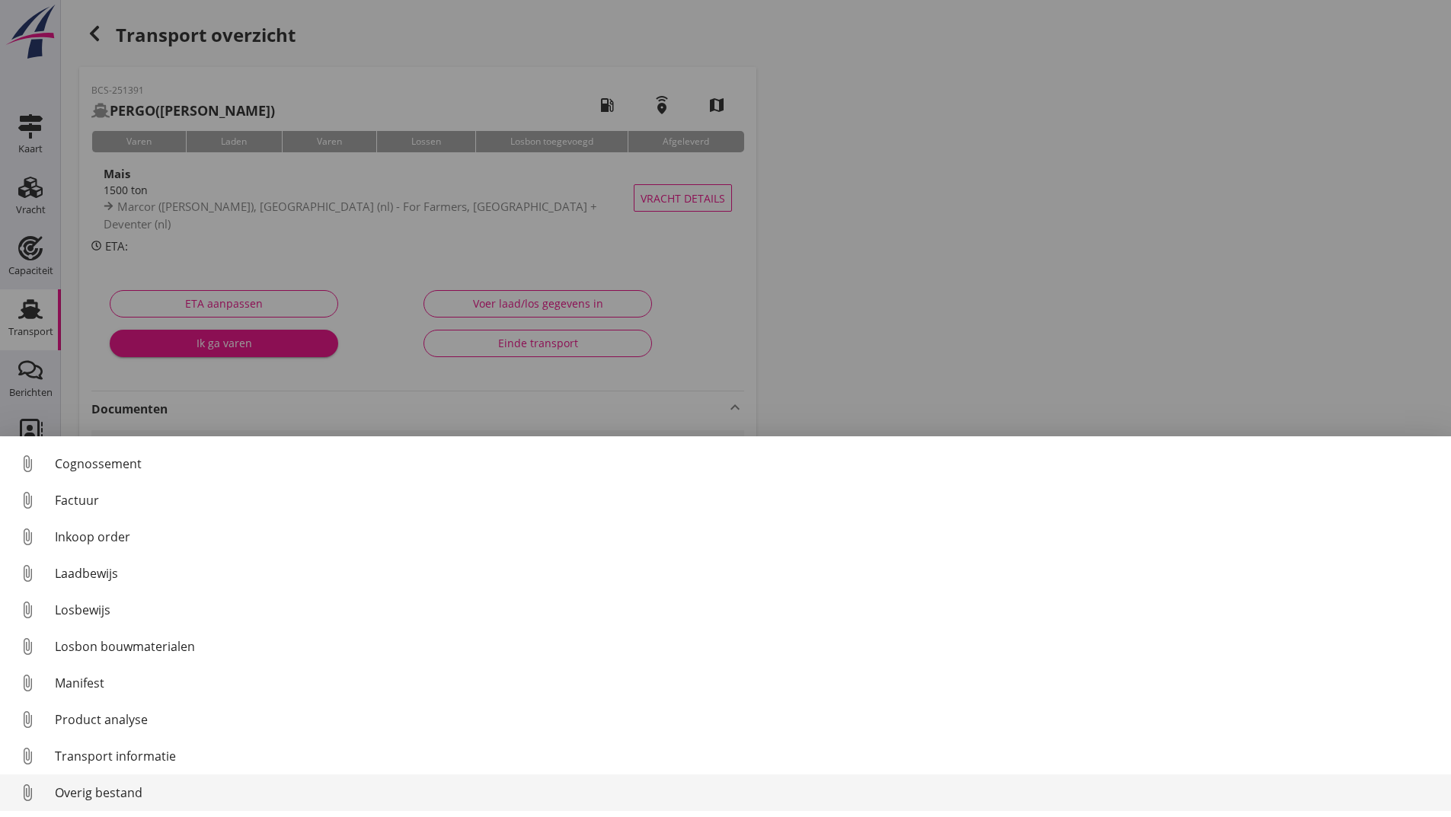
scroll to position [107, 0]
click at [114, 797] on div "Overig bestand" at bounding box center [747, 793] width 1384 height 18
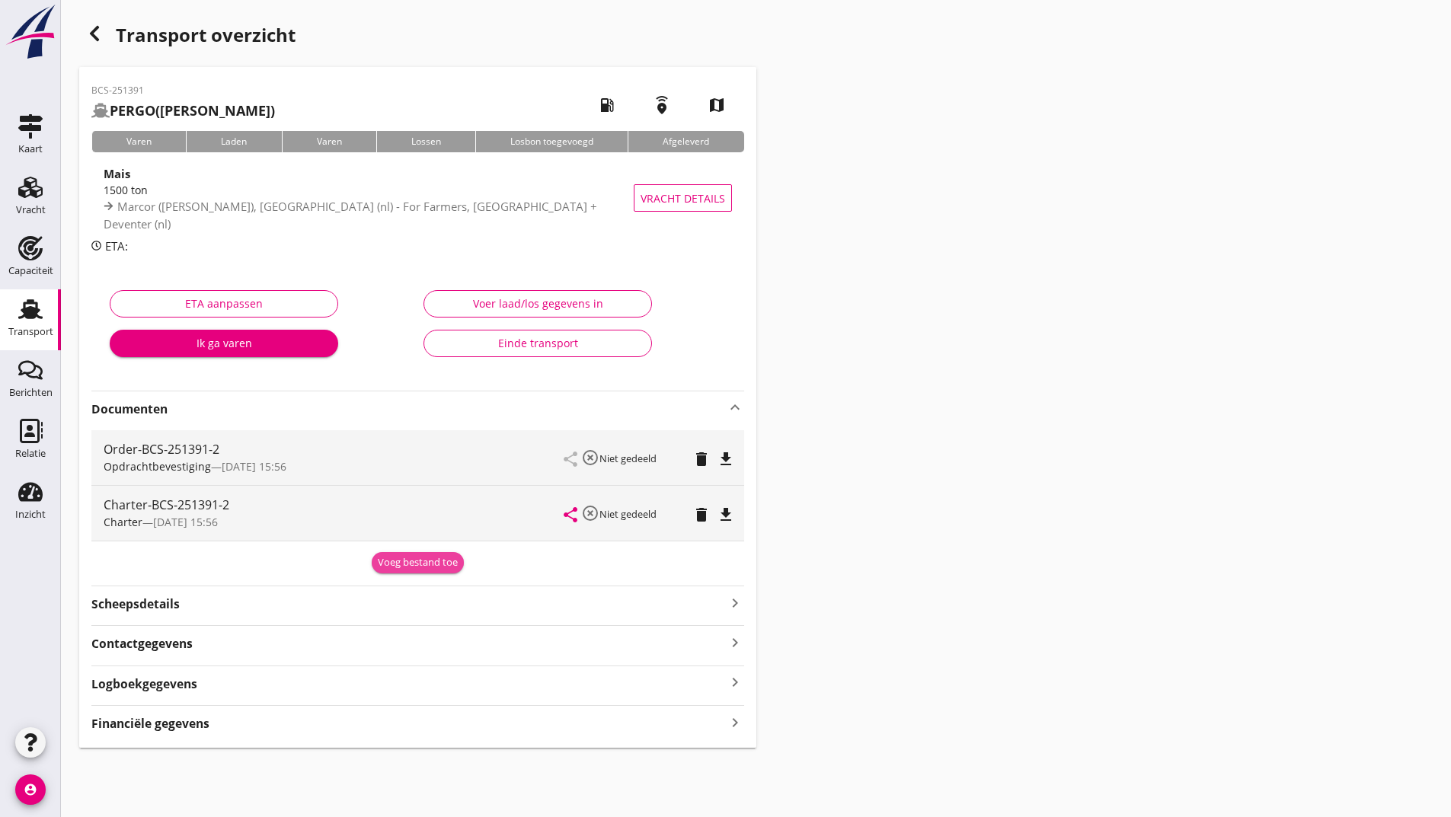
click at [421, 560] on div "Voeg bestand toe" at bounding box center [418, 562] width 80 height 15
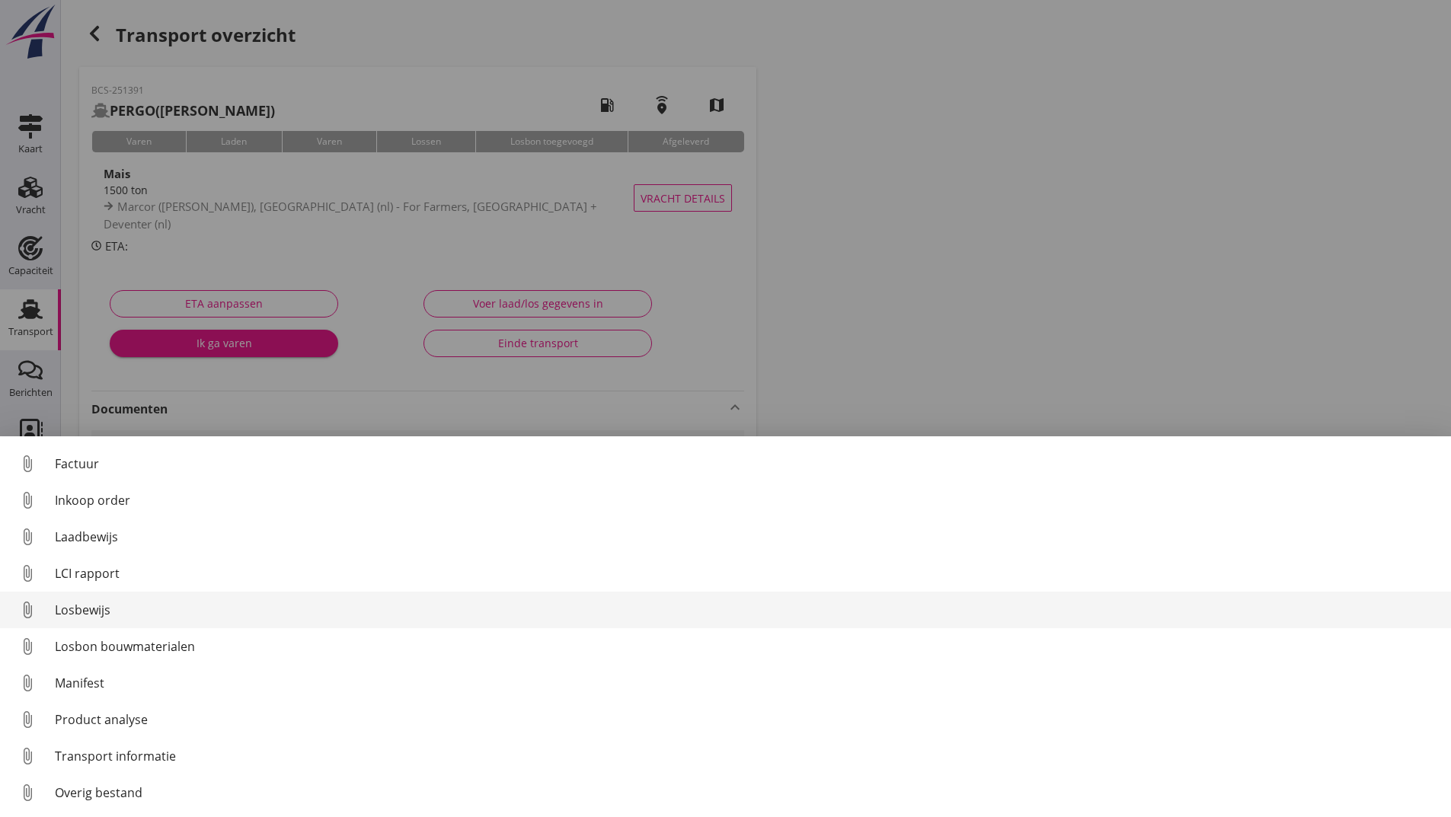
click at [102, 607] on div "Losbewijs" at bounding box center [747, 610] width 1384 height 18
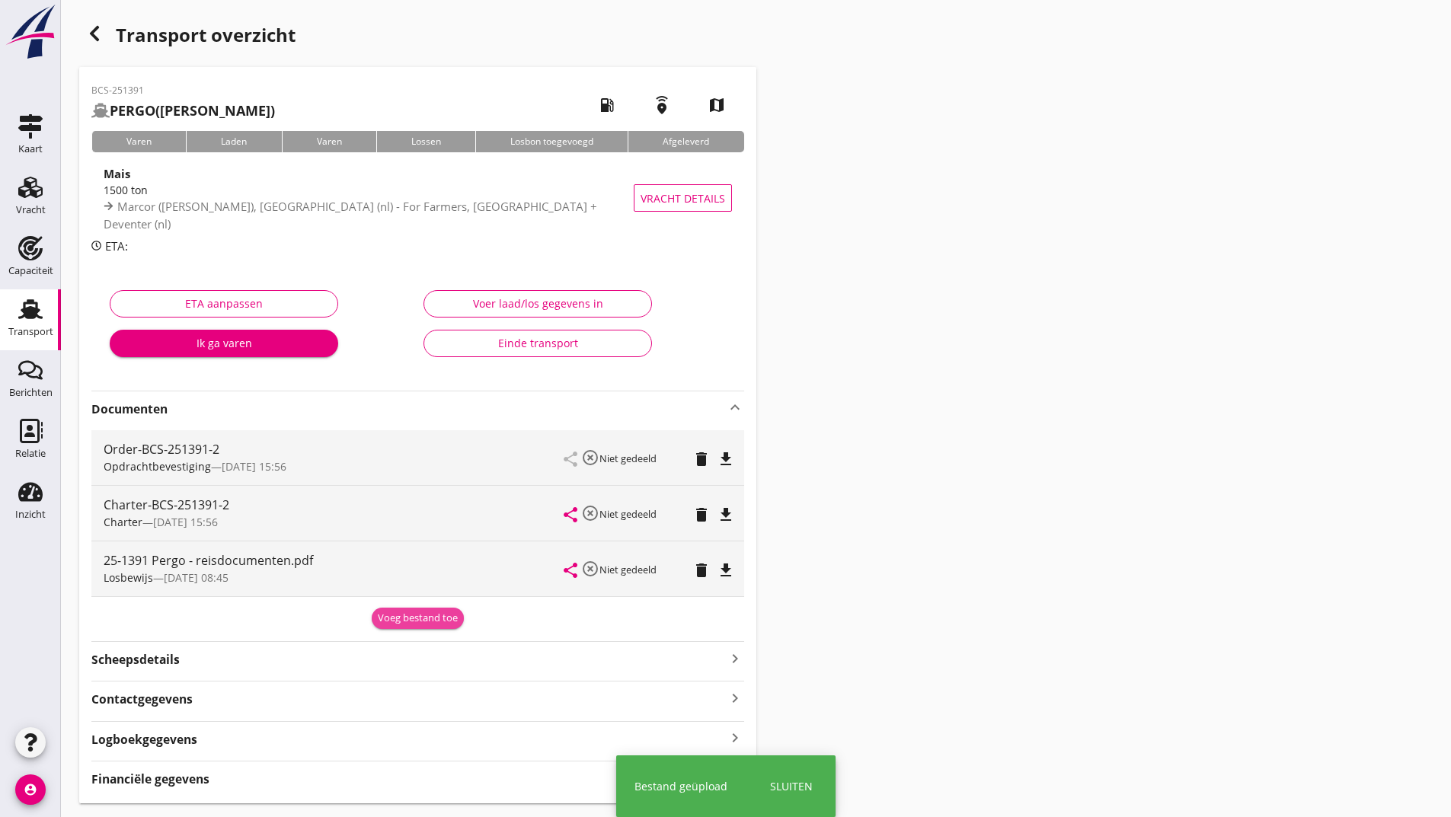
click at [399, 616] on div "Voeg bestand toe" at bounding box center [418, 618] width 80 height 15
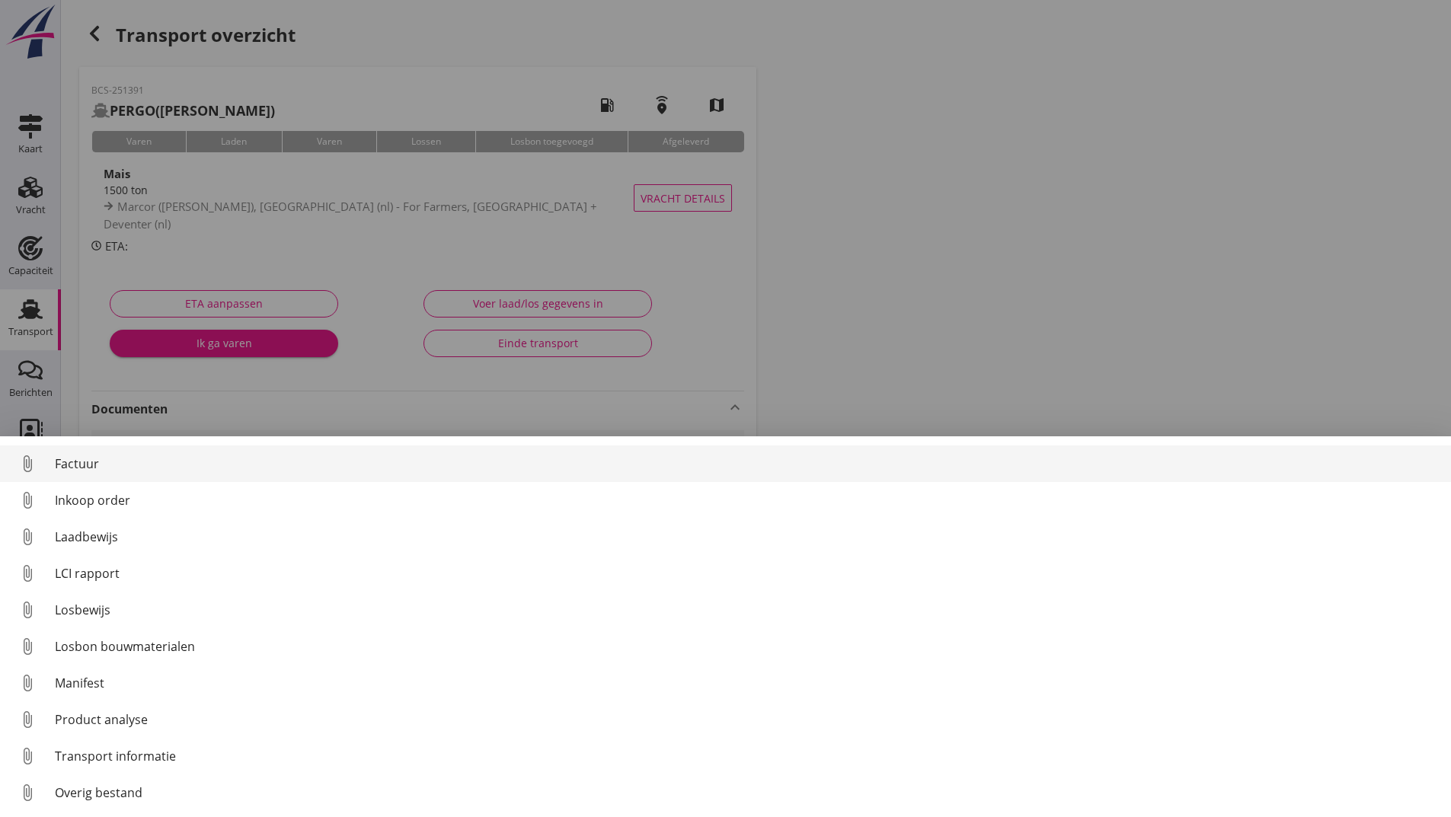
click at [91, 465] on div "Factuur" at bounding box center [747, 464] width 1384 height 18
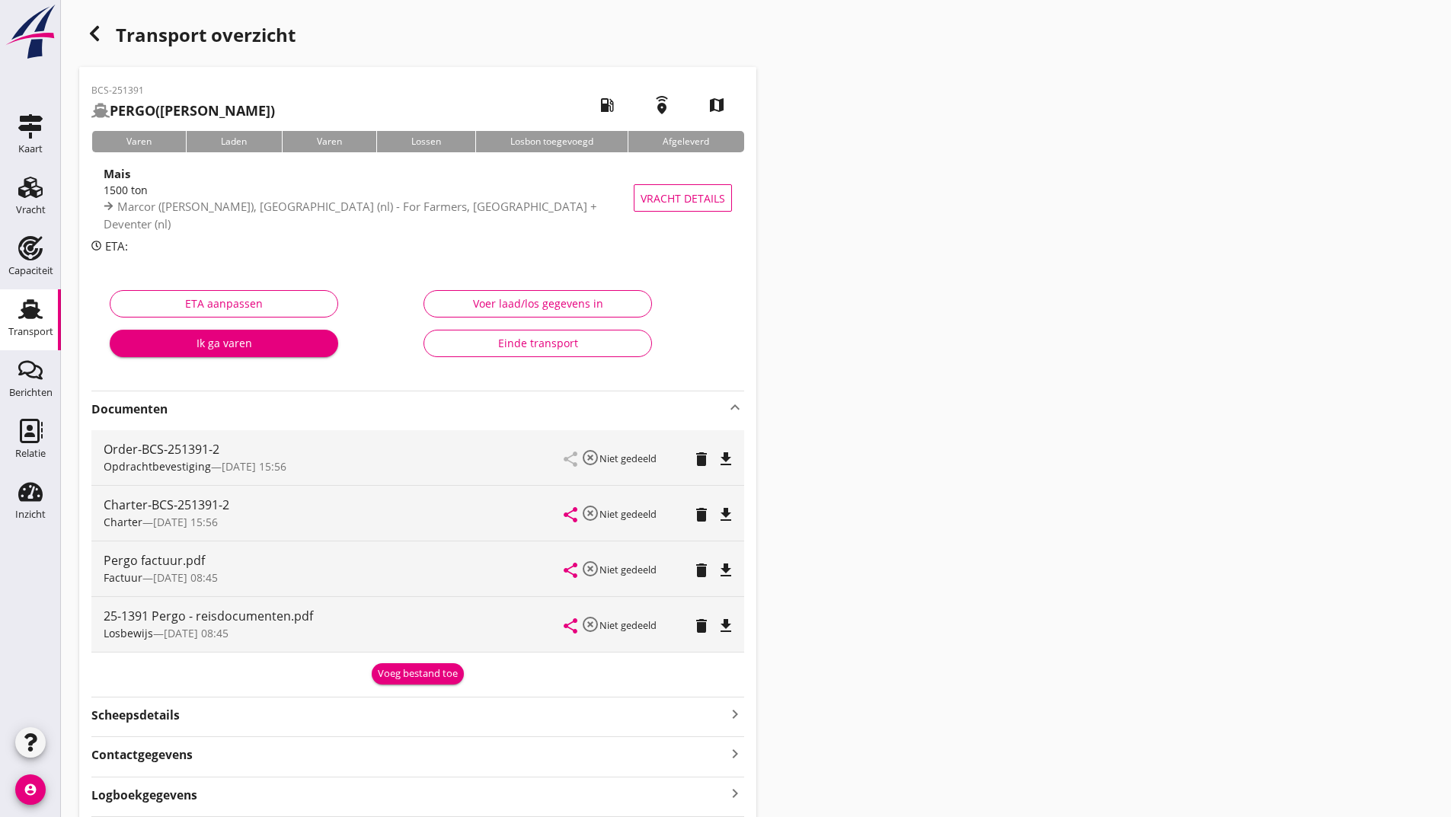
click at [404, 668] on div "Voeg bestand toe" at bounding box center [418, 674] width 80 height 15
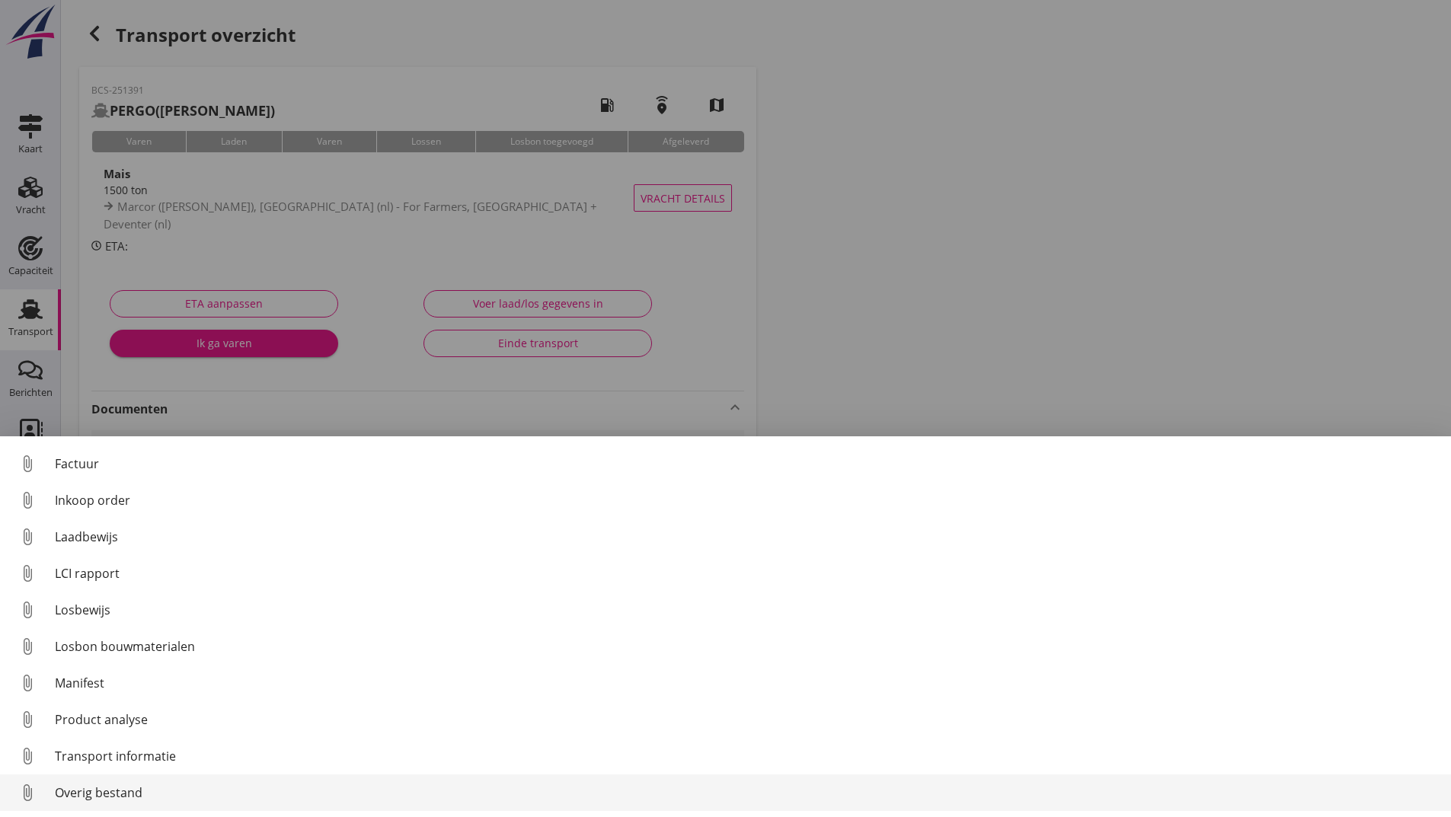
click at [128, 790] on div "Overig bestand" at bounding box center [747, 793] width 1384 height 18
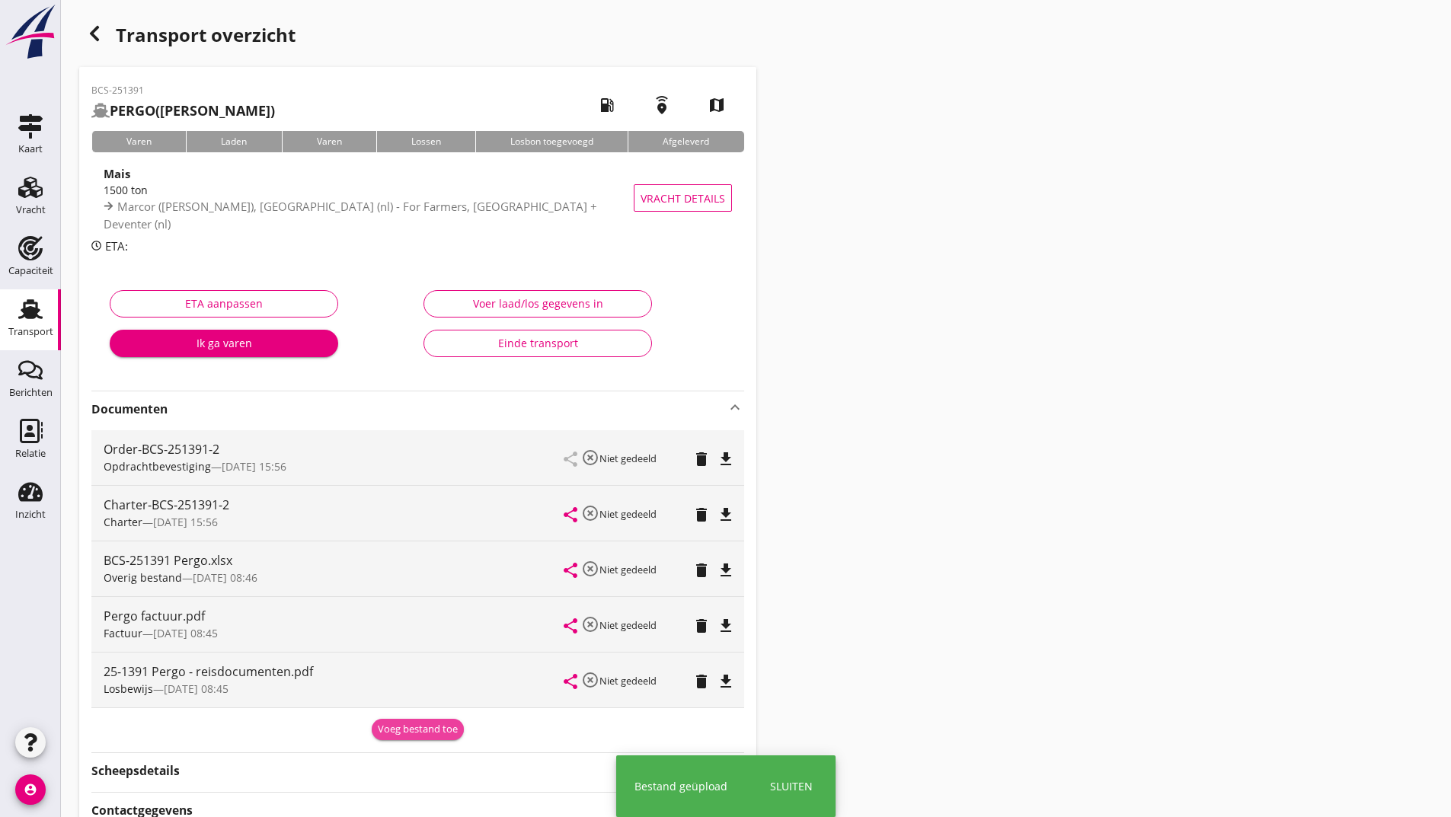
click at [397, 728] on div "Voeg bestand toe" at bounding box center [418, 729] width 80 height 15
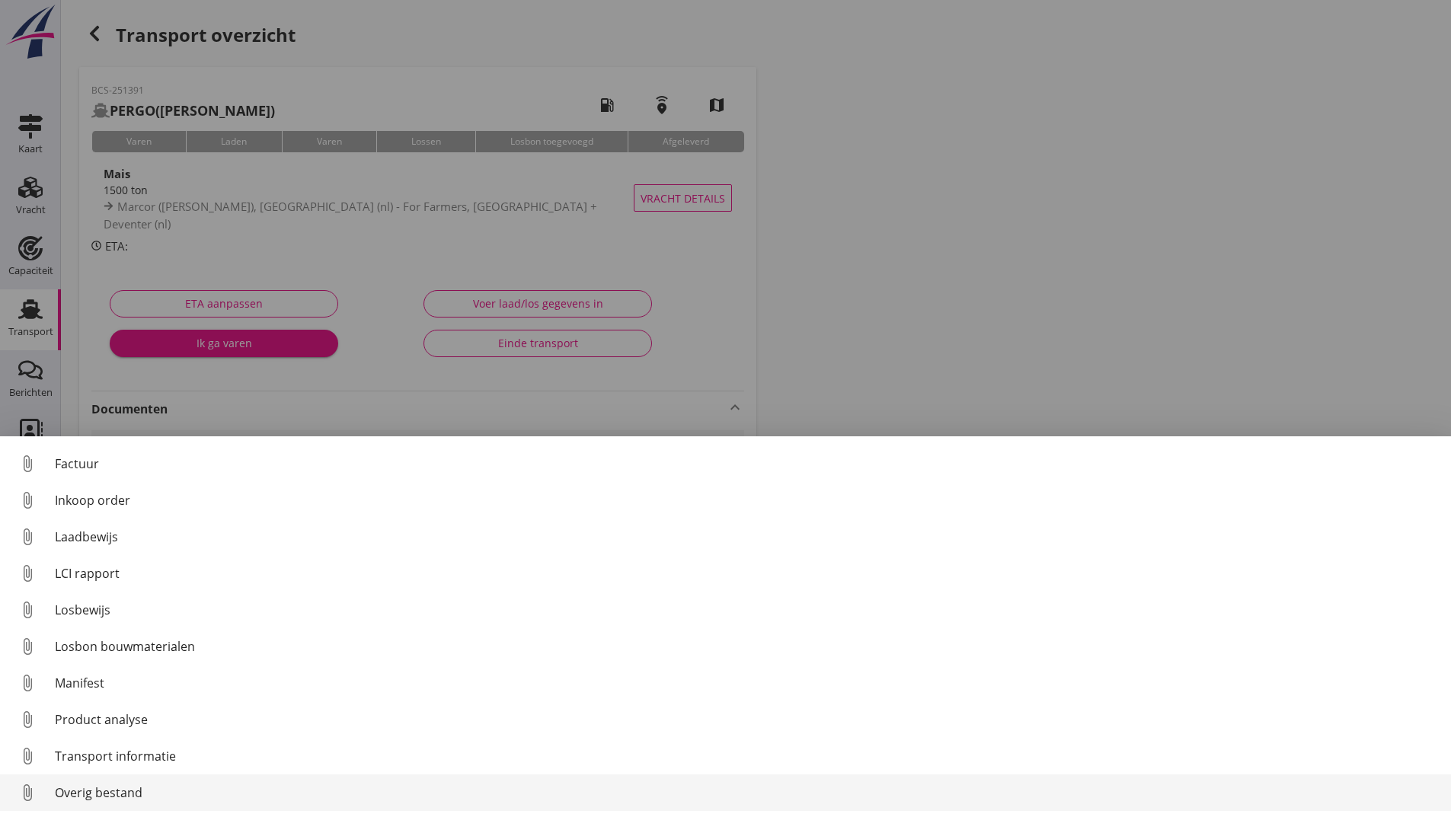
click at [118, 788] on div "Overig bestand" at bounding box center [747, 793] width 1384 height 18
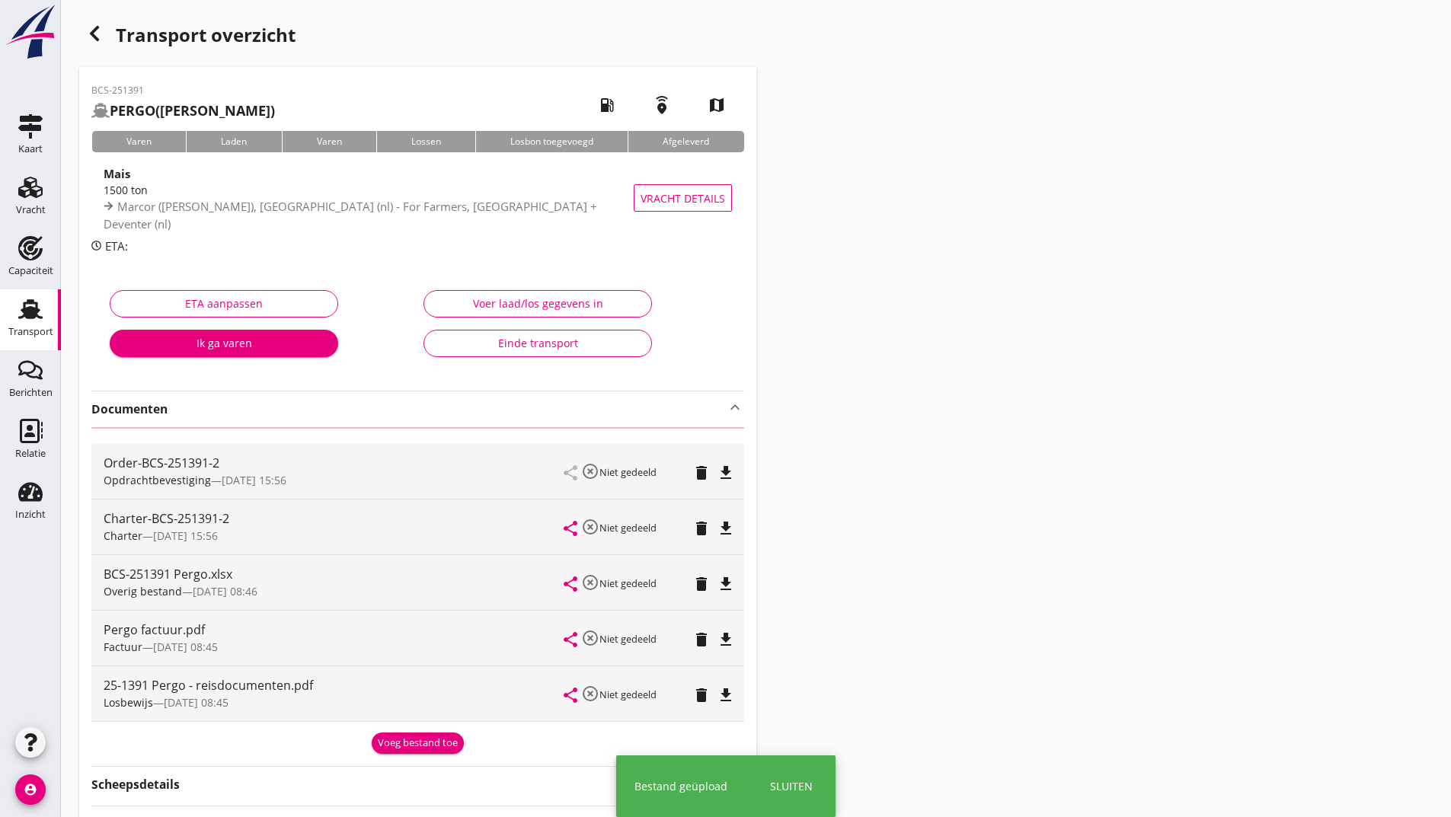
click at [94, 32] on use "button" at bounding box center [94, 33] width 9 height 15
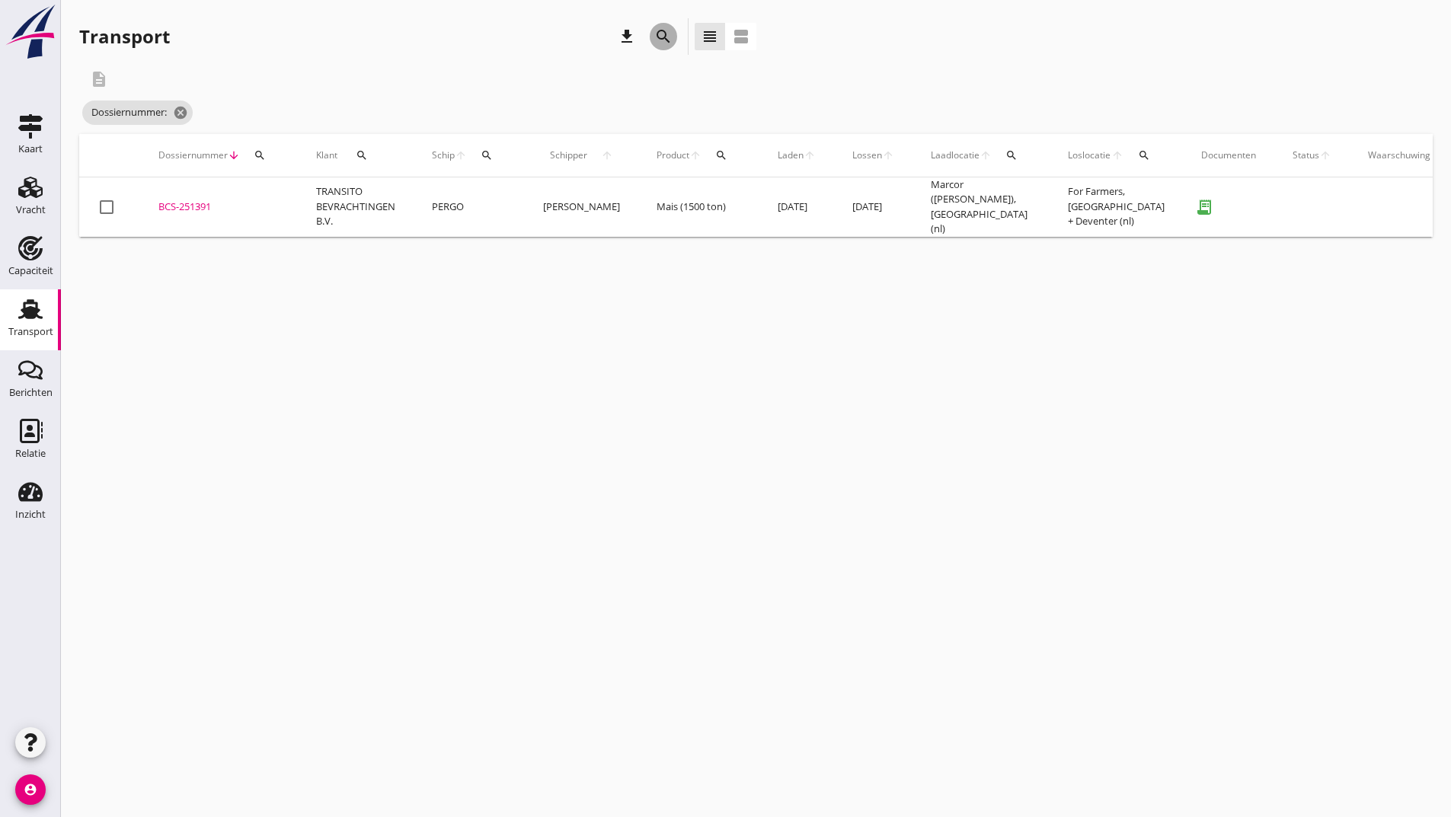
drag, startPoint x: 667, startPoint y: 36, endPoint x: 583, endPoint y: 307, distance: 283.9
click at [664, 39] on icon "search" at bounding box center [663, 36] width 18 height 18
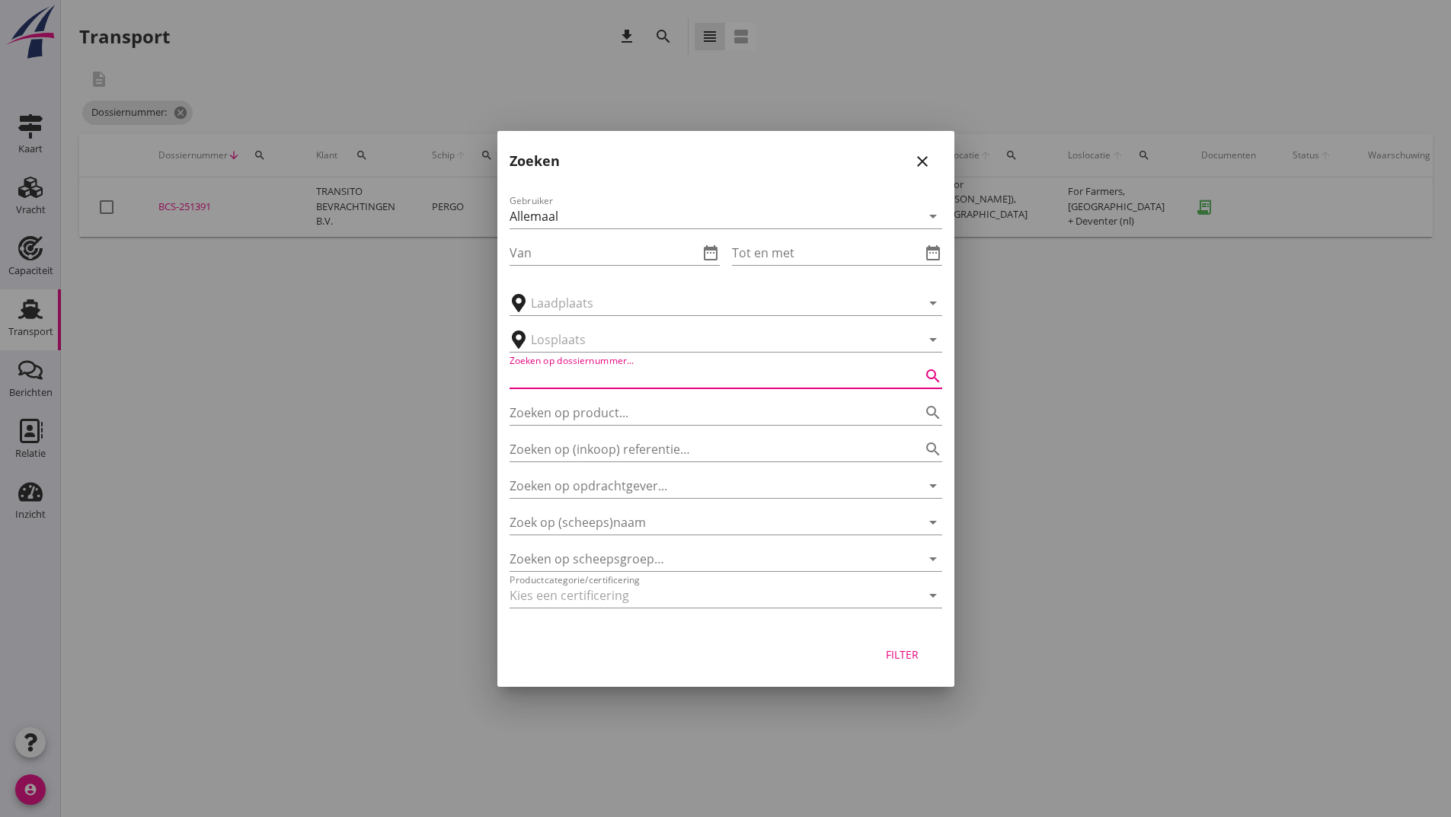
click at [558, 369] on input "Zoeken op dossiernummer..." at bounding box center [705, 376] width 390 height 24
type input "251472"
click at [916, 653] on div "Filter" at bounding box center [902, 655] width 43 height 16
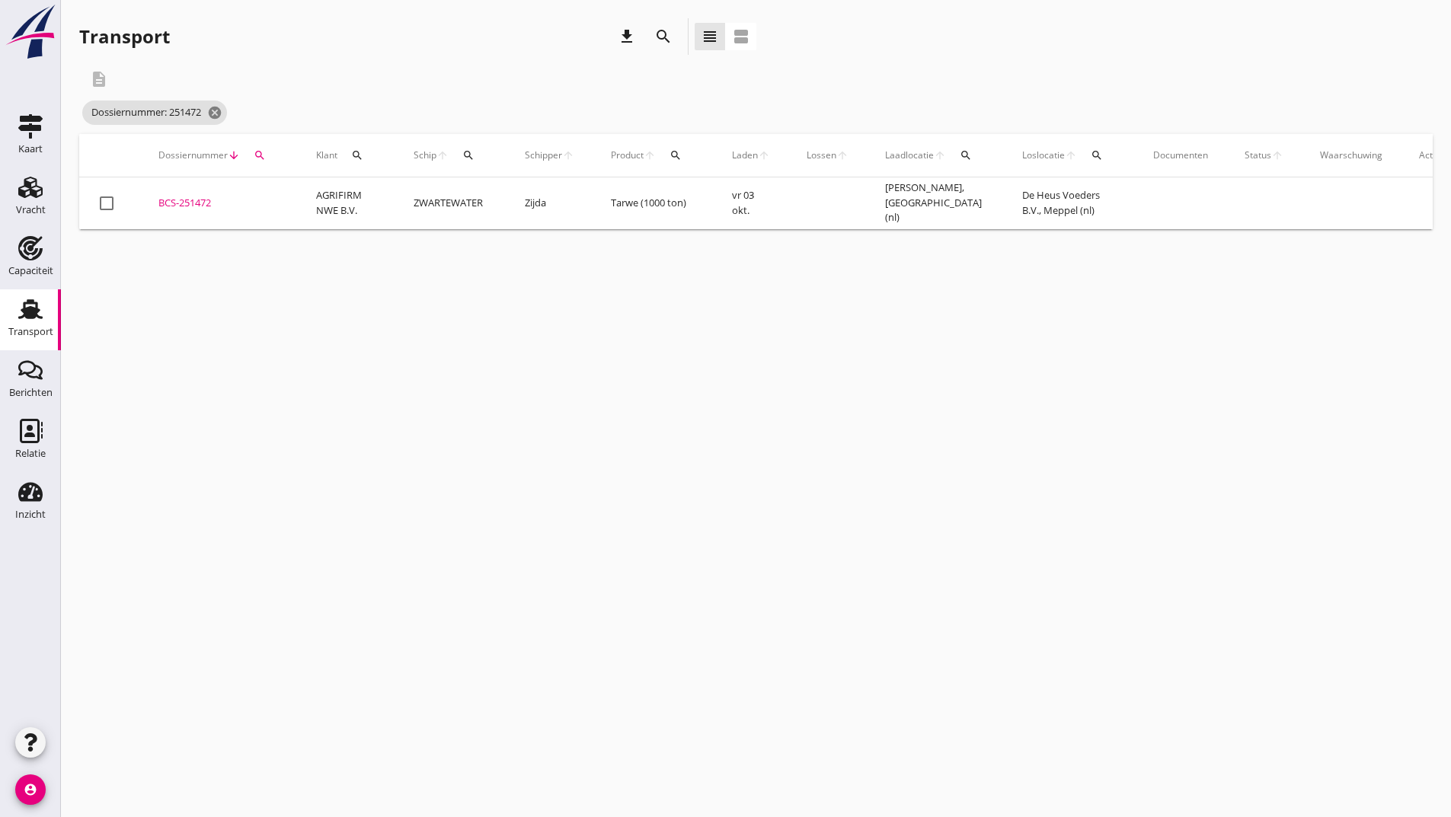
click at [204, 205] on div "BCS-251472" at bounding box center [218, 203] width 121 height 15
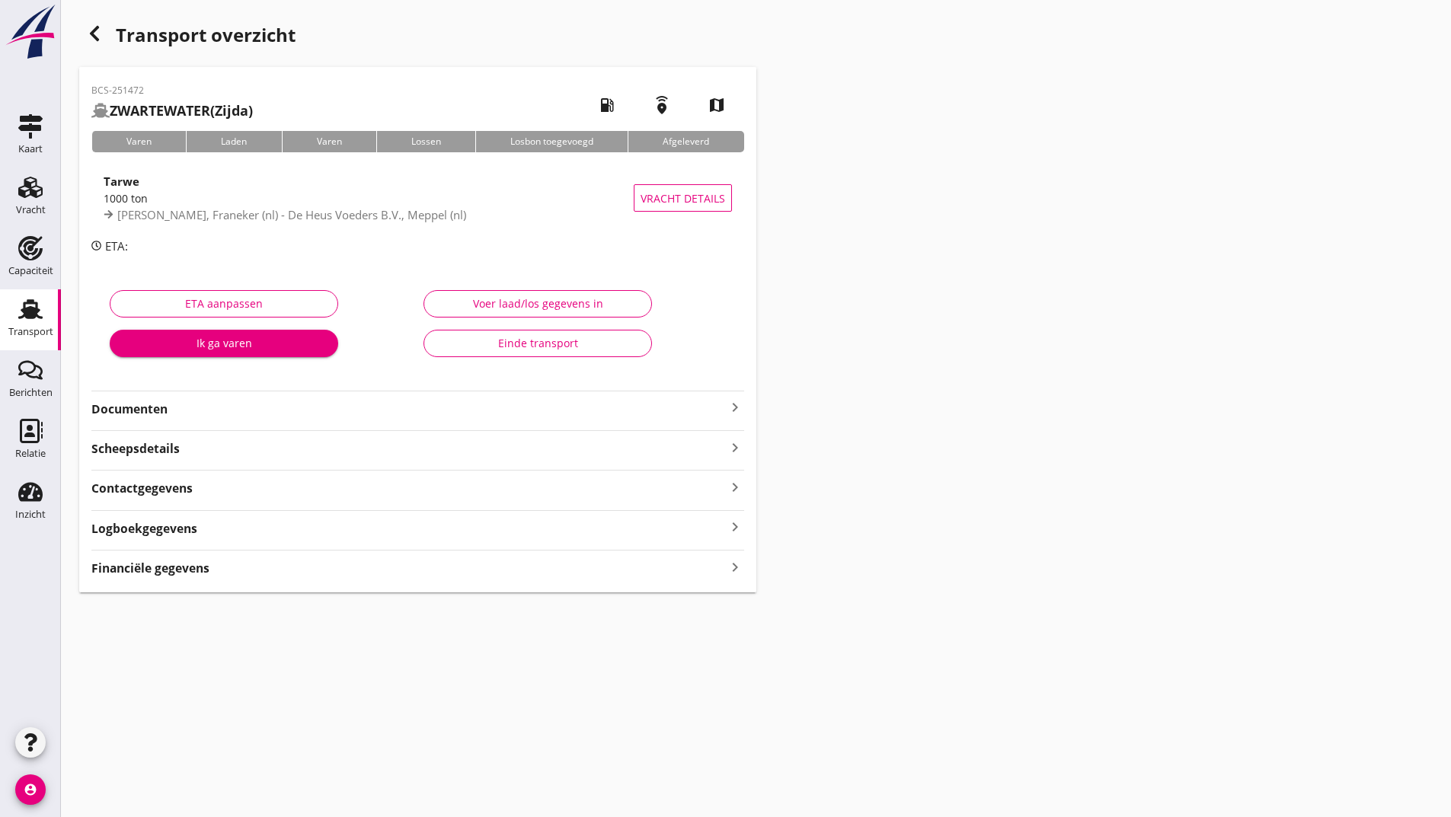
click at [165, 401] on strong "Documenten" at bounding box center [408, 410] width 635 height 18
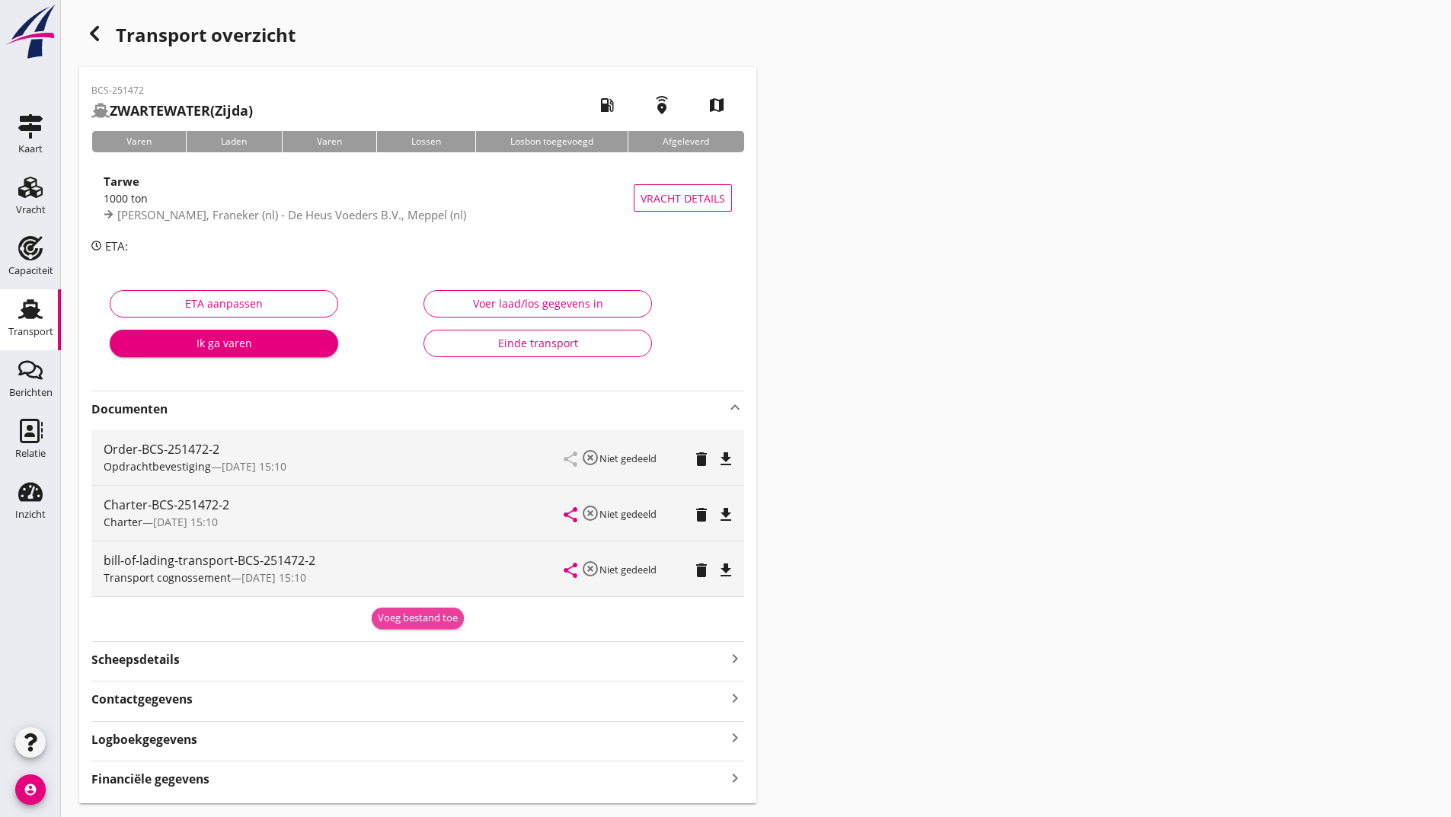
click at [398, 623] on div "Voeg bestand toe" at bounding box center [418, 618] width 80 height 15
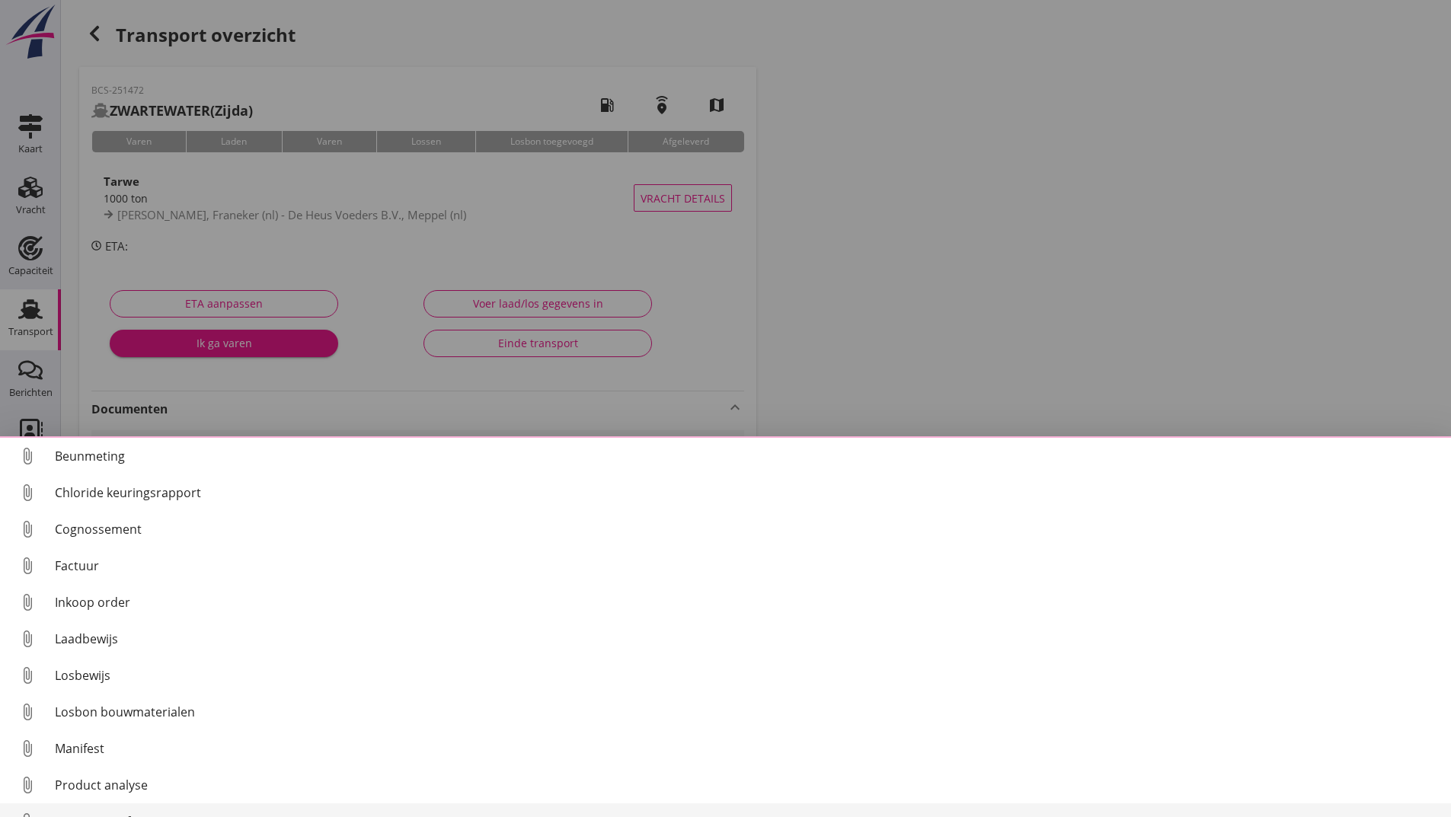
scroll to position [107, 0]
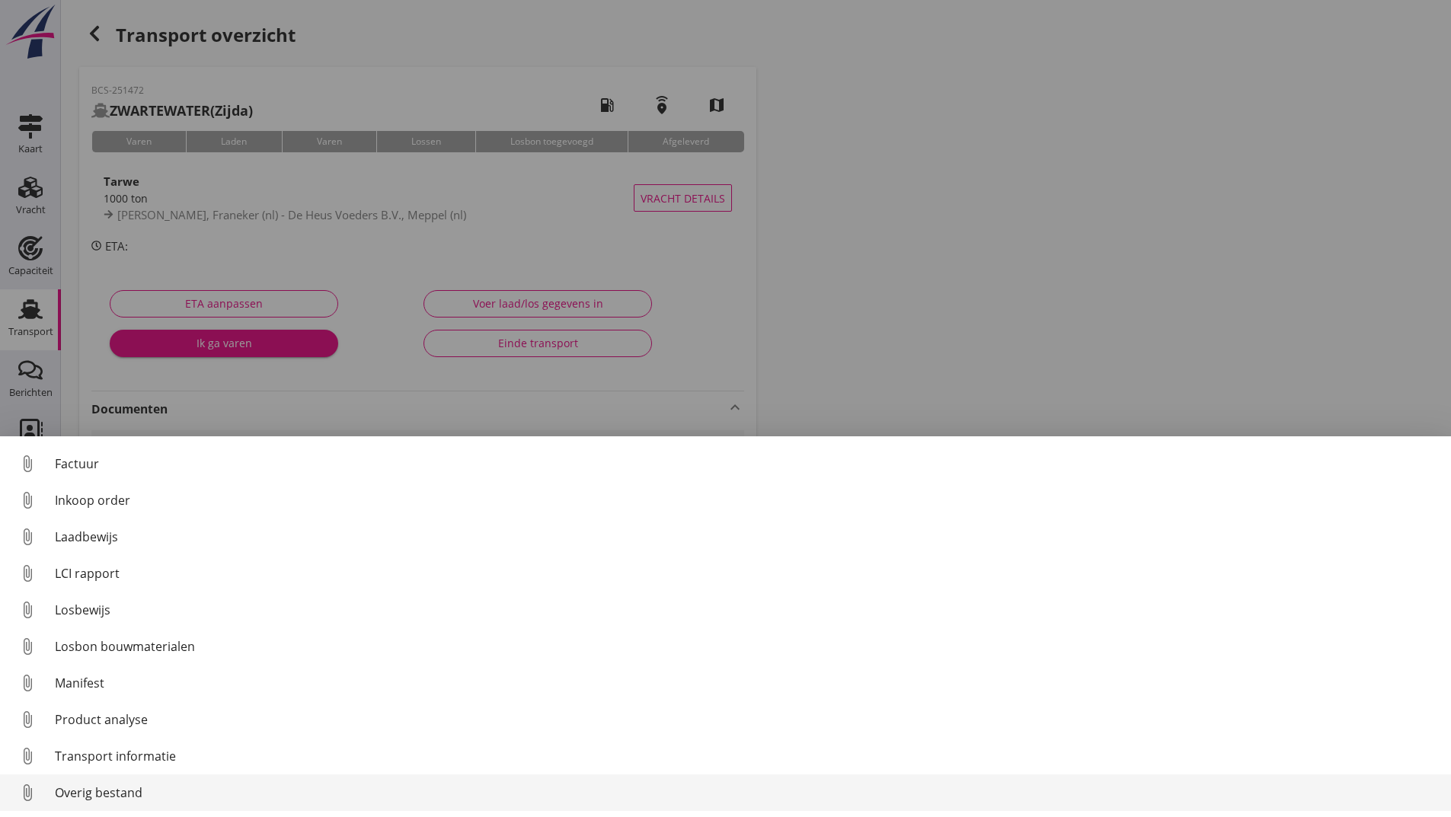
click at [141, 798] on div "Overig bestand" at bounding box center [747, 793] width 1384 height 18
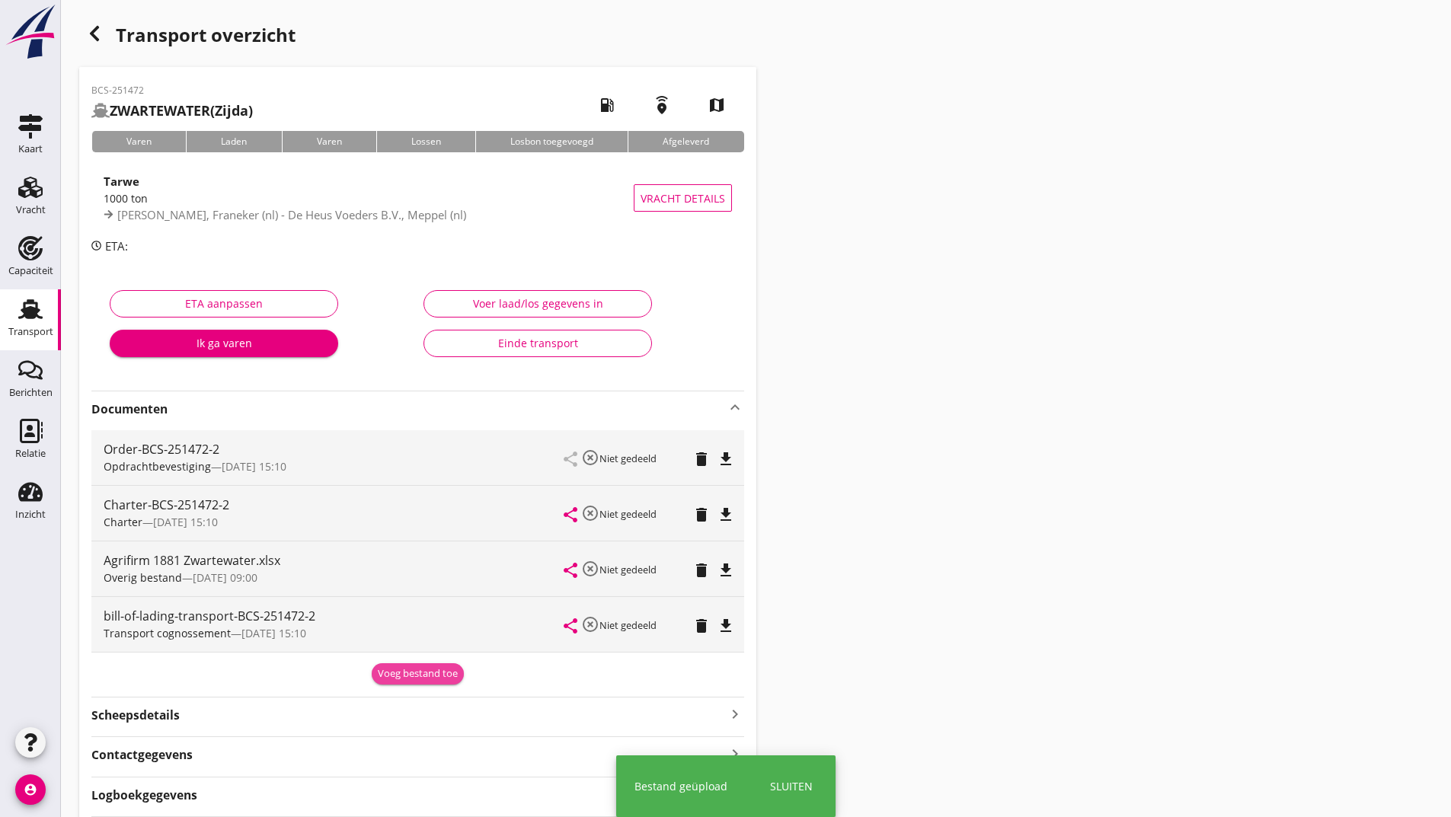
click at [404, 669] on div "Voeg bestand toe" at bounding box center [418, 674] width 80 height 15
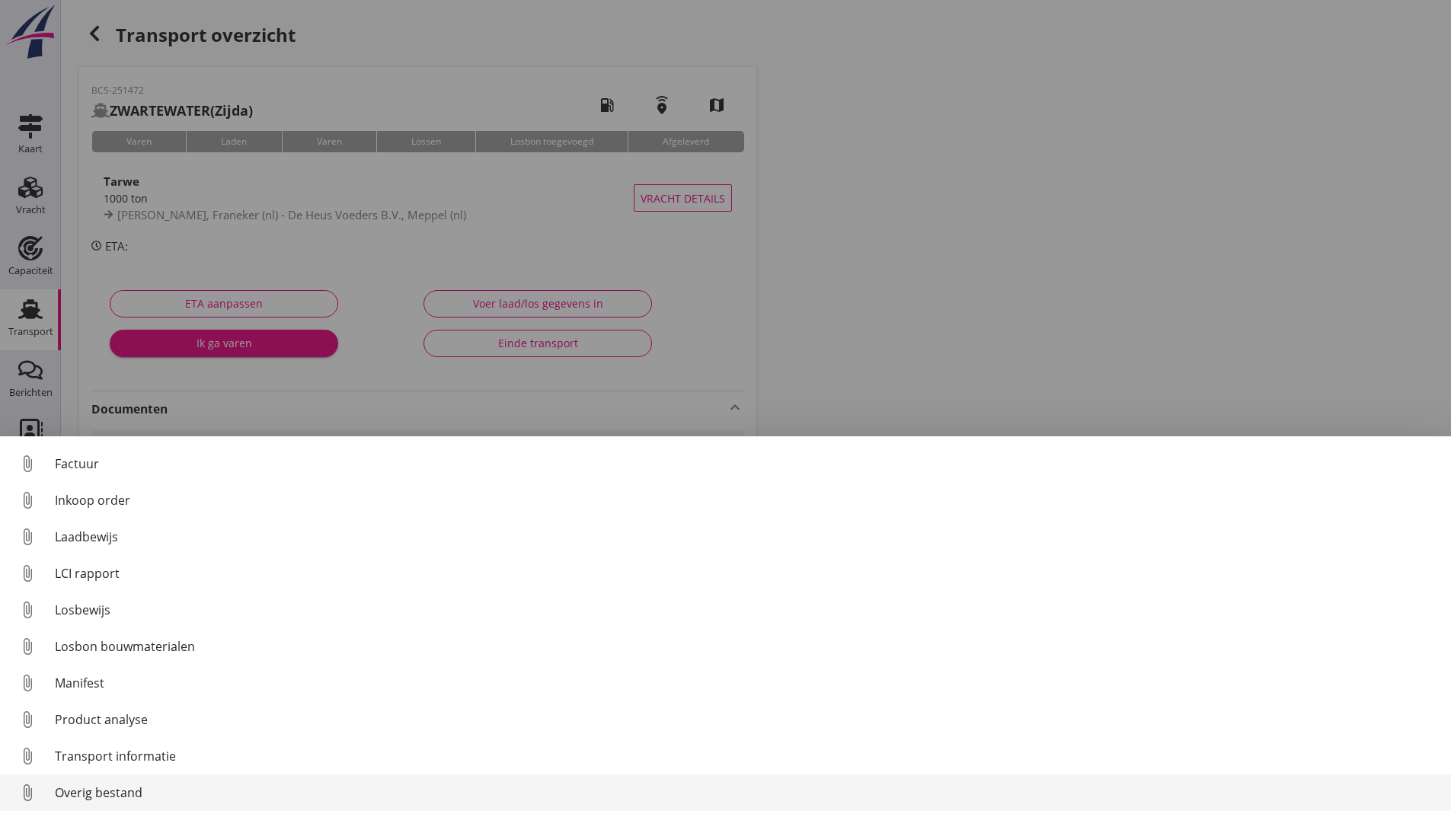
click at [126, 792] on div "Overig bestand" at bounding box center [747, 793] width 1384 height 18
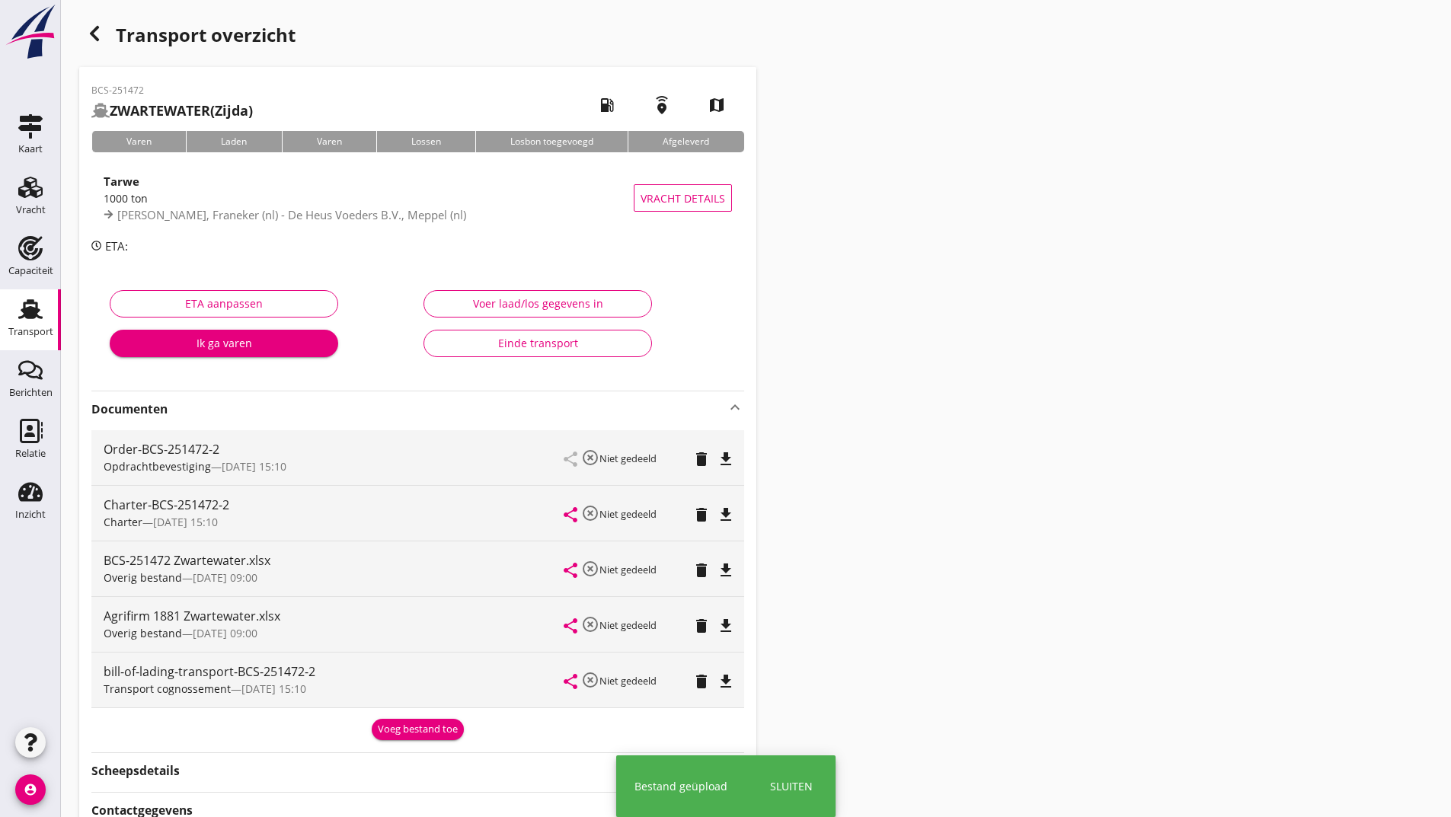
click at [415, 728] on div "Voeg bestand toe" at bounding box center [418, 729] width 80 height 15
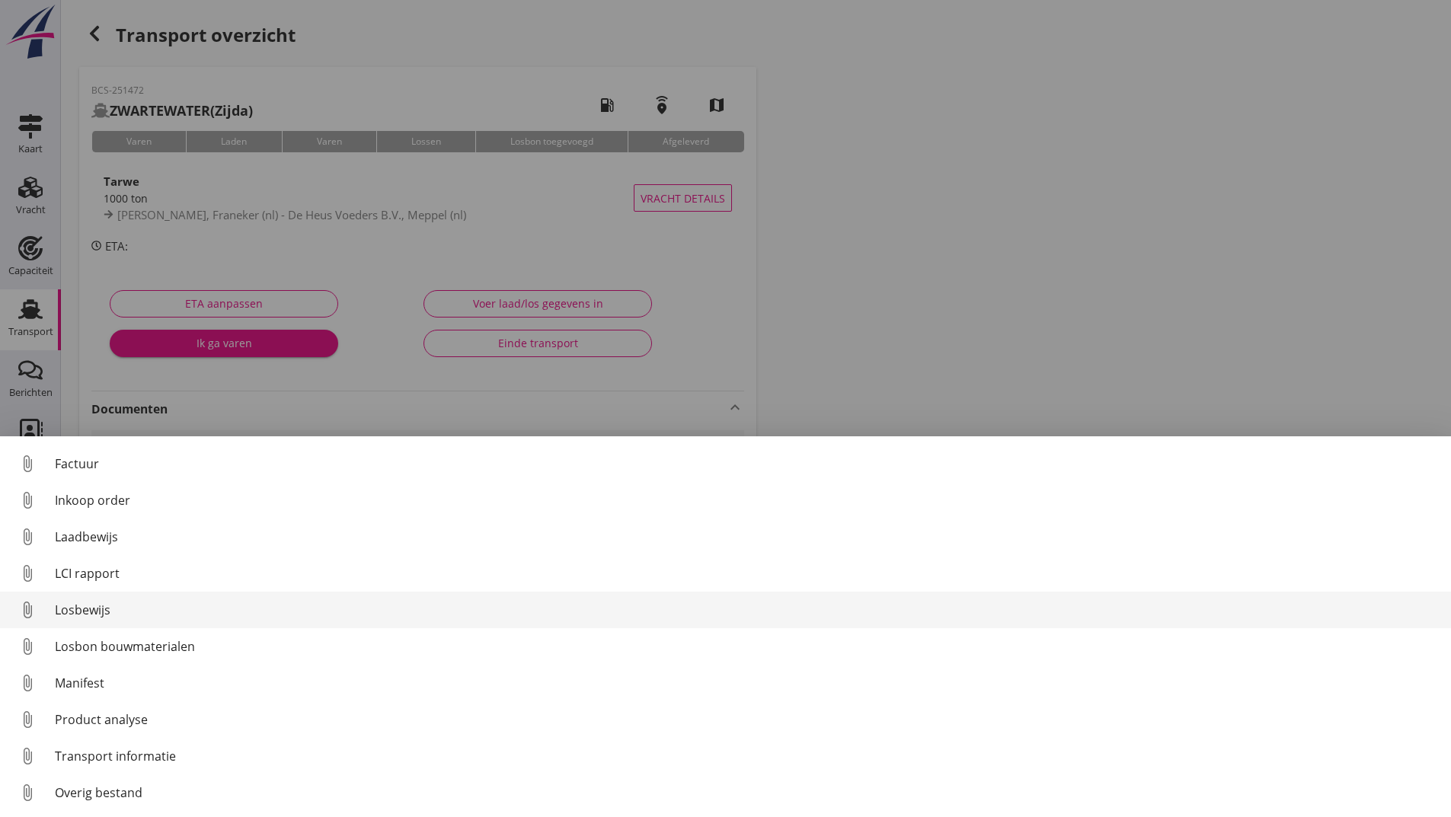
click at [105, 610] on div "Losbewijs" at bounding box center [747, 610] width 1384 height 18
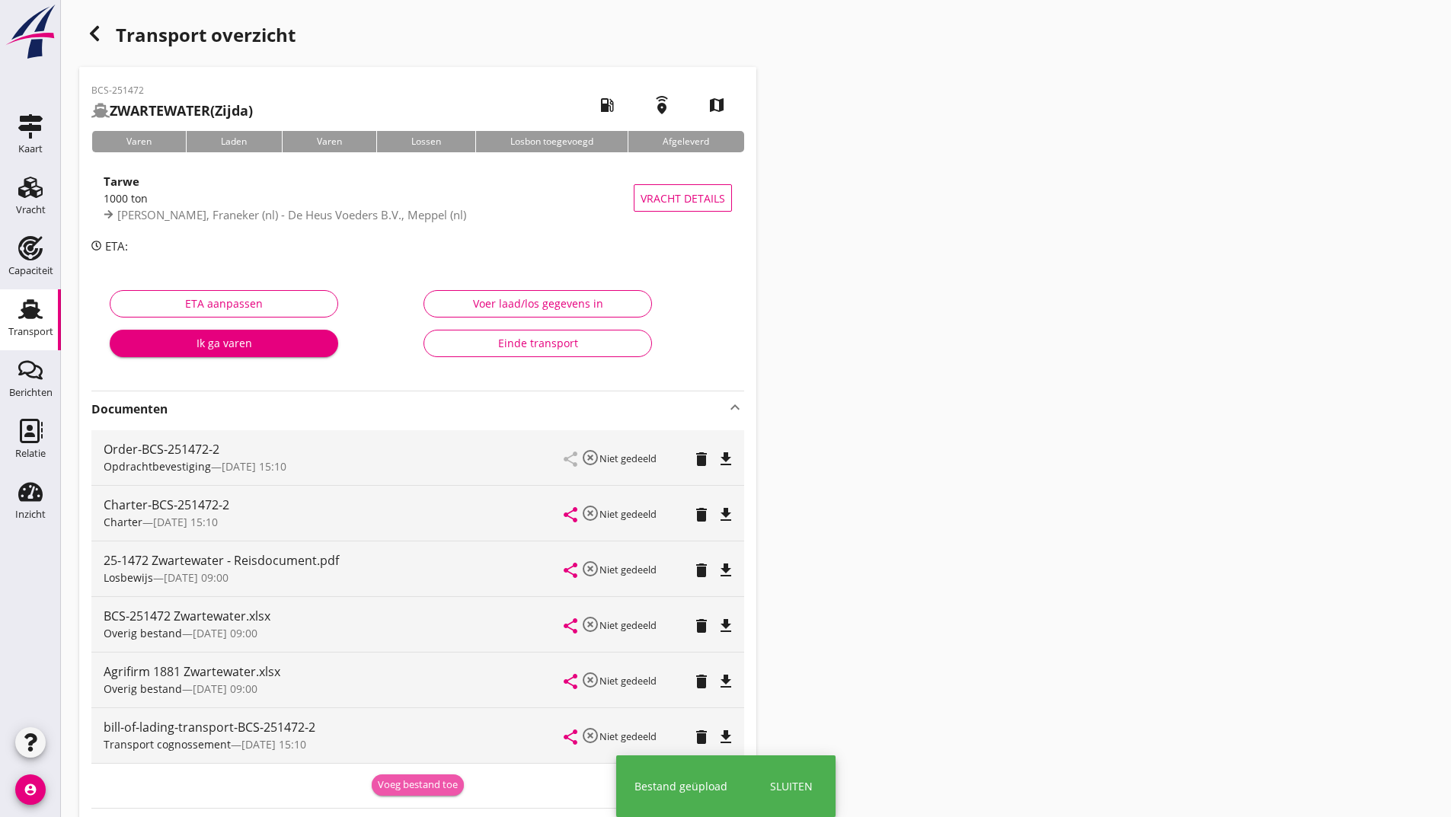
drag, startPoint x: 425, startPoint y: 779, endPoint x: 184, endPoint y: 681, distance: 260.0
click at [420, 776] on button "Voeg bestand toe" at bounding box center [418, 785] width 92 height 21
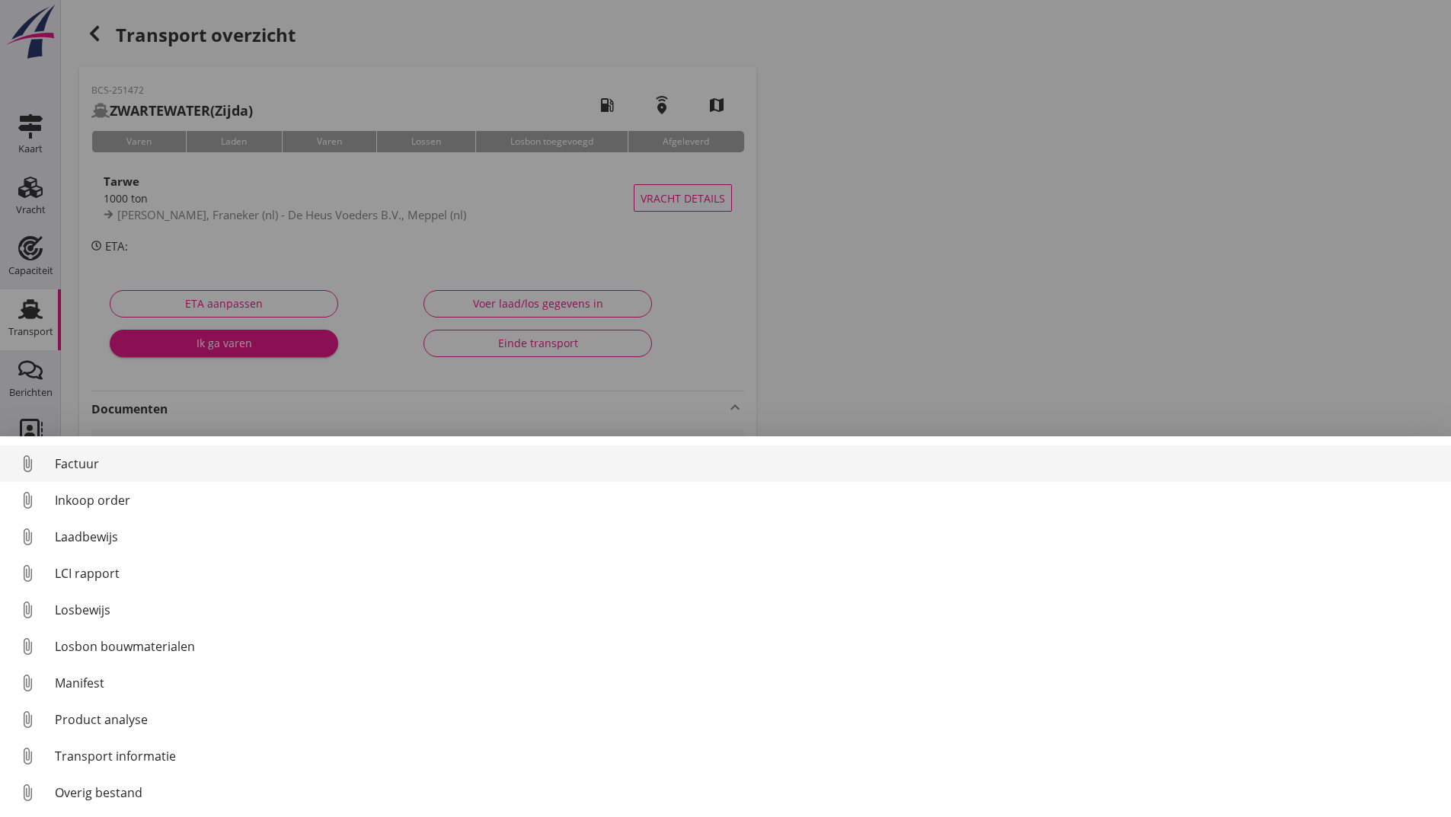
click at [104, 462] on div "Factuur" at bounding box center [747, 464] width 1384 height 18
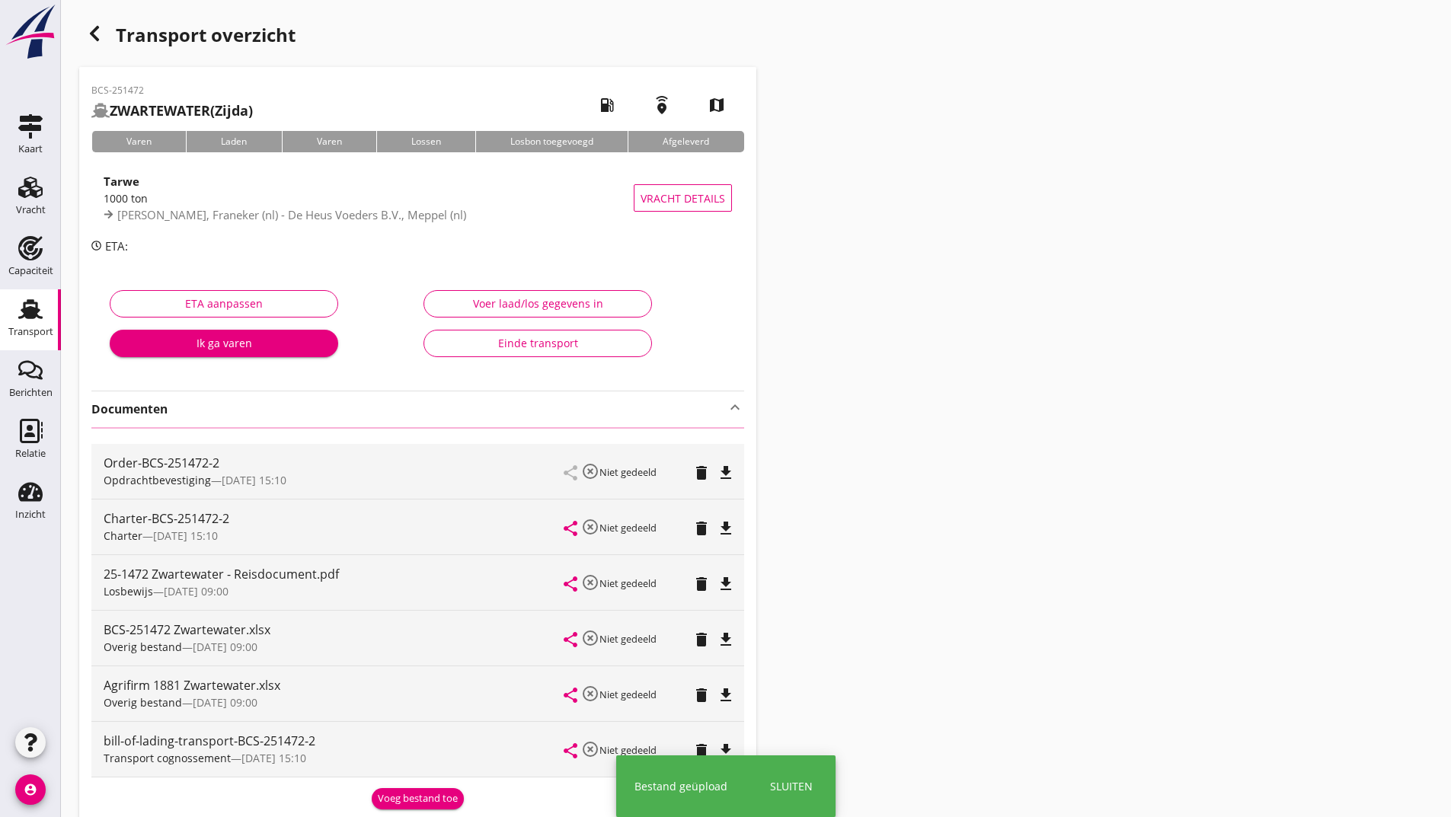
click at [103, 29] on icon "button" at bounding box center [94, 33] width 18 height 18
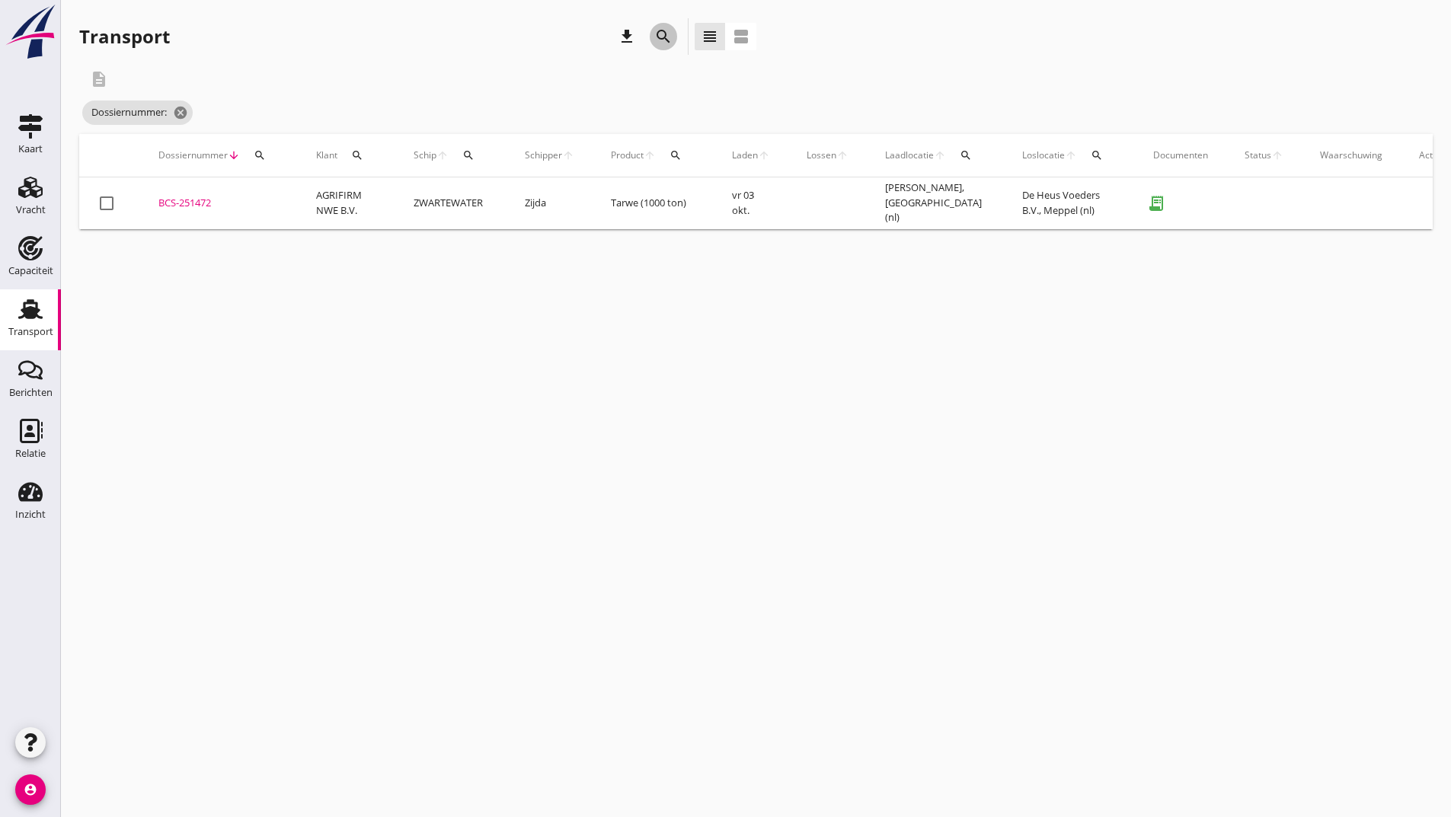
click at [661, 34] on icon "search" at bounding box center [663, 36] width 18 height 18
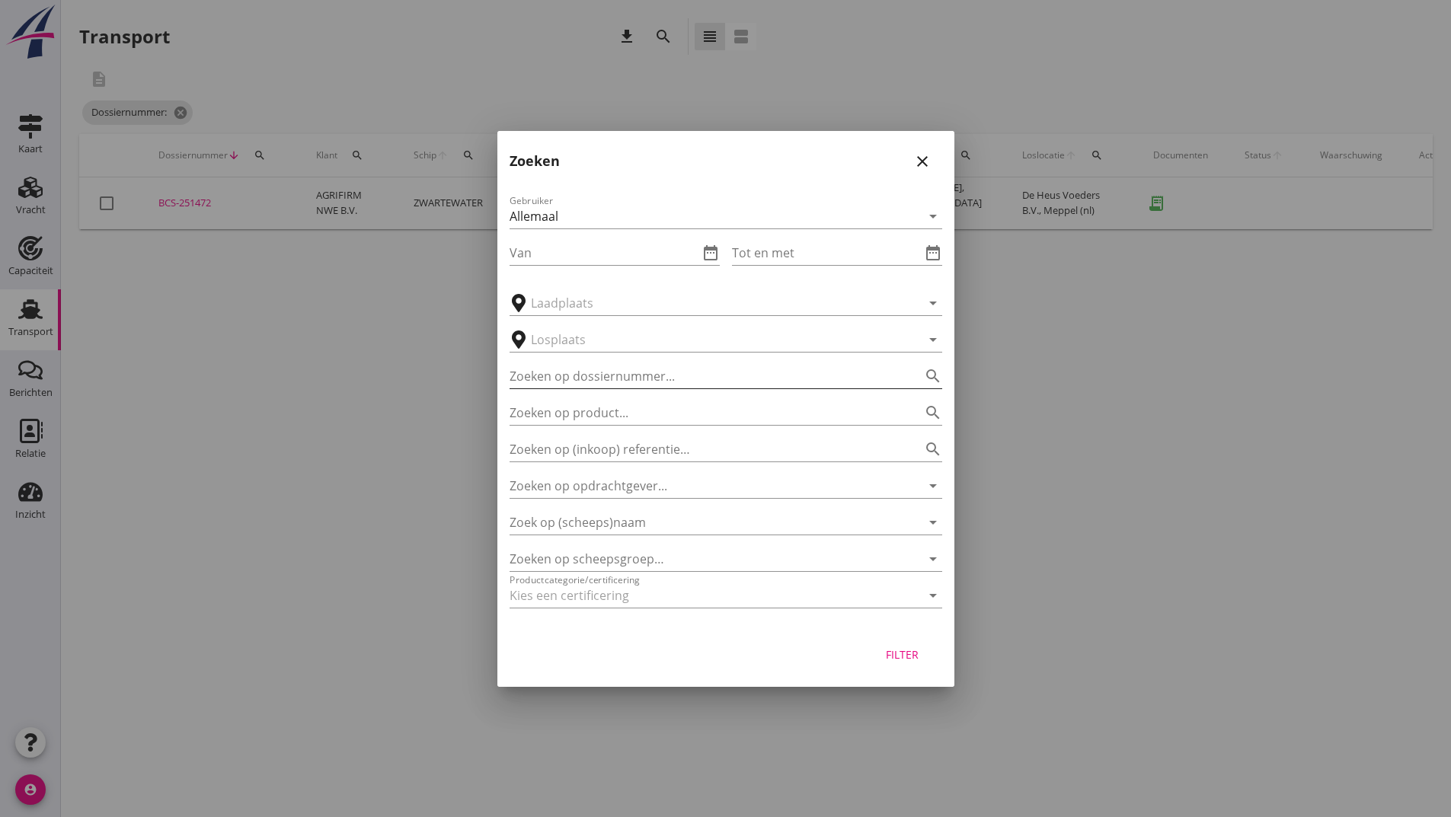
click at [574, 379] on input "Zoeken op dossiernummer..." at bounding box center [705, 376] width 390 height 24
type input "251449"
click at [899, 652] on div "Filter" at bounding box center [902, 655] width 43 height 16
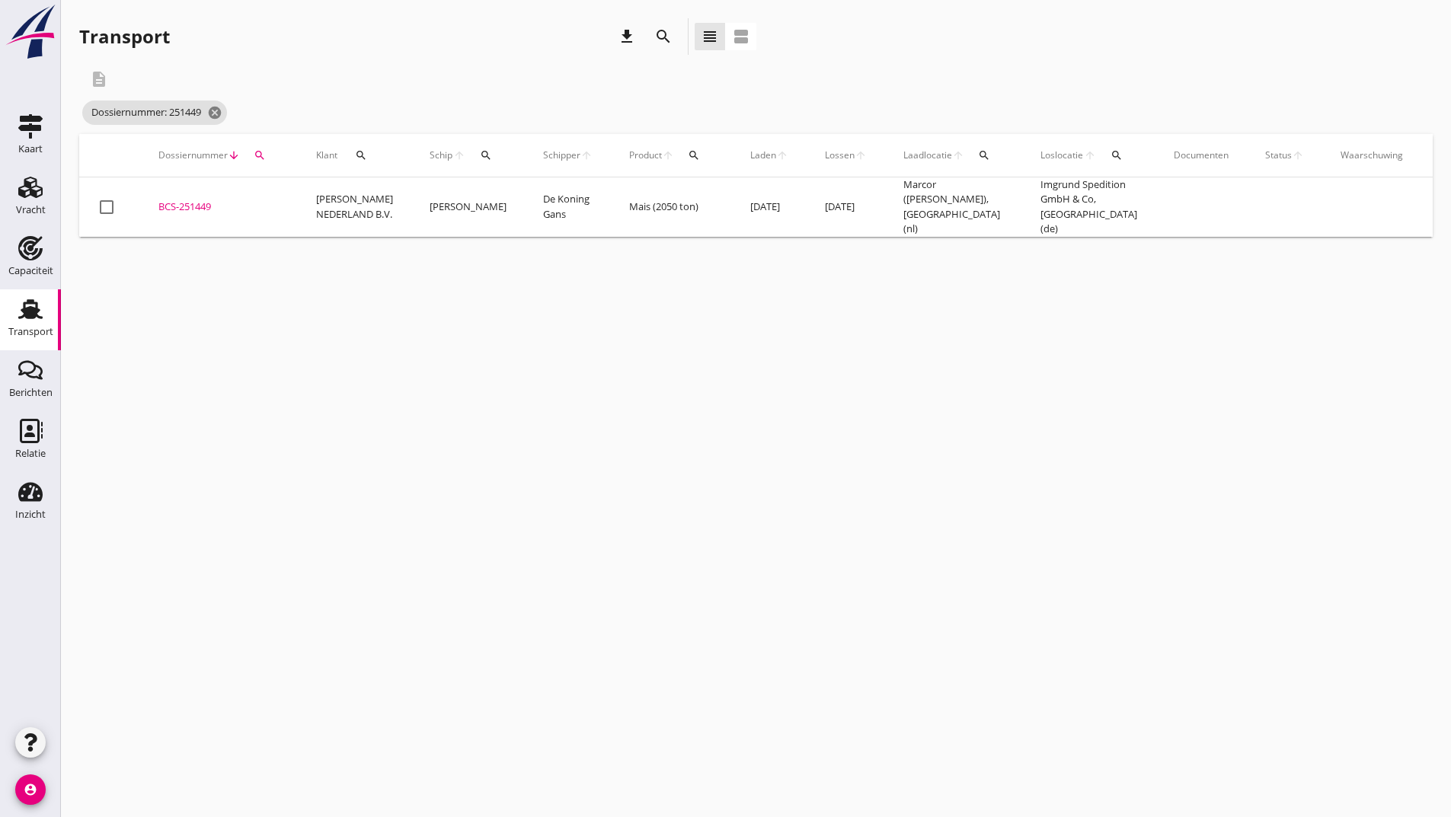
click at [206, 200] on div "BCS-251449" at bounding box center [218, 207] width 121 height 15
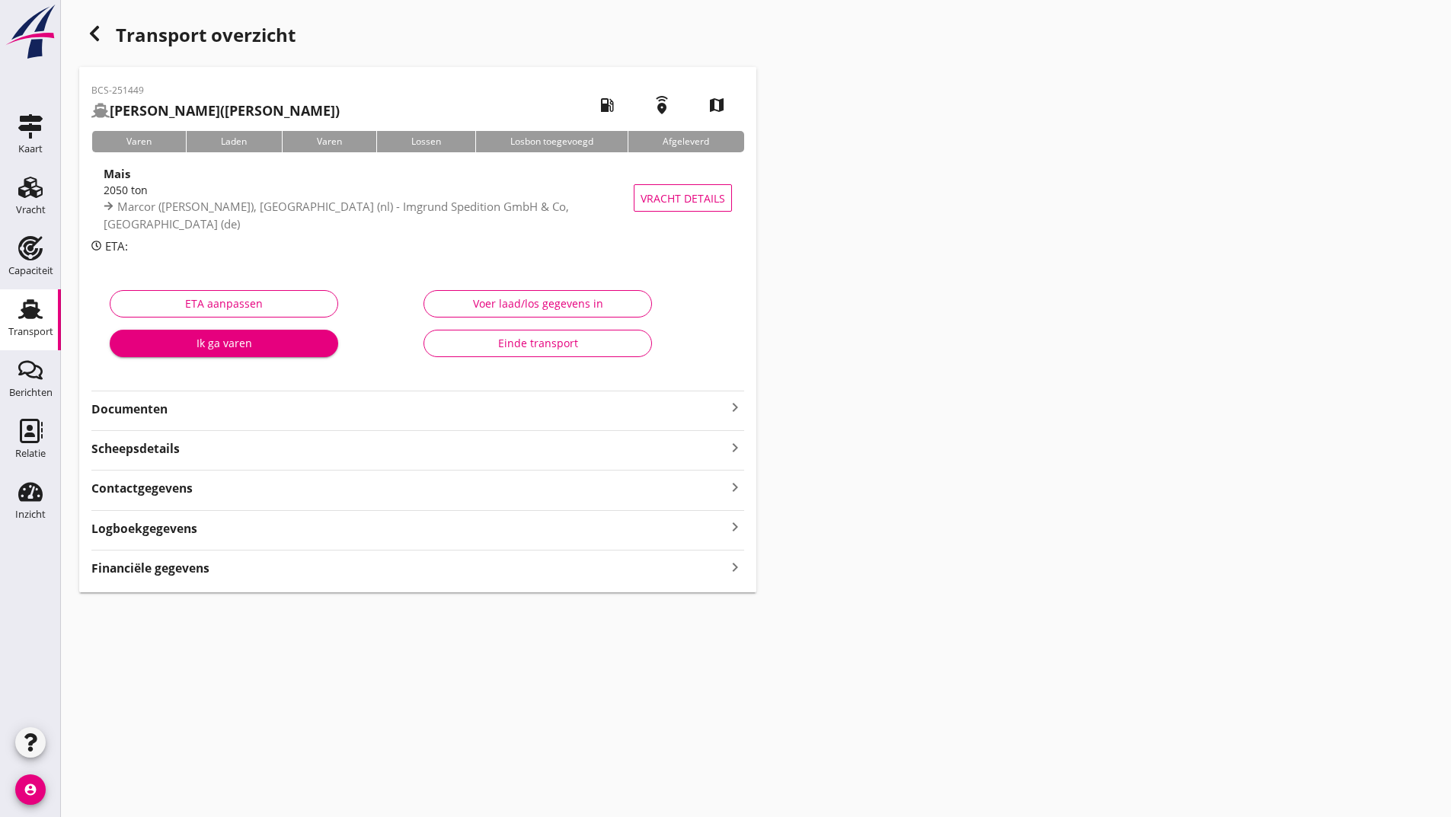
click at [168, 410] on strong "Documenten" at bounding box center [408, 410] width 635 height 18
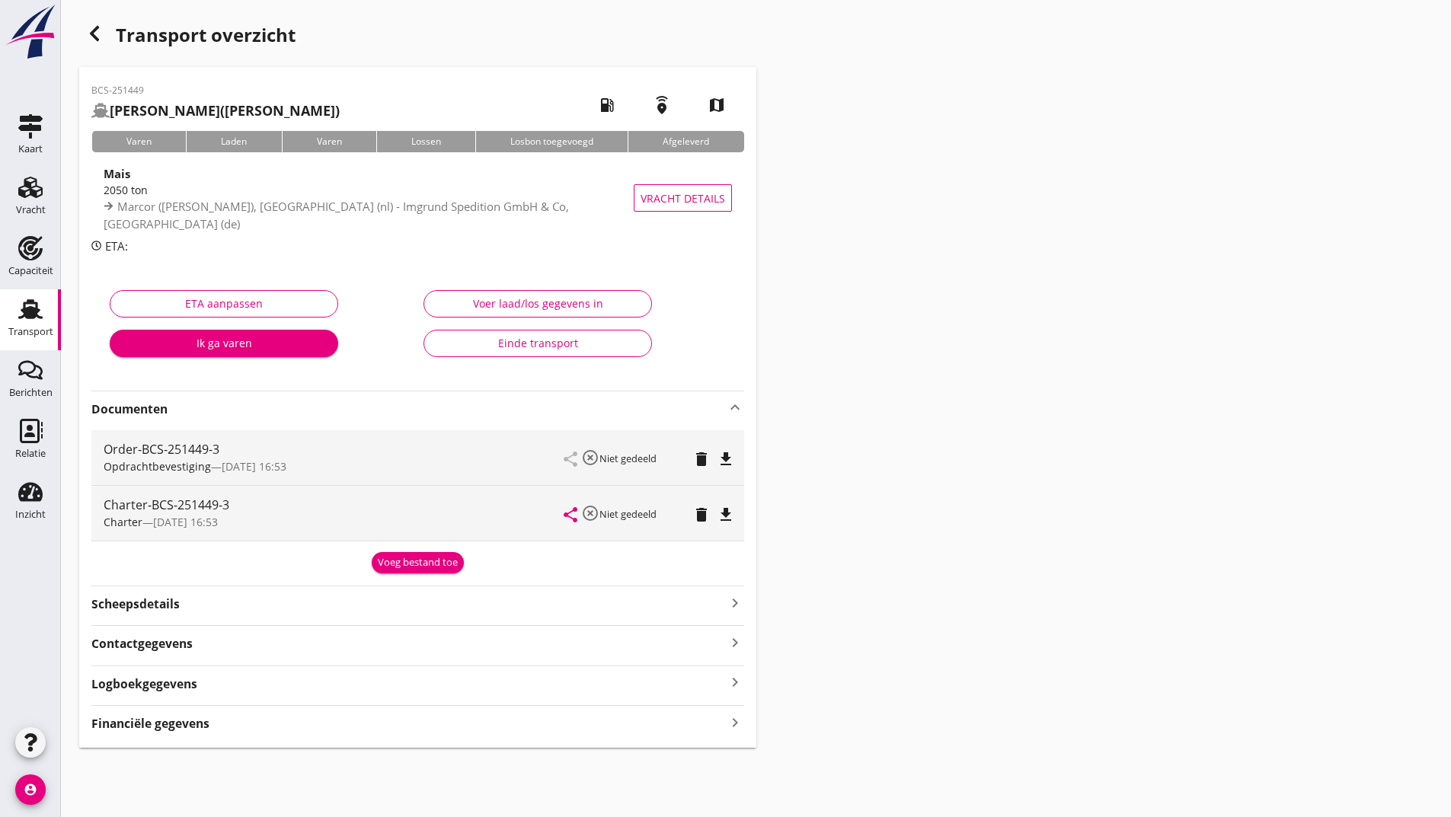
click at [411, 567] on div "Voeg bestand toe" at bounding box center [418, 562] width 80 height 15
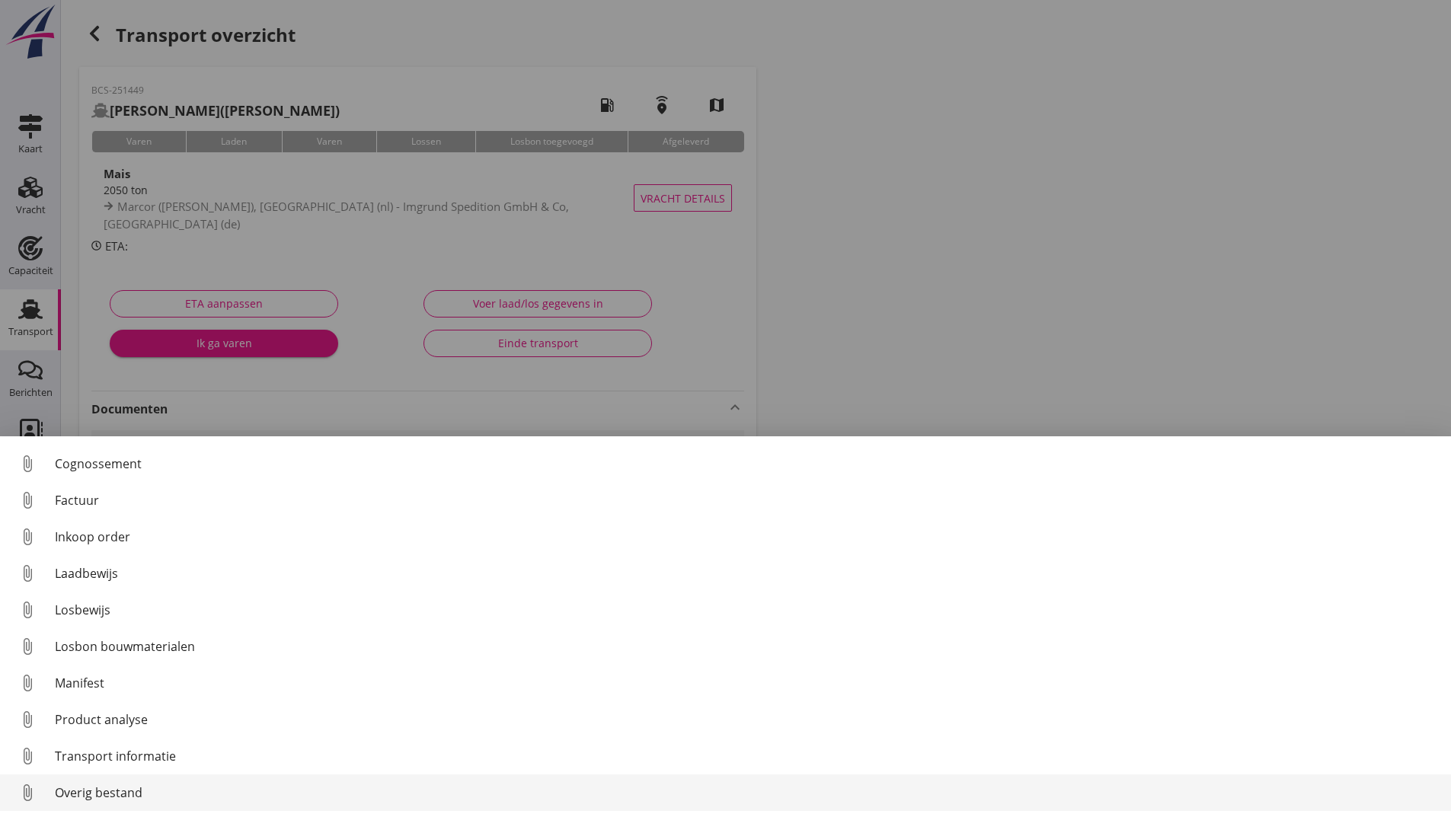
scroll to position [107, 0]
click at [137, 795] on div "Overig bestand" at bounding box center [747, 793] width 1384 height 18
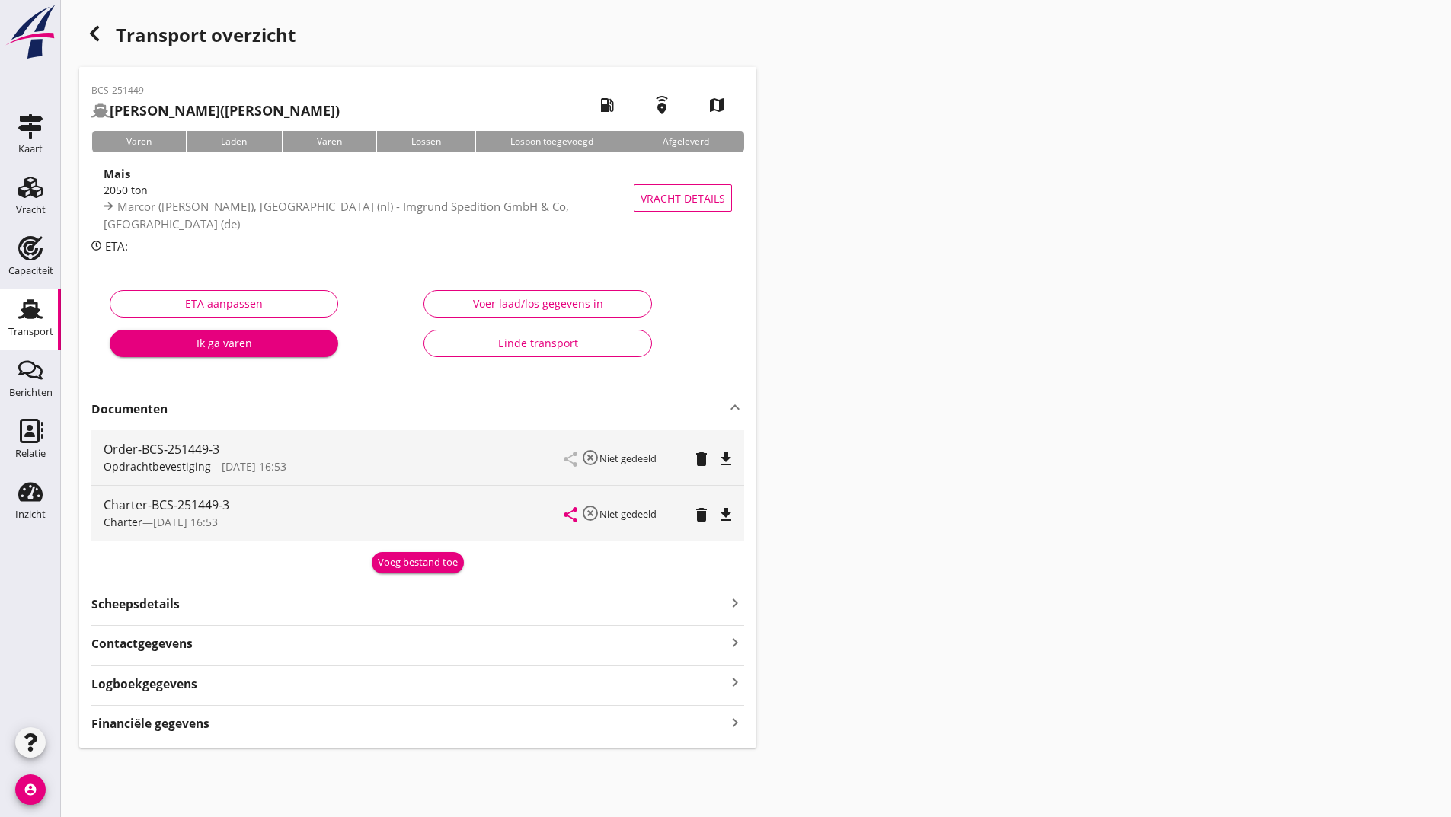
click at [392, 561] on div "Voeg bestand toe" at bounding box center [418, 562] width 80 height 15
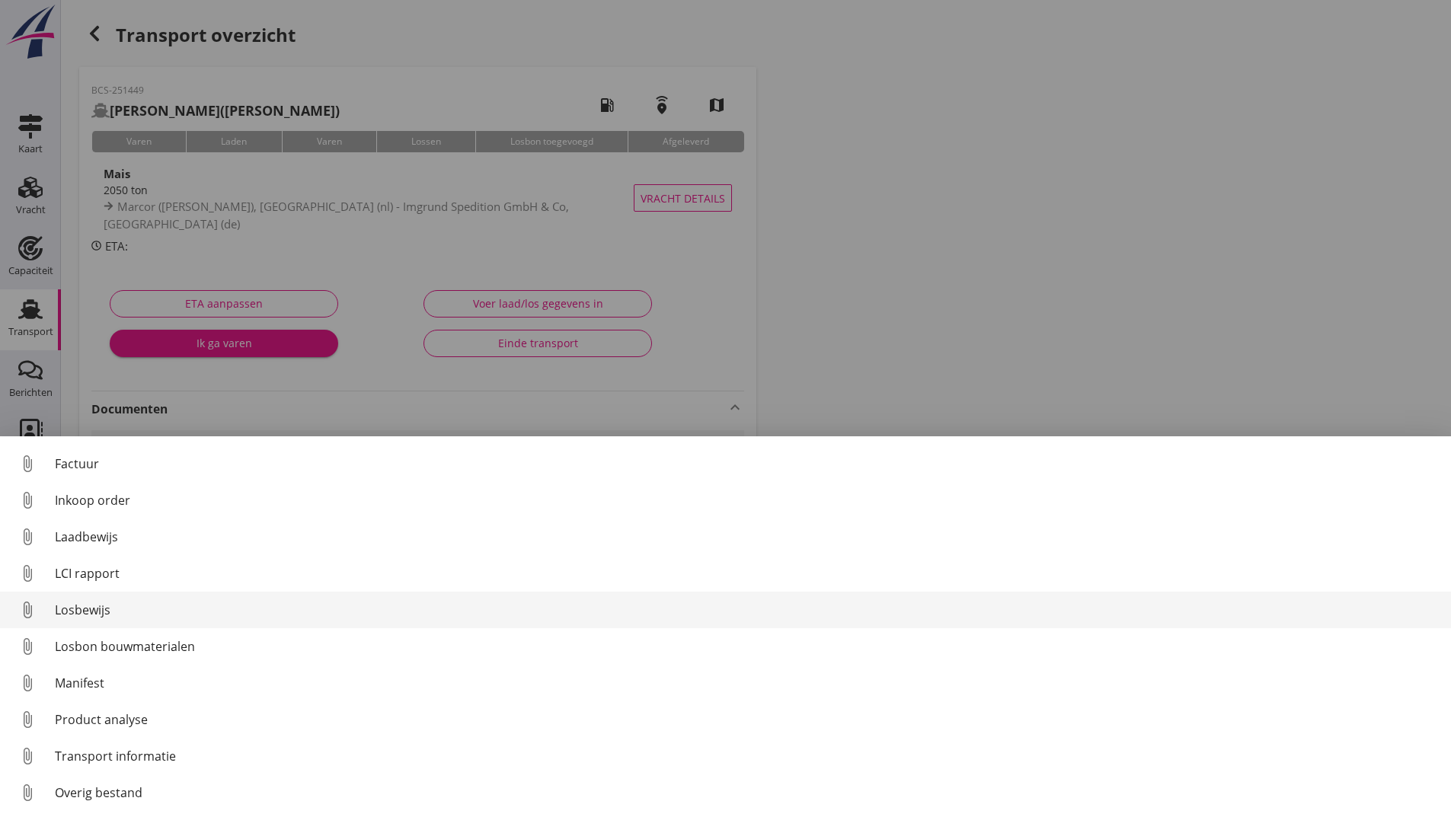
click at [96, 606] on div "Losbewijs" at bounding box center [747, 610] width 1384 height 18
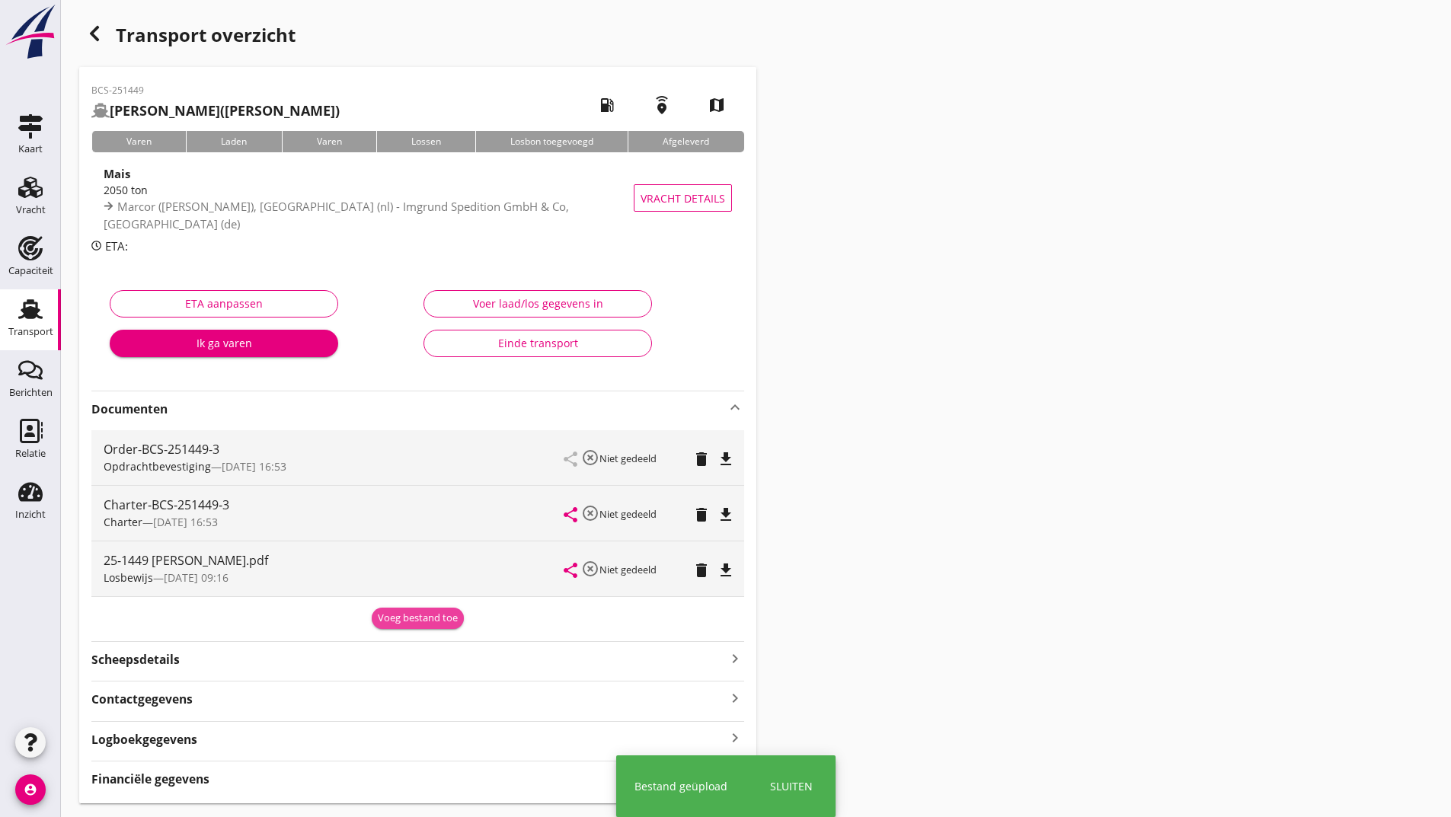
click at [399, 622] on div "Voeg bestand toe" at bounding box center [418, 618] width 80 height 15
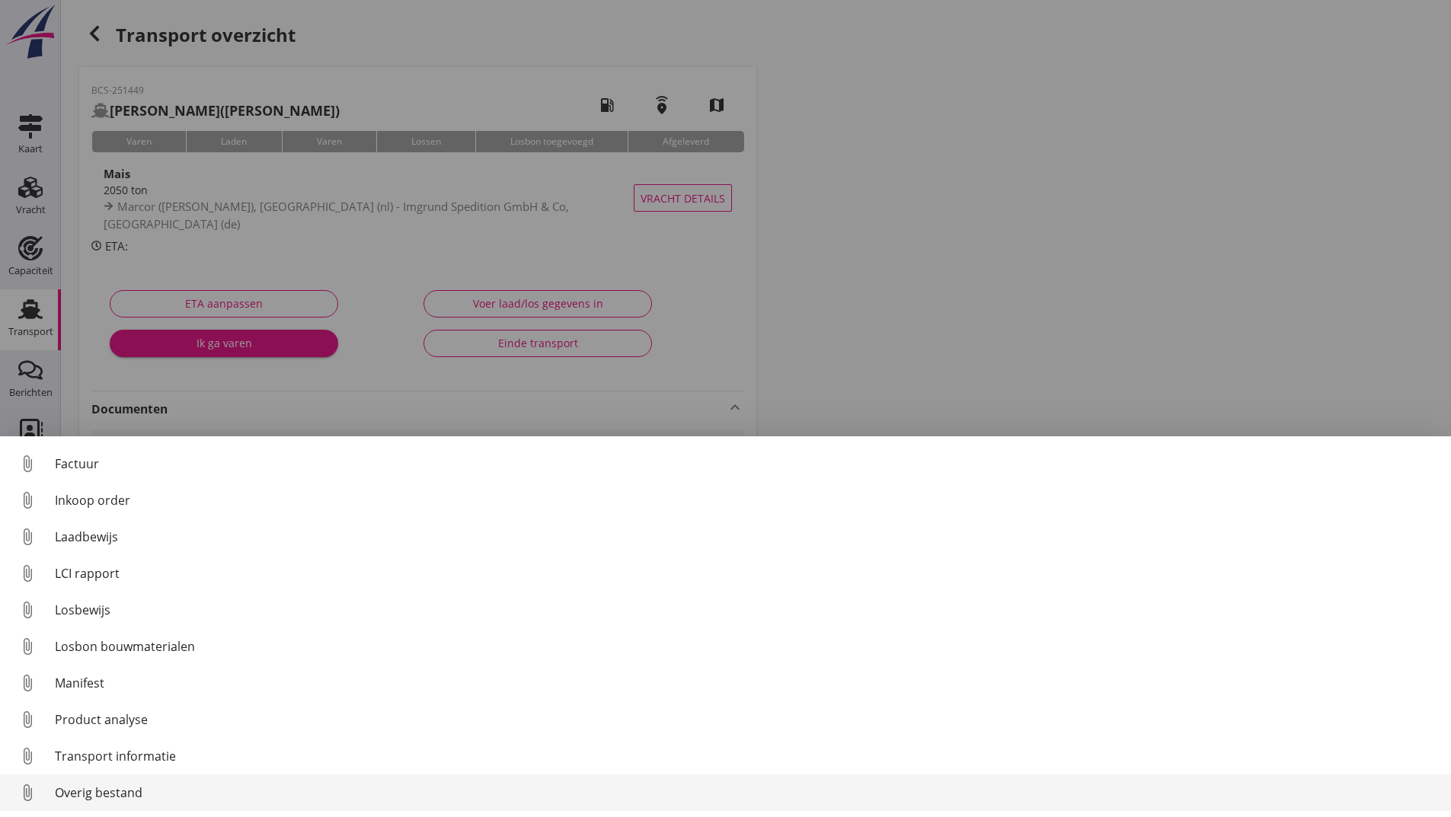
click at [97, 792] on div "Overig bestand" at bounding box center [747, 793] width 1384 height 18
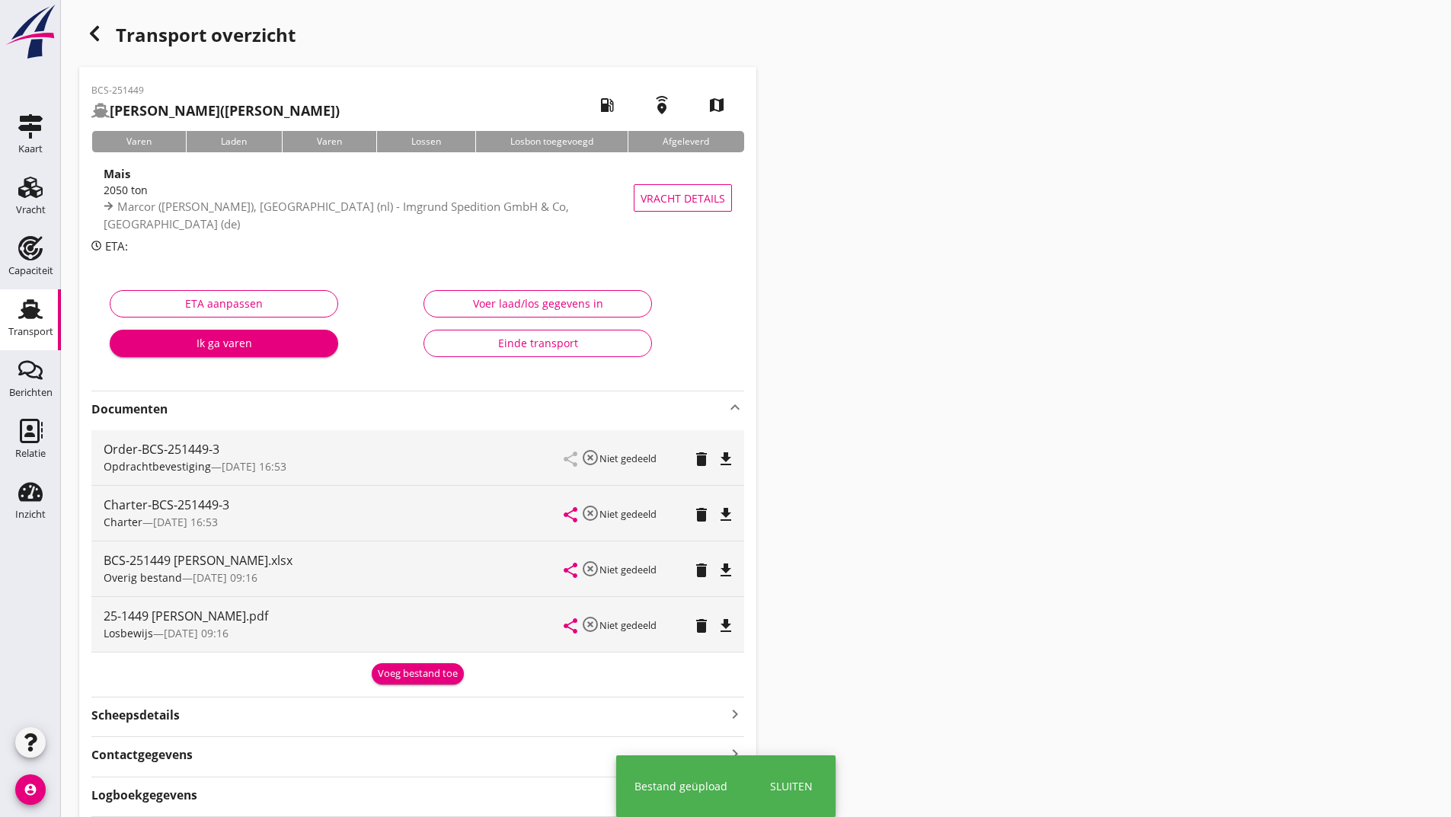
click at [410, 675] on div "Voeg bestand toe" at bounding box center [418, 674] width 80 height 15
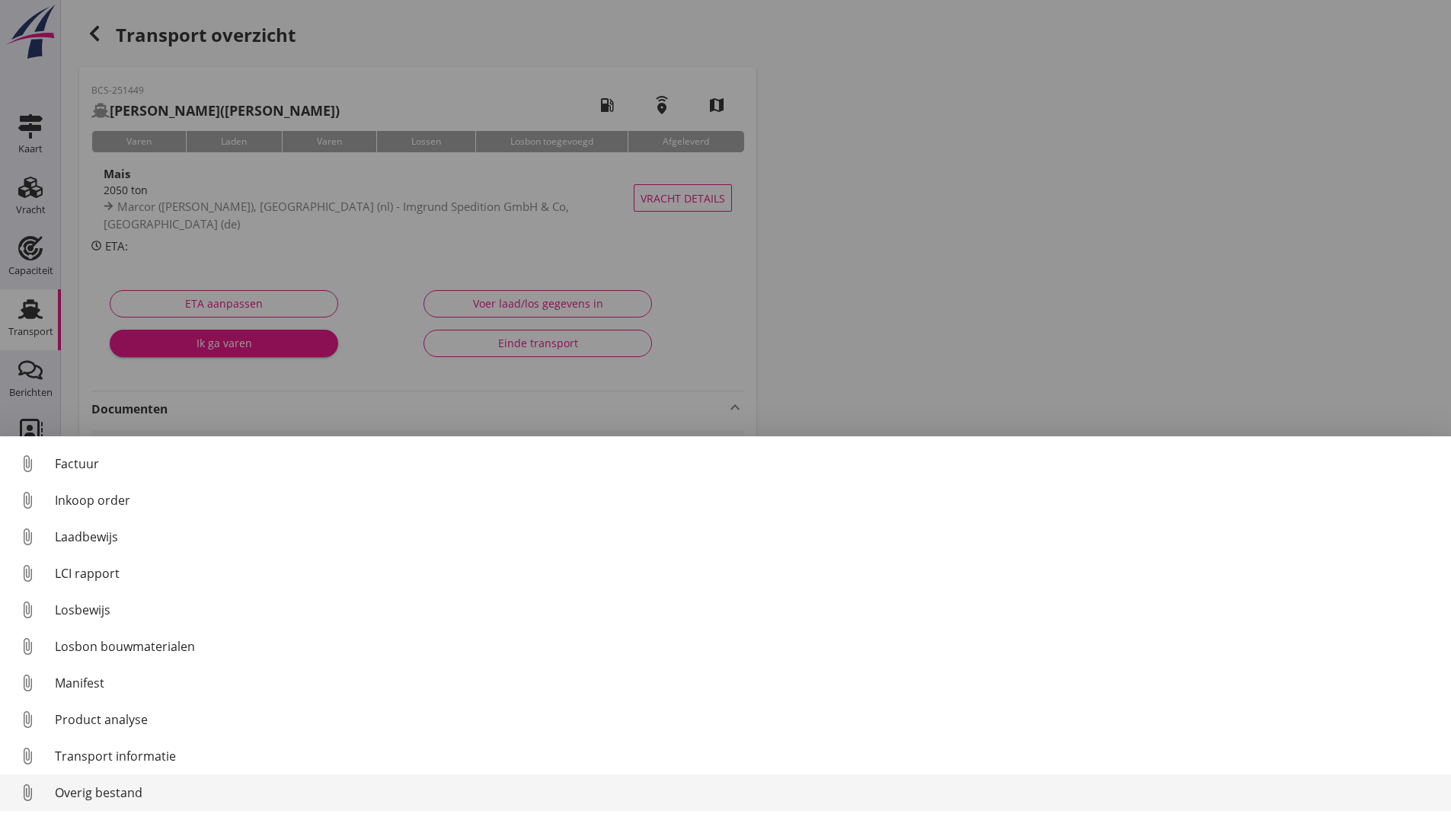
click at [137, 796] on div "Overig bestand" at bounding box center [747, 793] width 1384 height 18
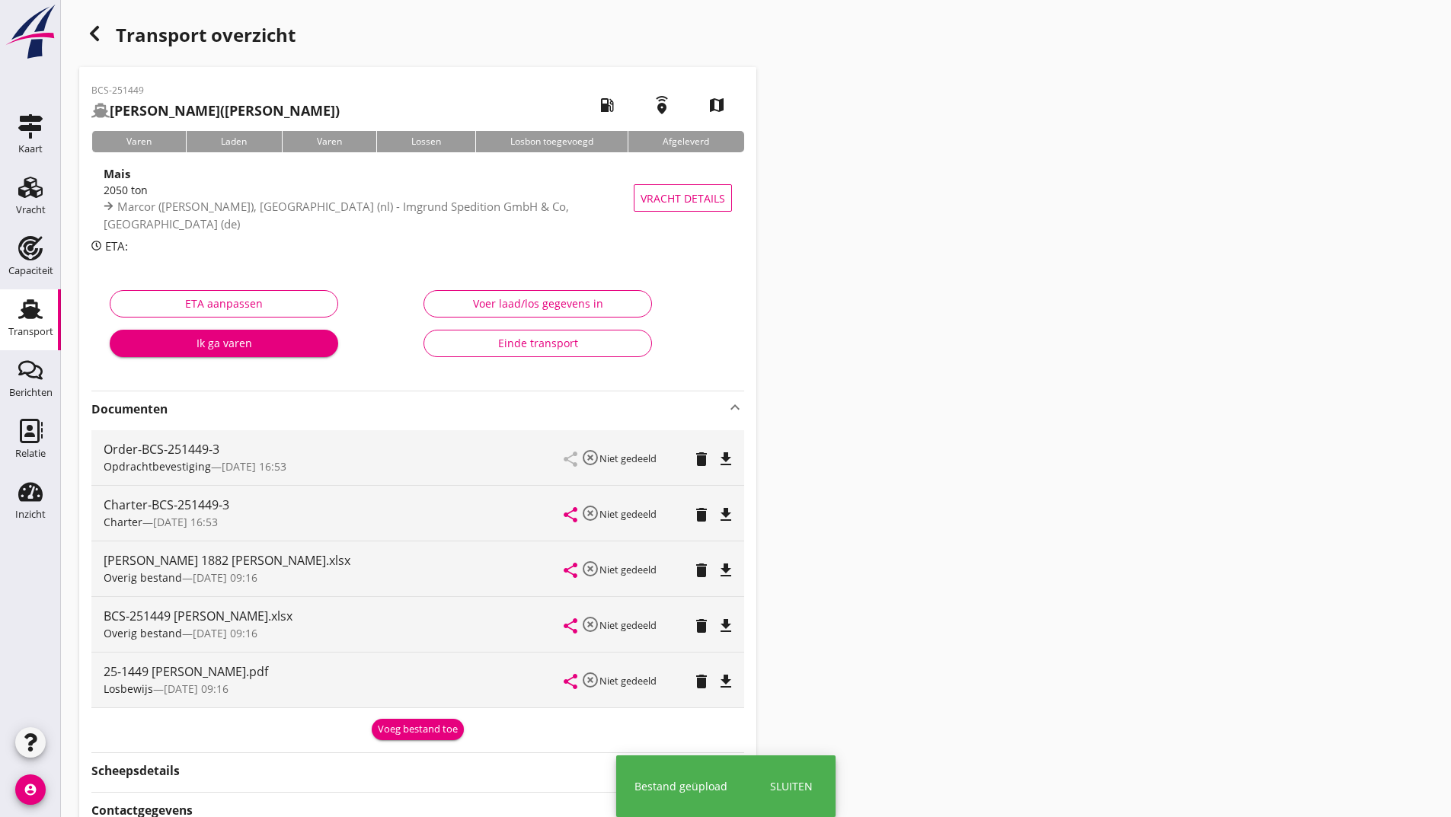
click at [398, 730] on div "Voeg bestand toe" at bounding box center [418, 729] width 80 height 15
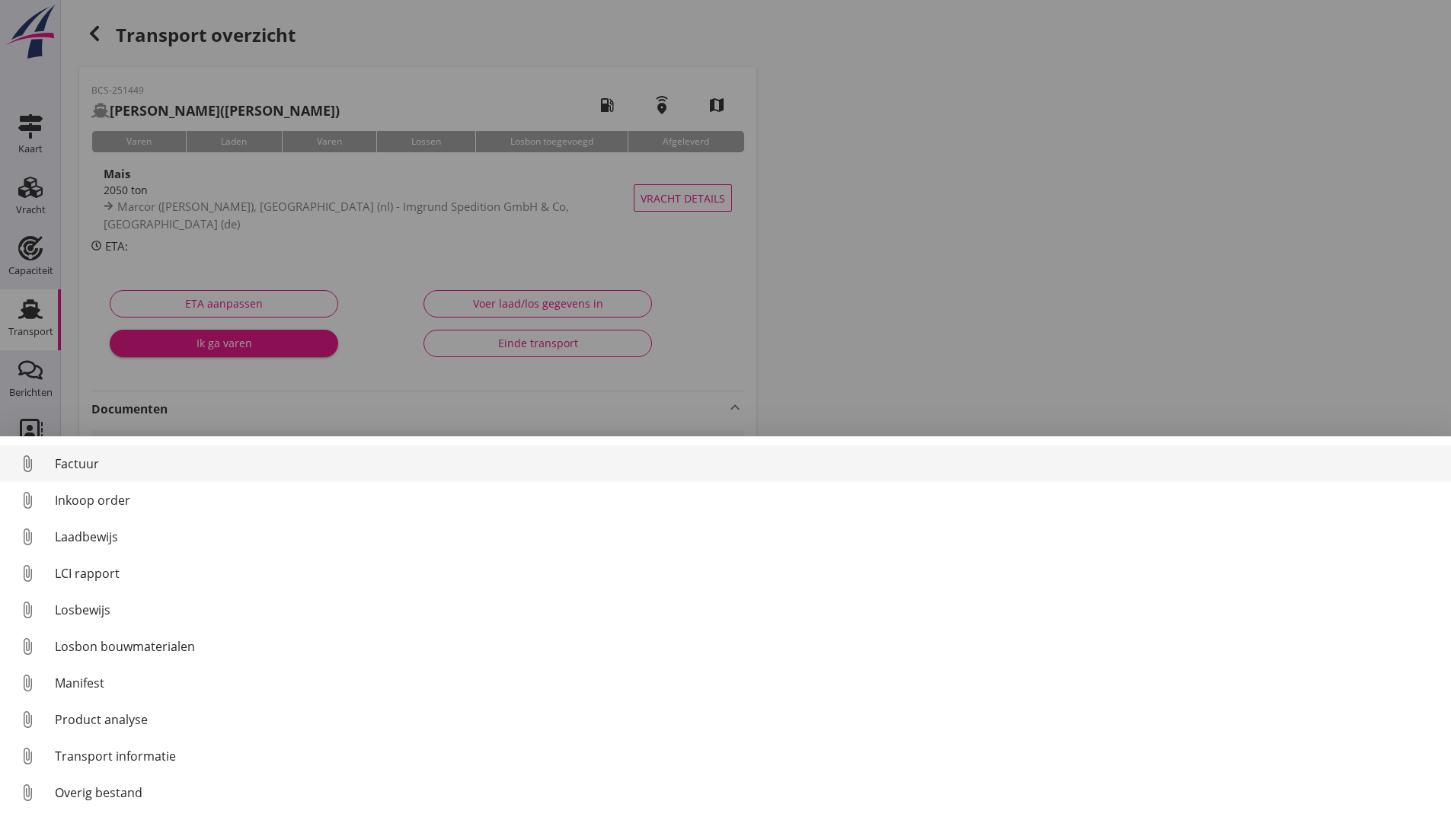
click at [90, 471] on div "Factuur" at bounding box center [747, 464] width 1384 height 18
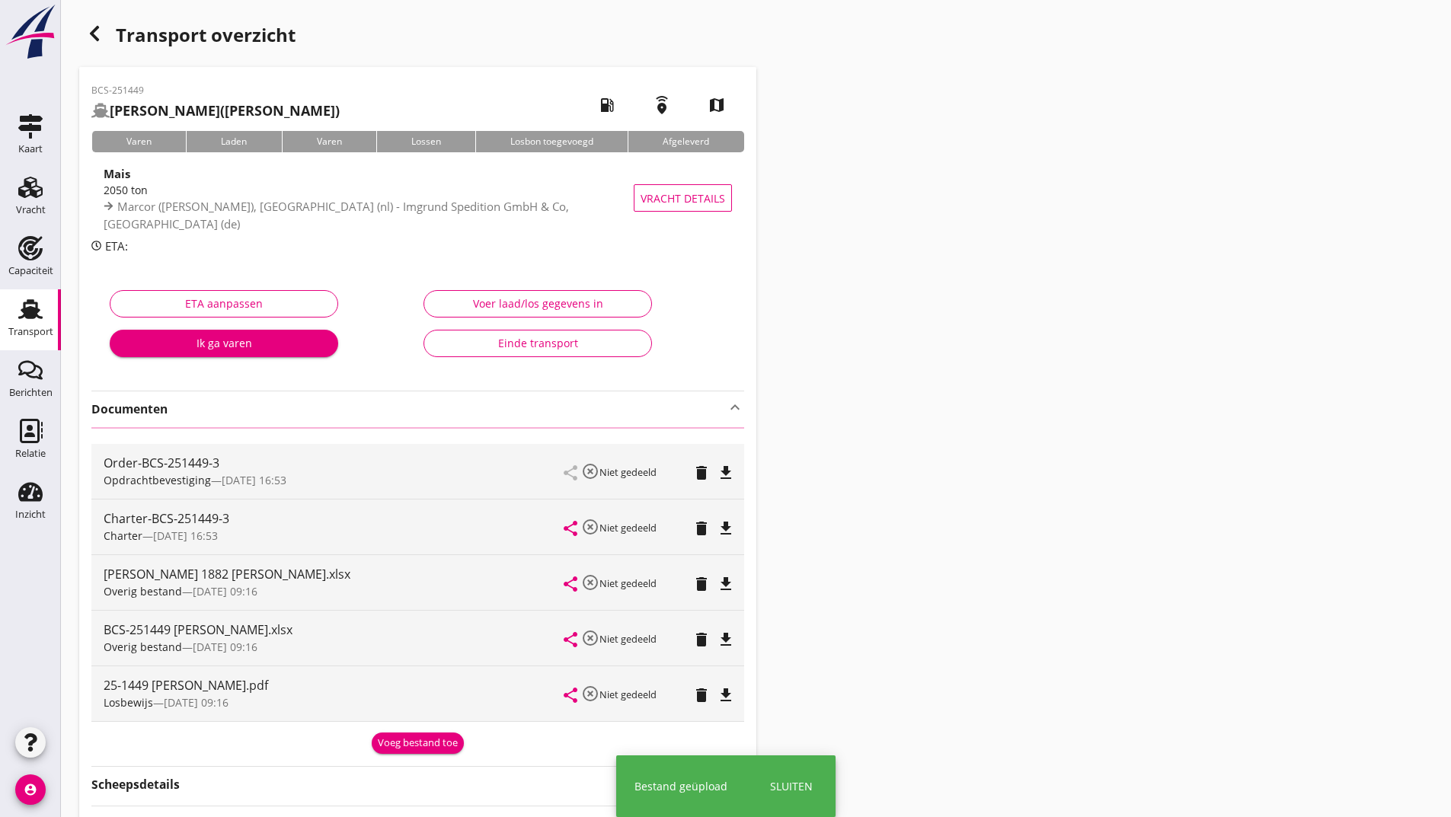
click at [99, 33] on icon "button" at bounding box center [94, 33] width 18 height 18
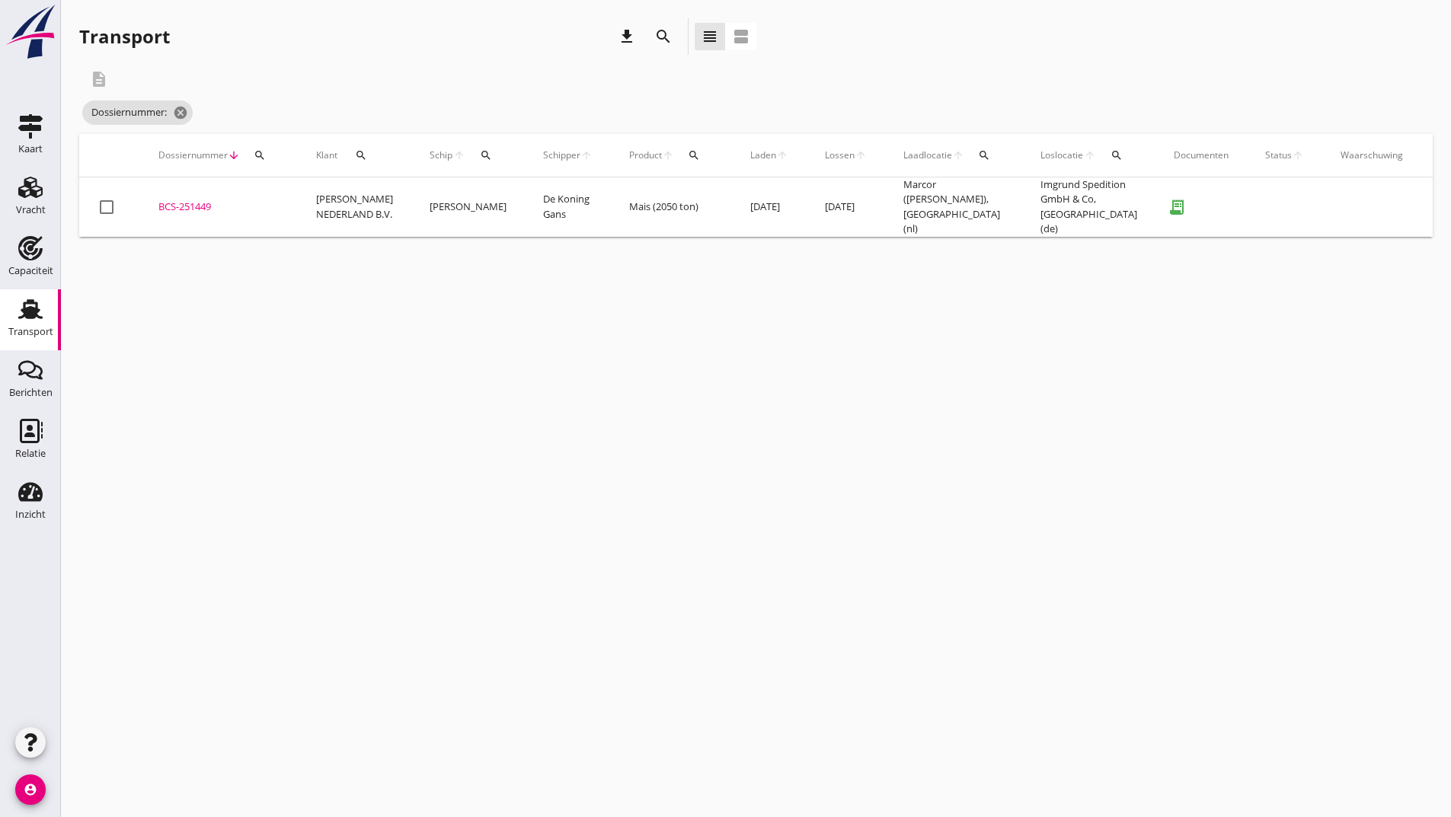
click at [657, 41] on icon "search" at bounding box center [663, 36] width 18 height 18
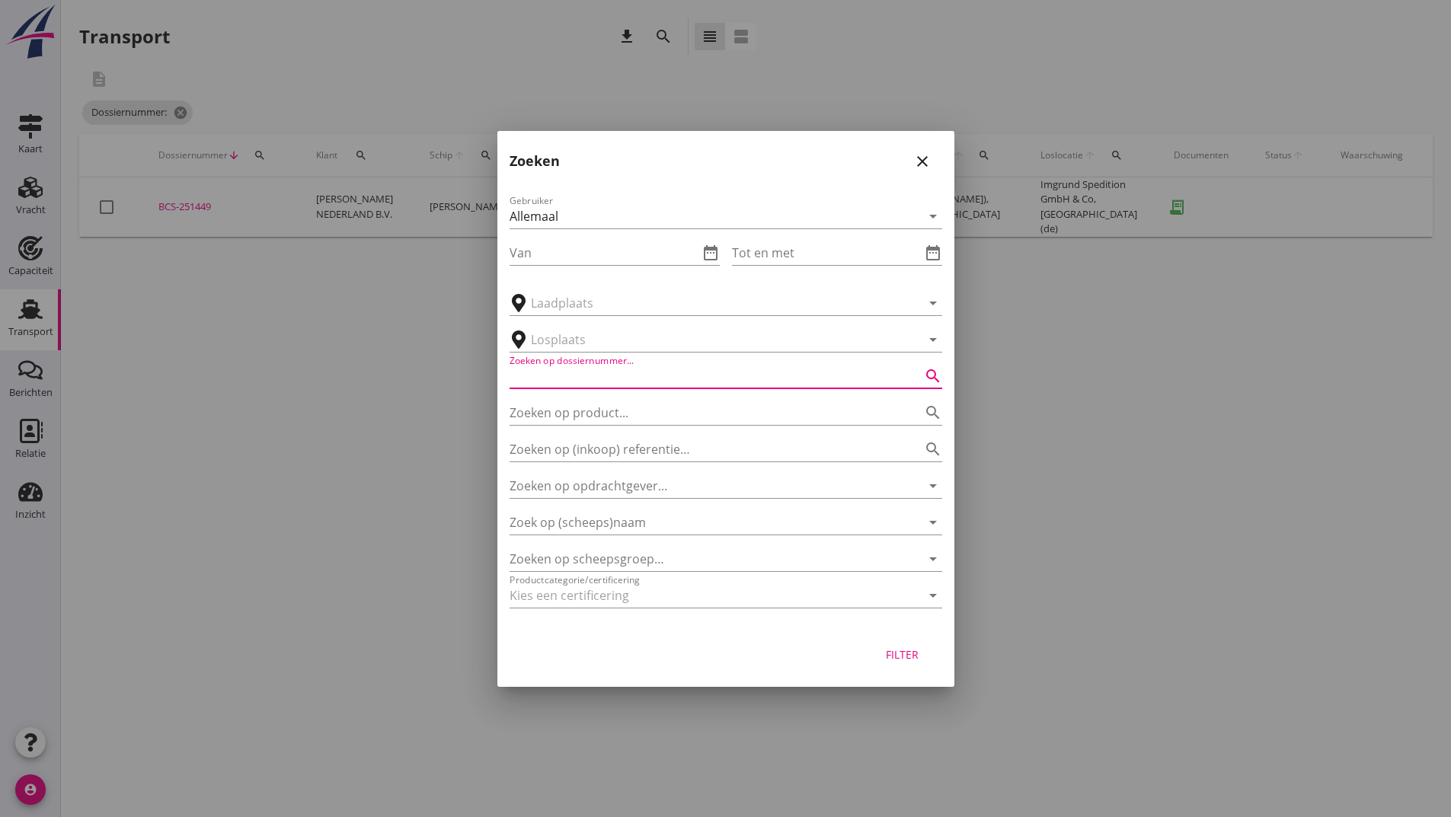
click at [556, 373] on input "Zoeken op dossiernummer..." at bounding box center [705, 376] width 390 height 24
type input "251451"
click at [898, 656] on div "Filter" at bounding box center [902, 655] width 43 height 16
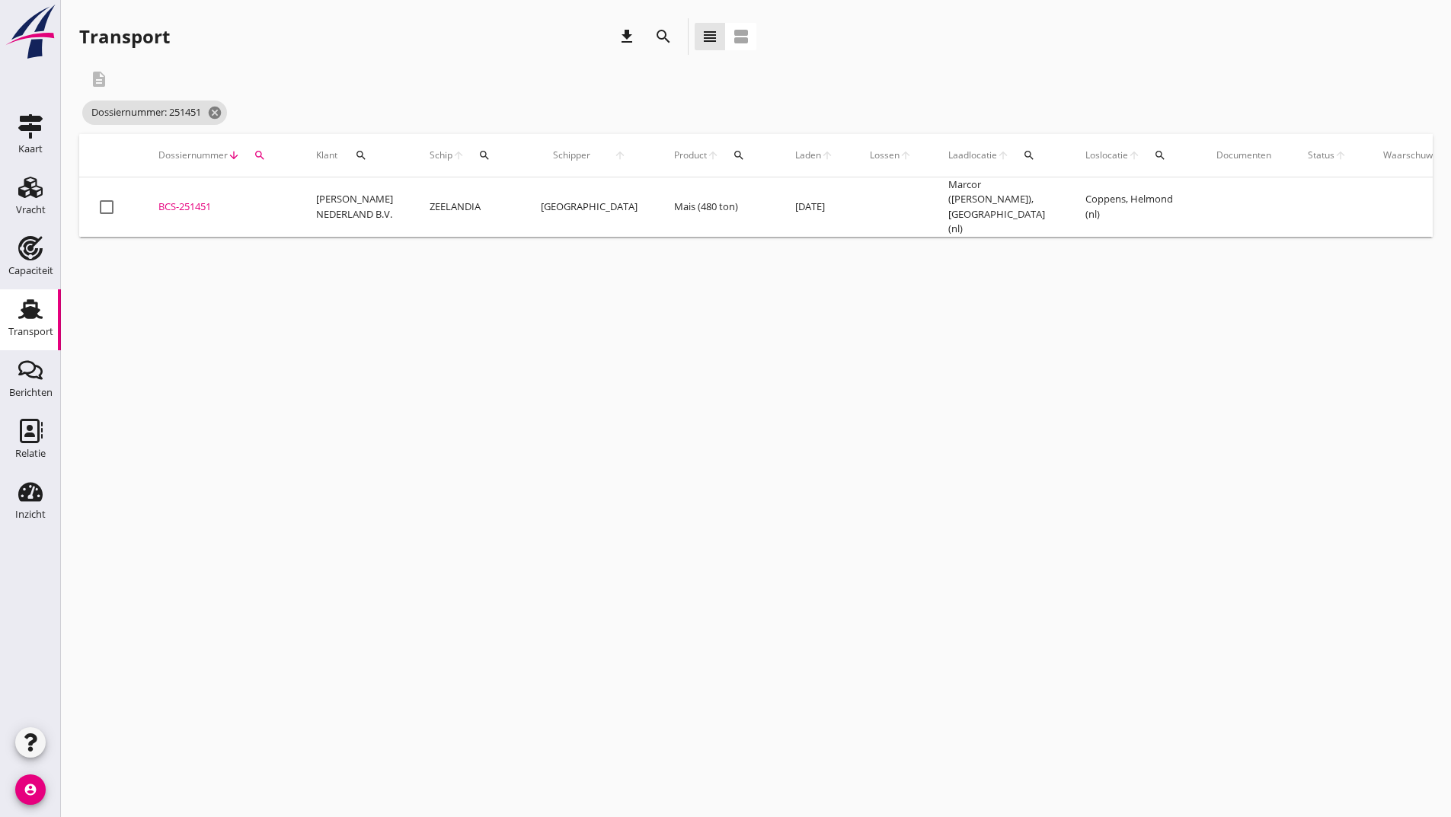
click at [208, 202] on div "BCS-251451" at bounding box center [218, 207] width 121 height 15
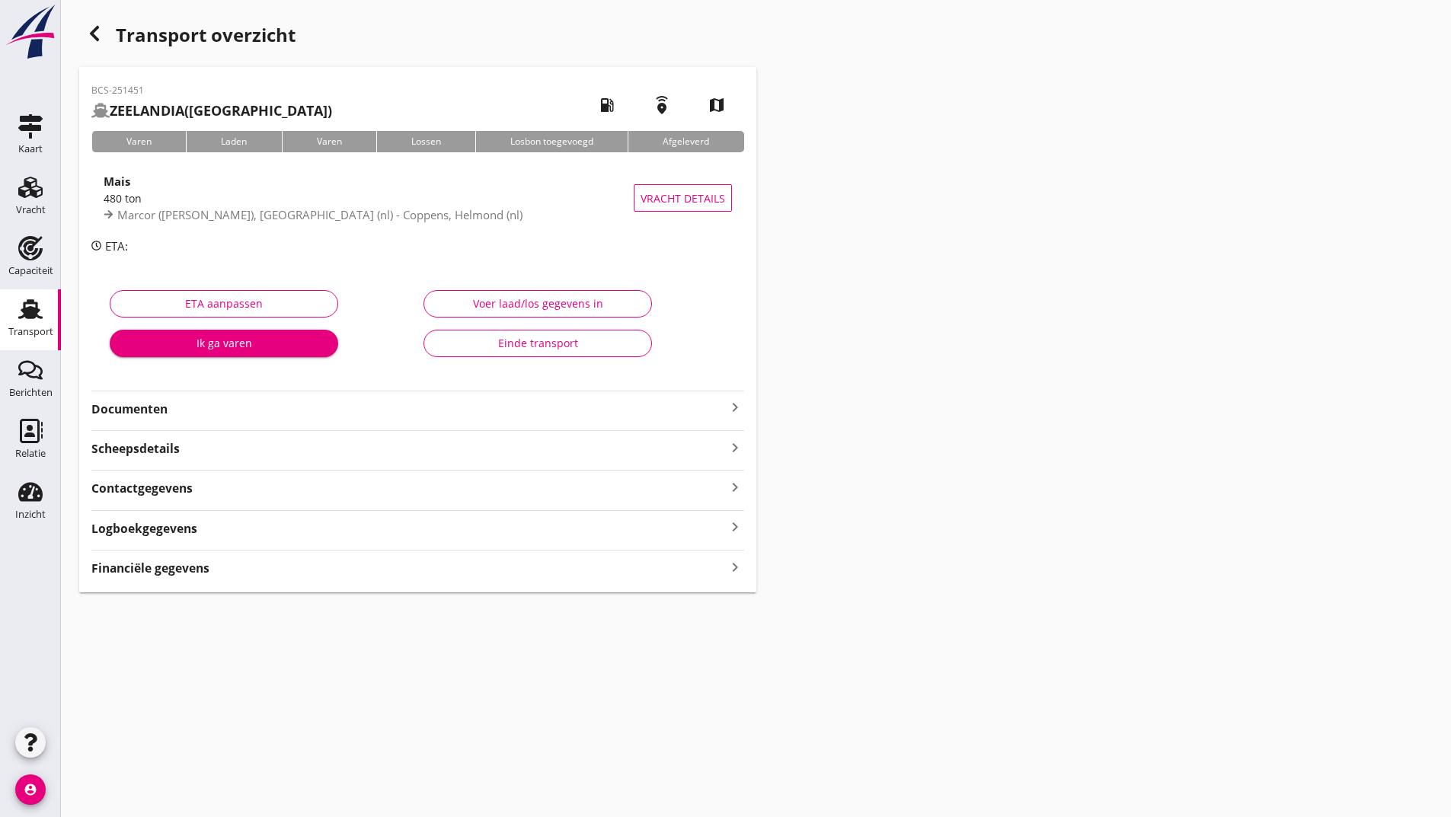
drag, startPoint x: 149, startPoint y: 397, endPoint x: 156, endPoint y: 407, distance: 12.5
click at [156, 407] on div "Documenten keyboard_arrow_right" at bounding box center [417, 408] width 653 height 21
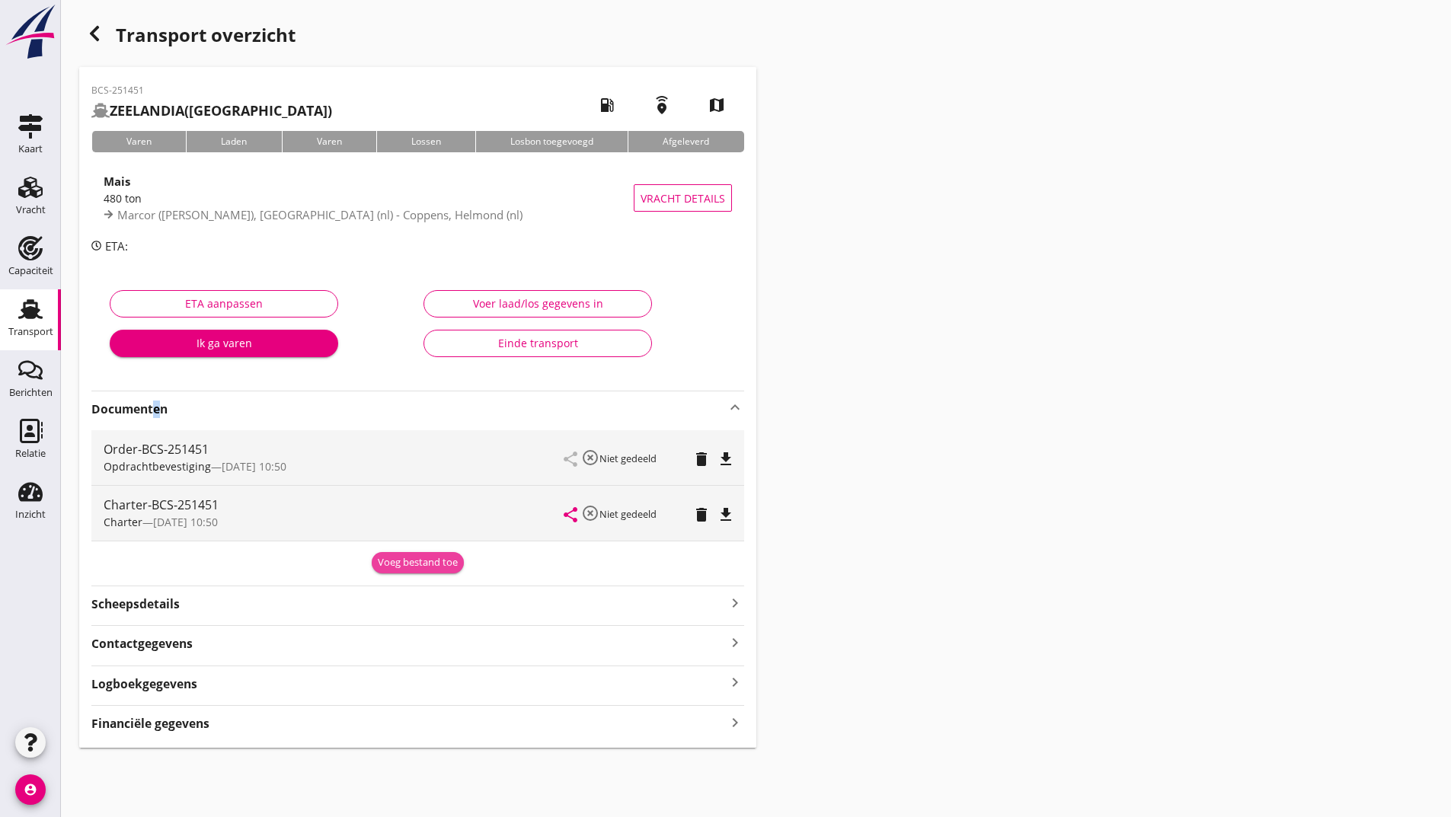
drag, startPoint x: 400, startPoint y: 565, endPoint x: 281, endPoint y: 635, distance: 137.6
click at [399, 566] on div "Voeg bestand toe" at bounding box center [418, 562] width 80 height 15
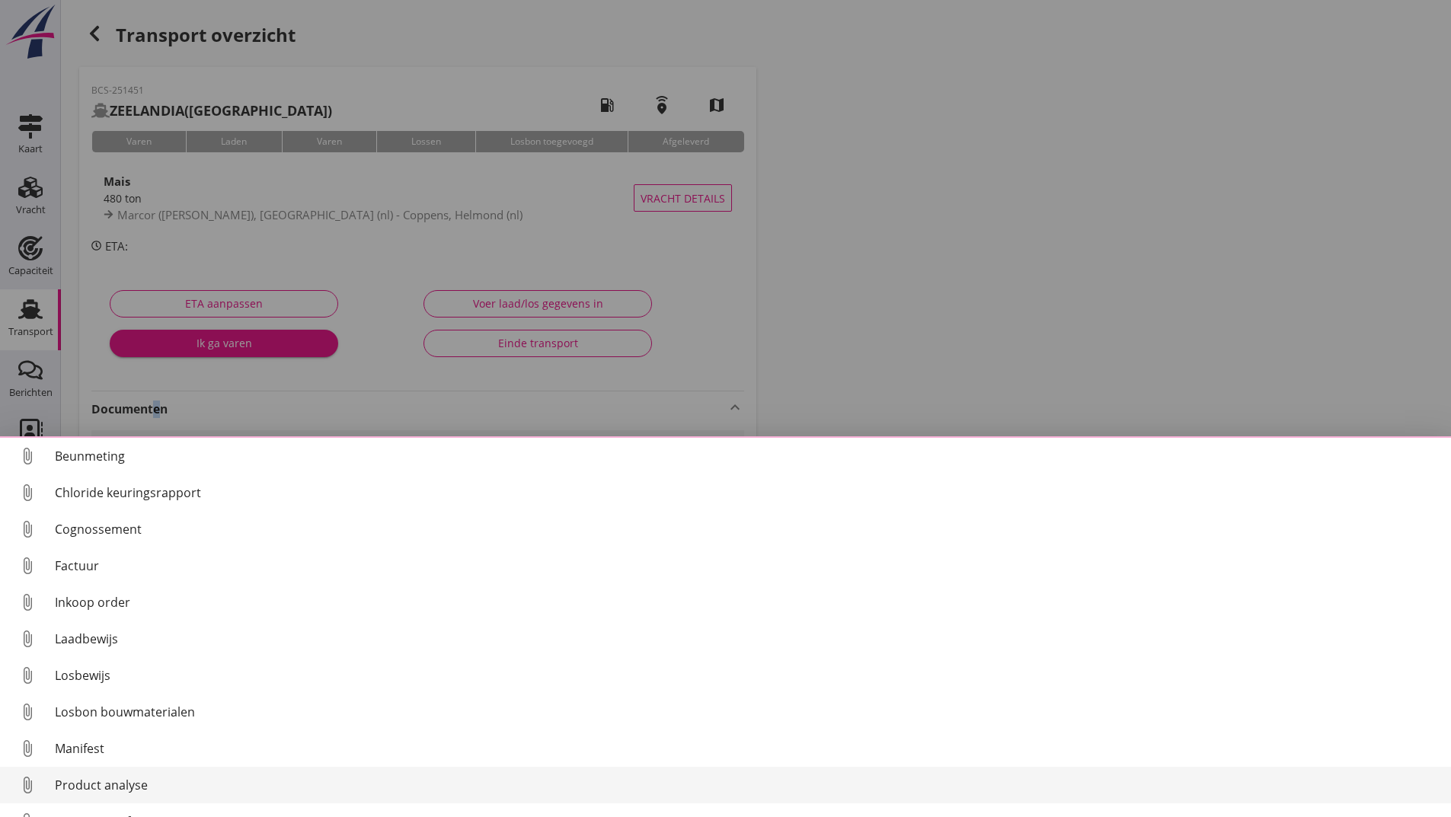
scroll to position [107, 0]
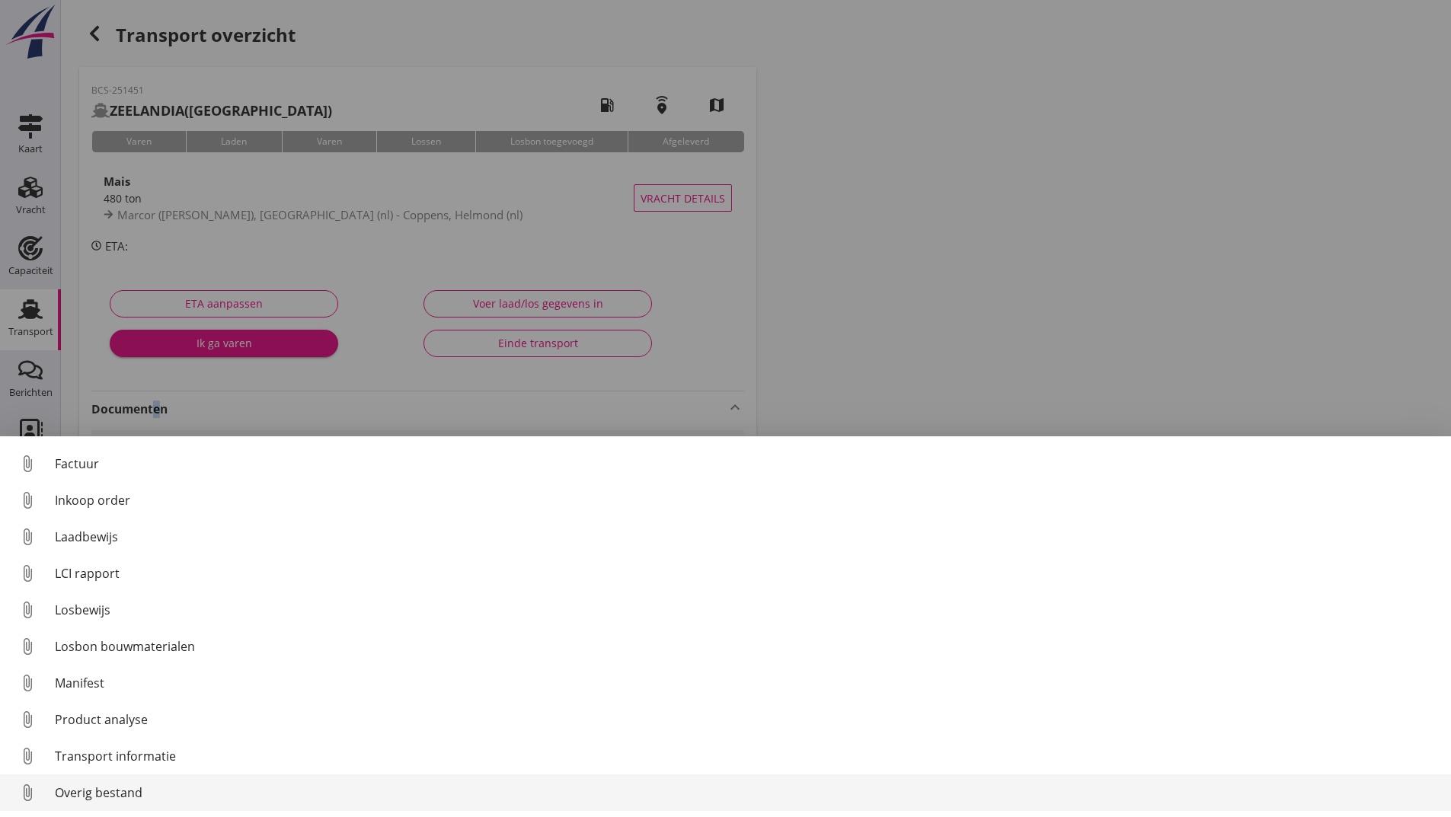
click at [108, 797] on div "Overig bestand" at bounding box center [747, 793] width 1384 height 18
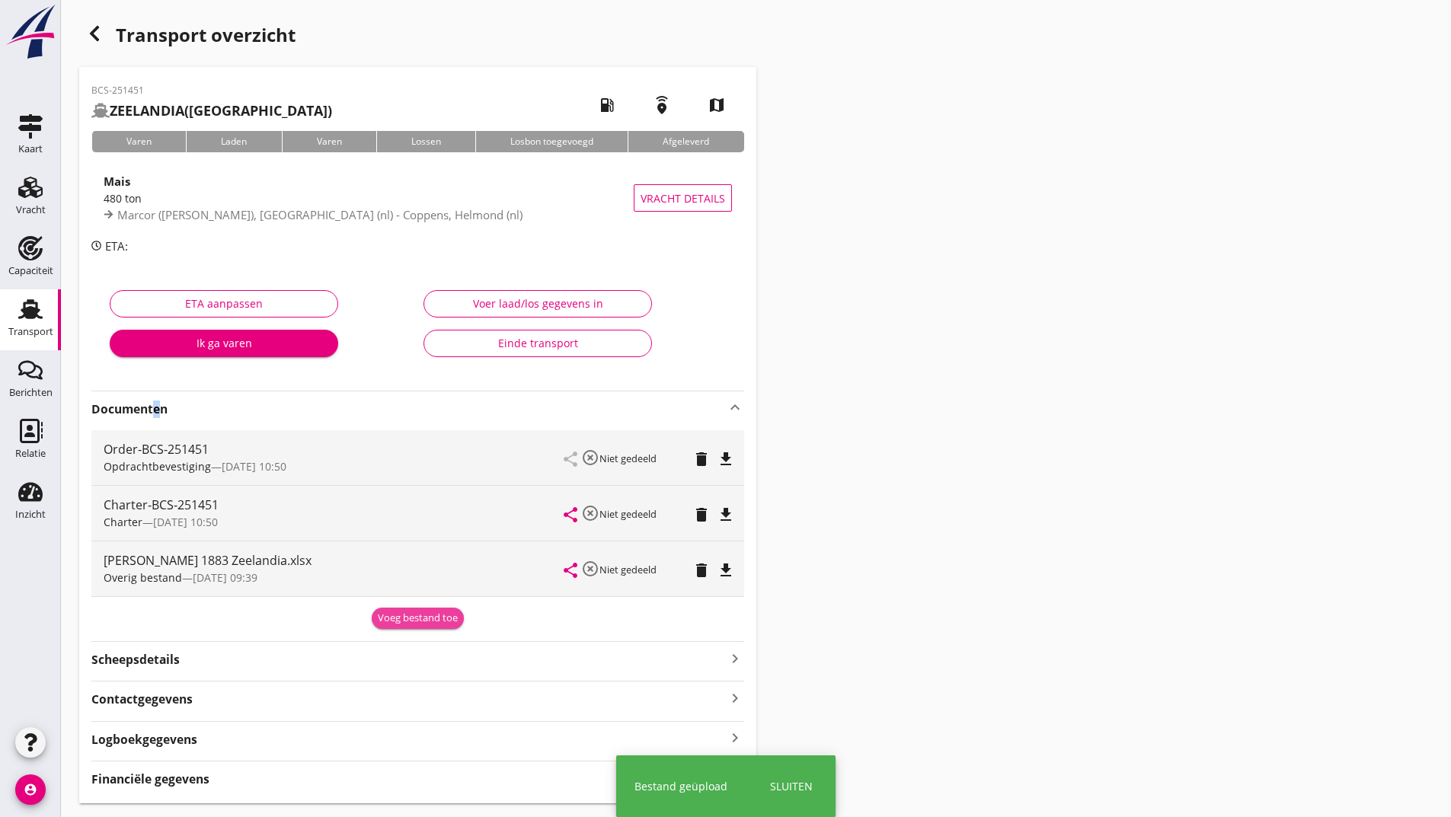
click at [396, 618] on div "Voeg bestand toe" at bounding box center [418, 618] width 80 height 15
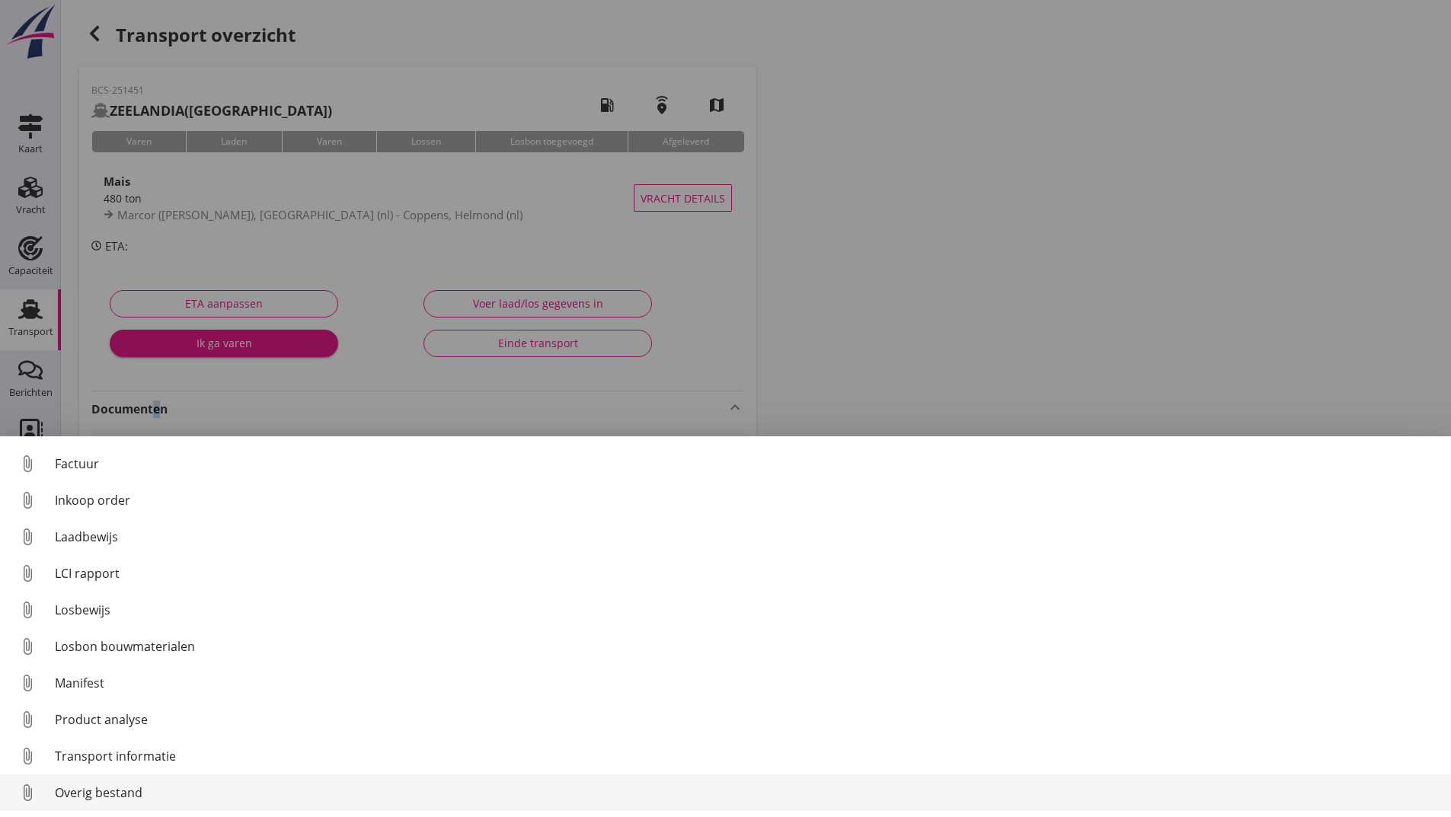
click at [103, 795] on div "Overig bestand" at bounding box center [747, 793] width 1384 height 18
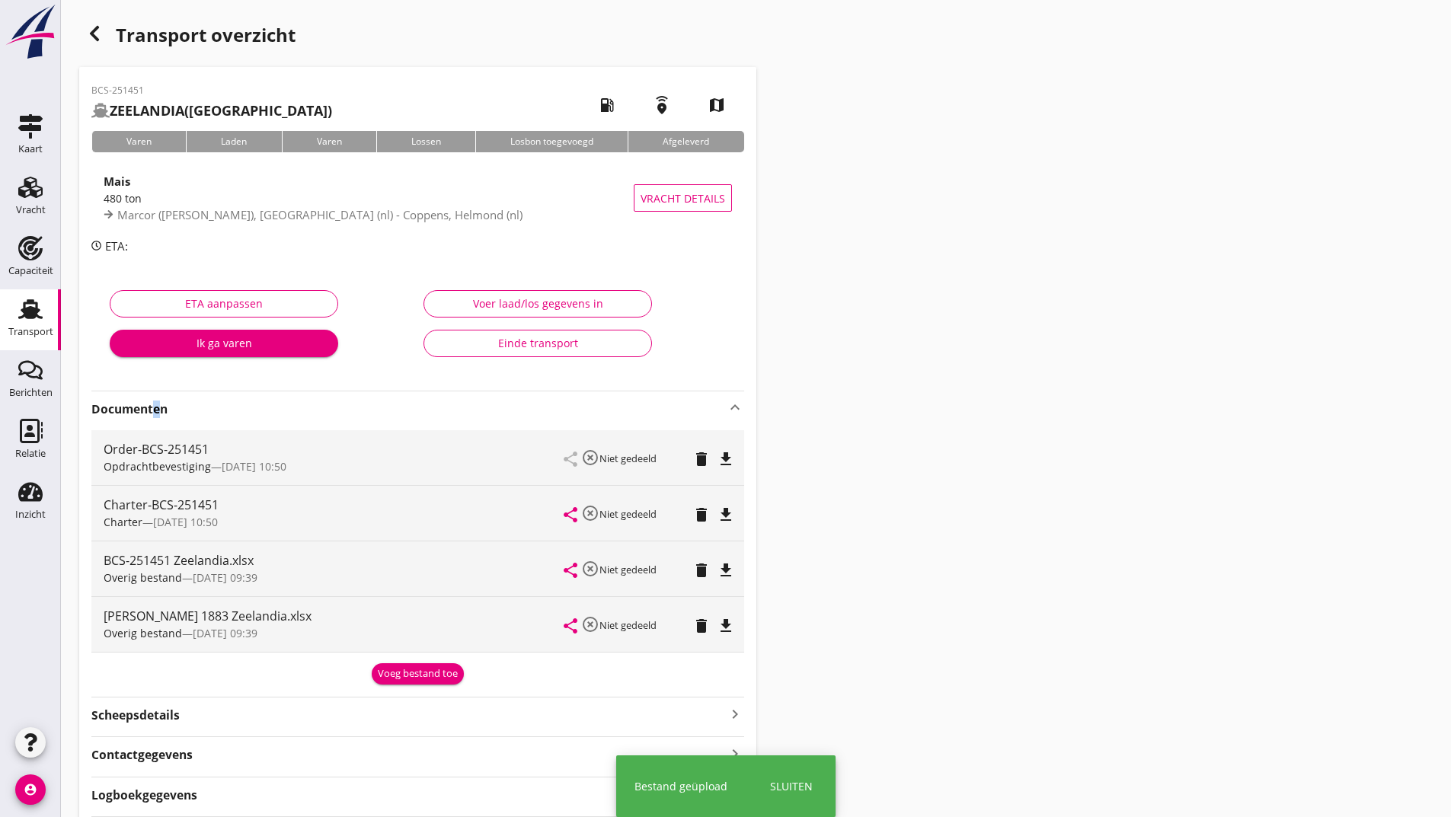
click at [413, 678] on div "Voeg bestand toe" at bounding box center [418, 674] width 80 height 15
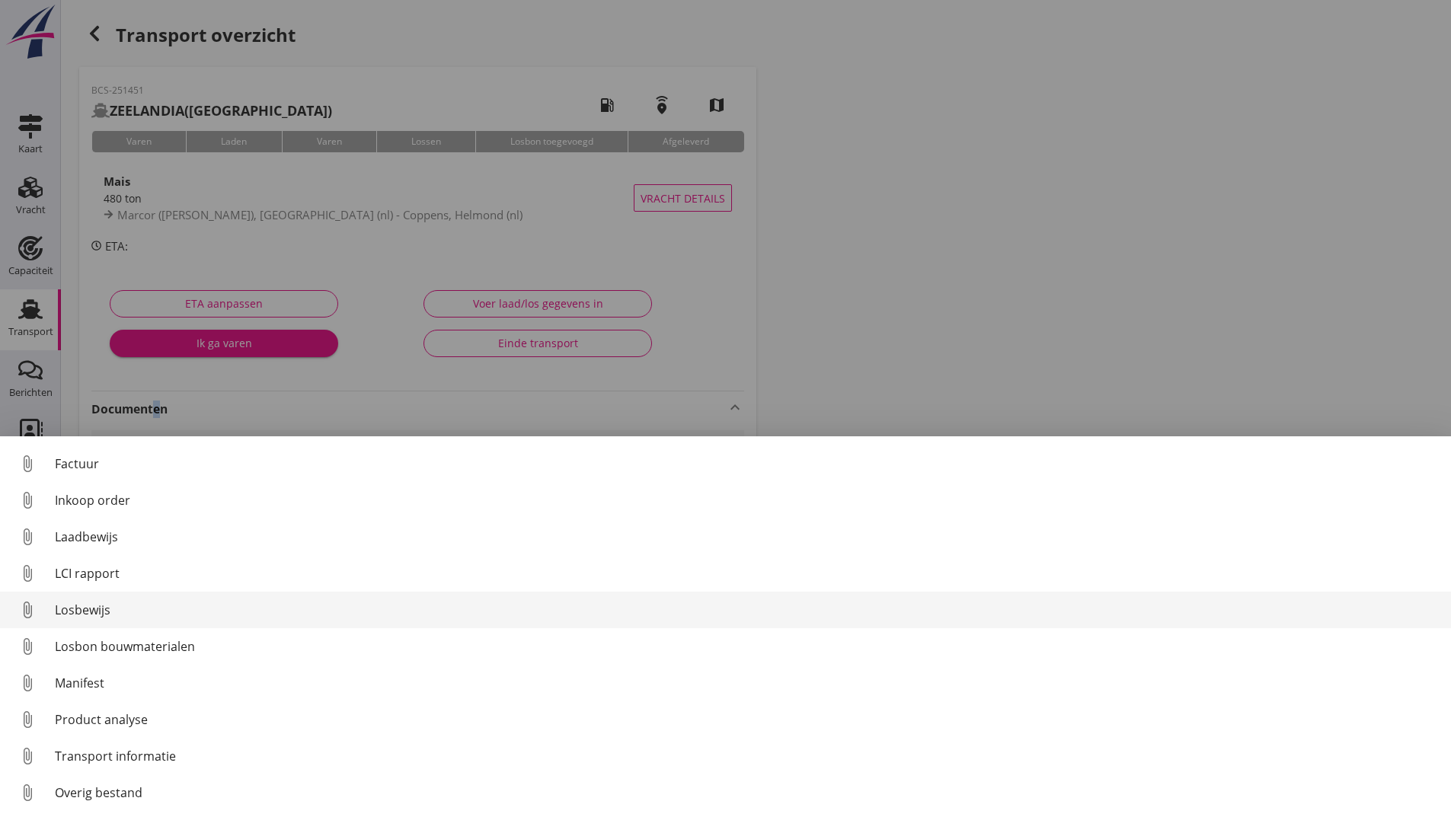
click at [107, 612] on div "Losbewijs" at bounding box center [747, 610] width 1384 height 18
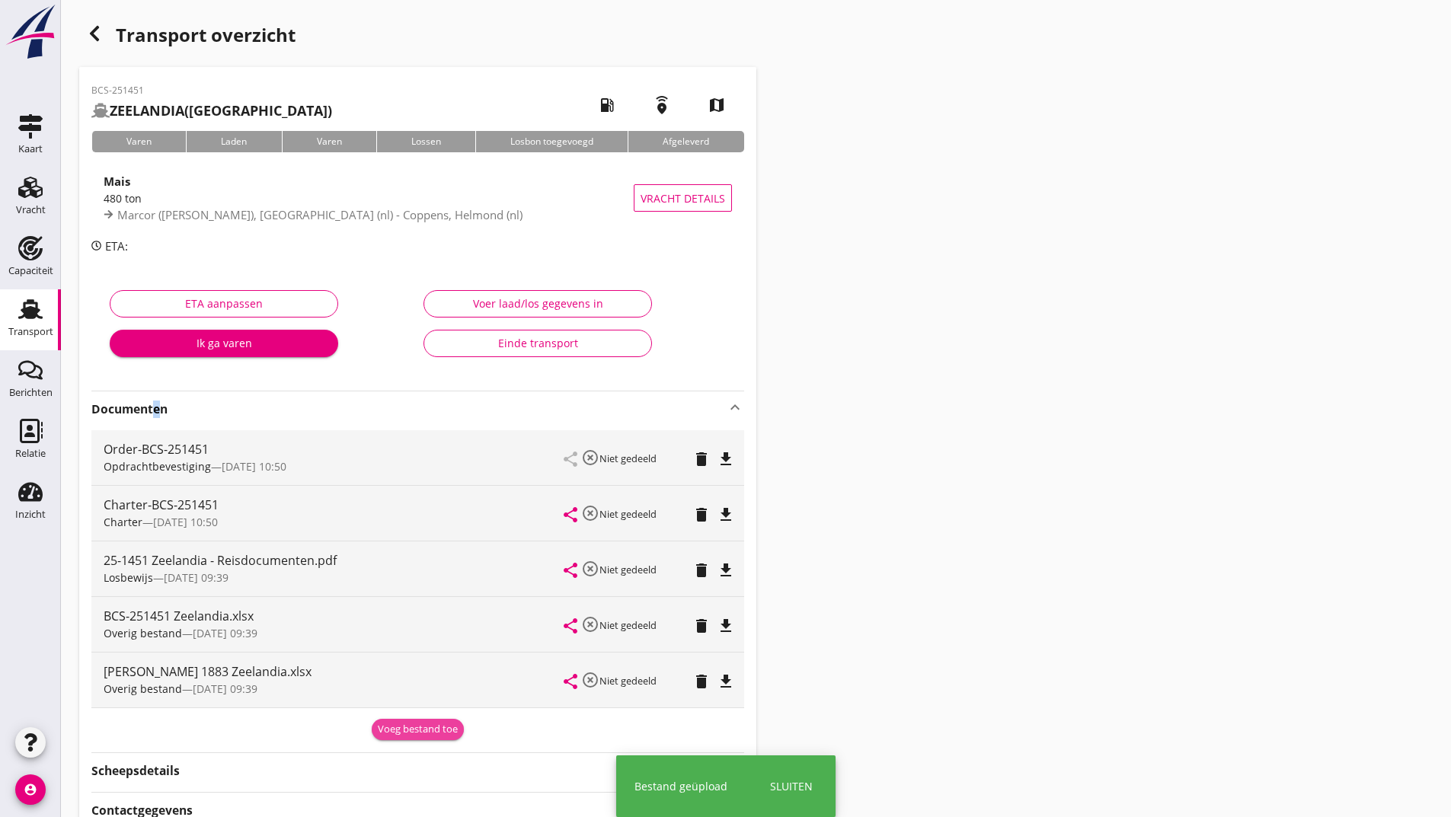
click at [398, 725] on div "Voeg bestand toe" at bounding box center [418, 729] width 80 height 15
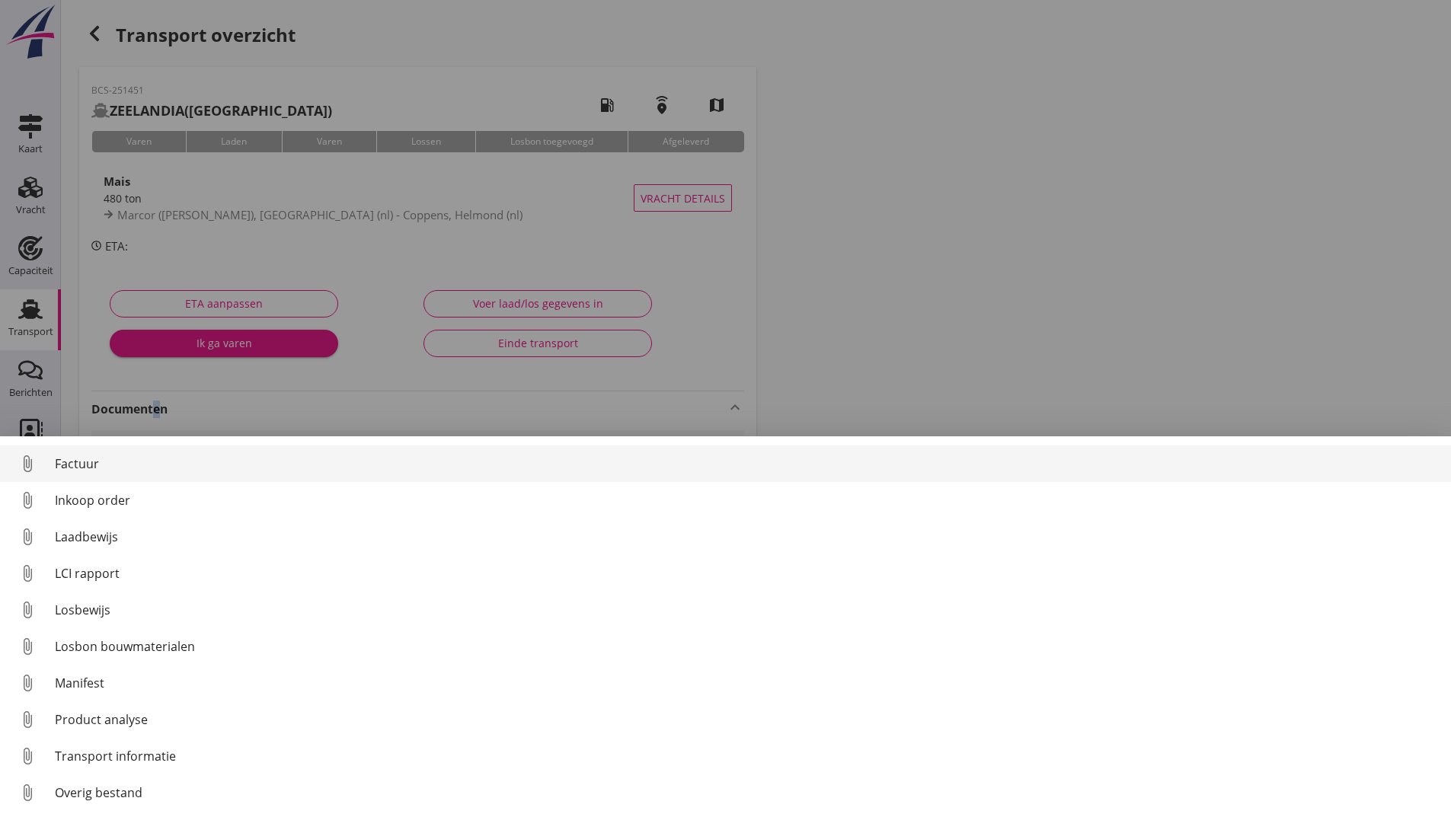
drag, startPoint x: 90, startPoint y: 464, endPoint x: 99, endPoint y: 468, distance: 9.9
click at [99, 468] on div "Factuur" at bounding box center [747, 464] width 1384 height 18
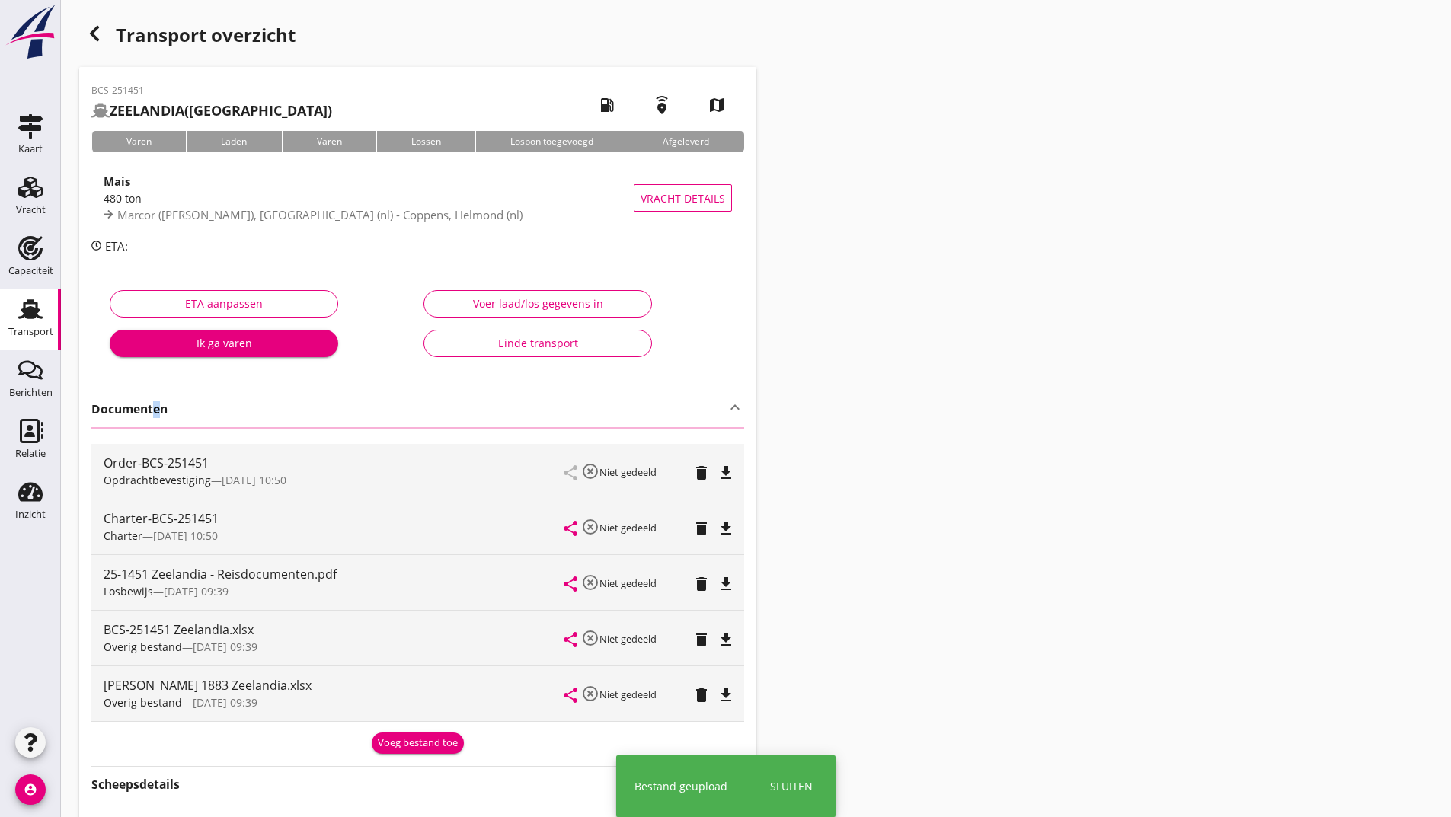
click at [101, 30] on icon "button" at bounding box center [94, 33] width 18 height 18
